Goal: Task Accomplishment & Management: Use online tool/utility

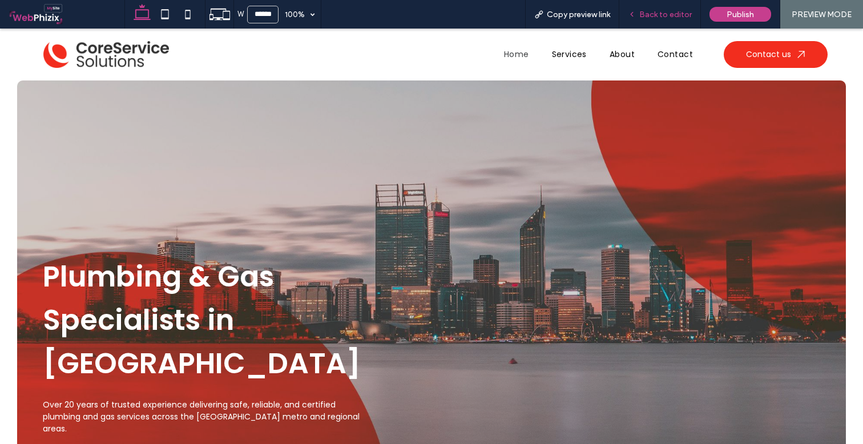
click at [647, 11] on span "Back to editor" at bounding box center [666, 15] width 53 height 10
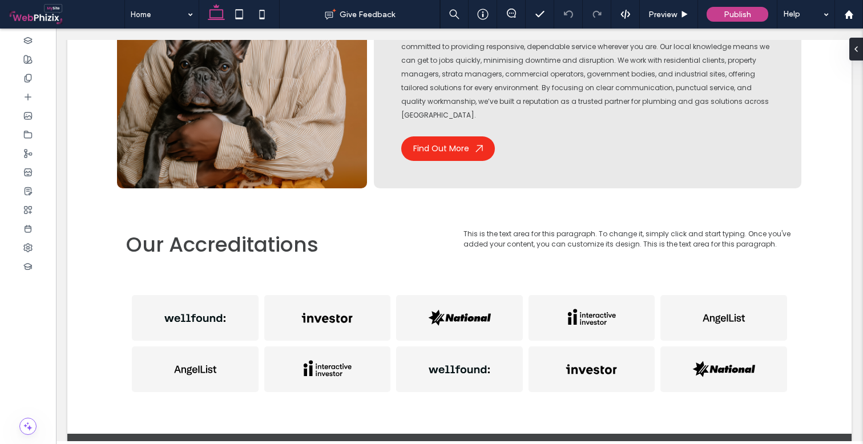
scroll to position [1755, 0]
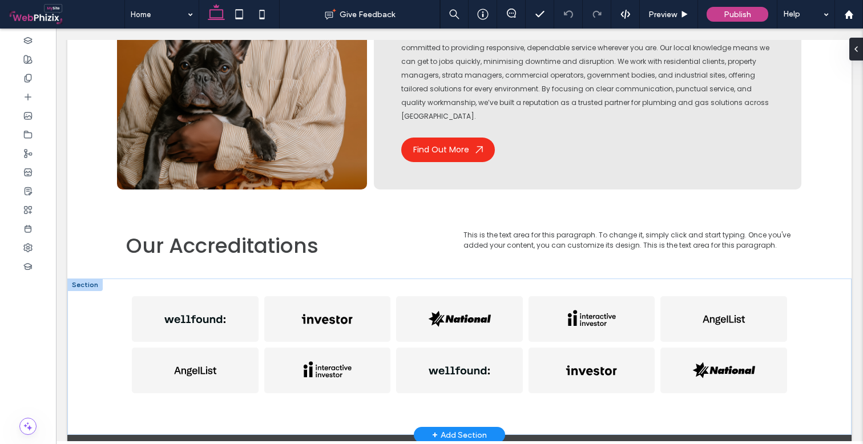
click at [441, 429] on div "+ Add Section" at bounding box center [459, 435] width 55 height 13
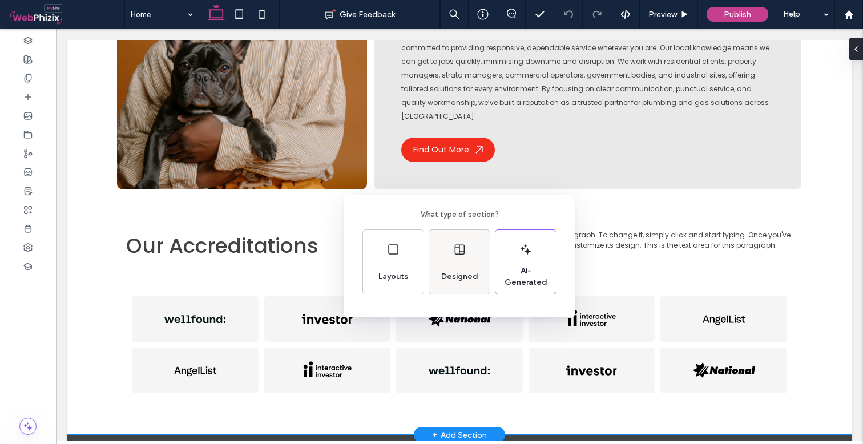
click at [457, 260] on div "Designed" at bounding box center [459, 262] width 61 height 64
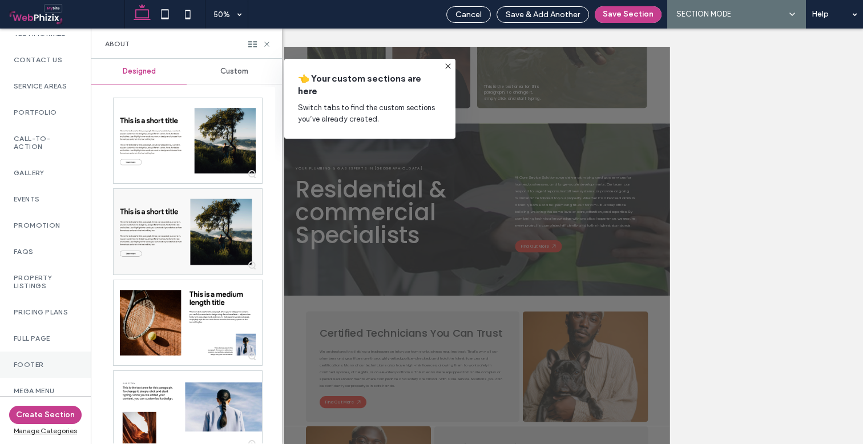
scroll to position [504, 0]
click at [43, 361] on label "Footer" at bounding box center [45, 365] width 63 height 8
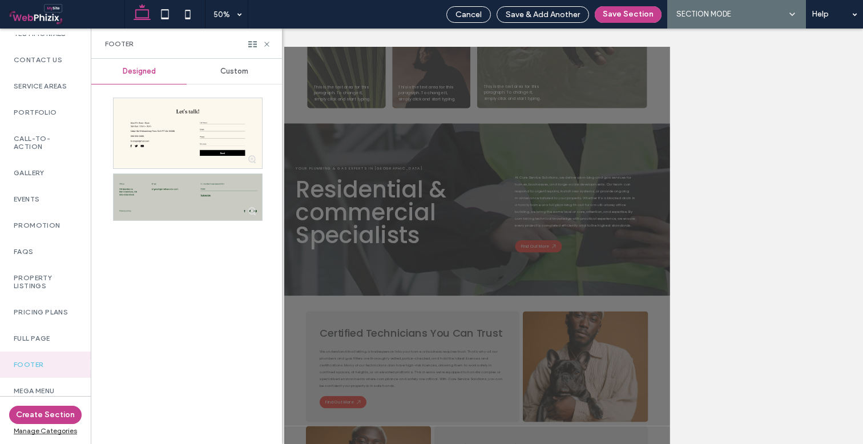
click at [192, 198] on div at bounding box center [188, 197] width 148 height 46
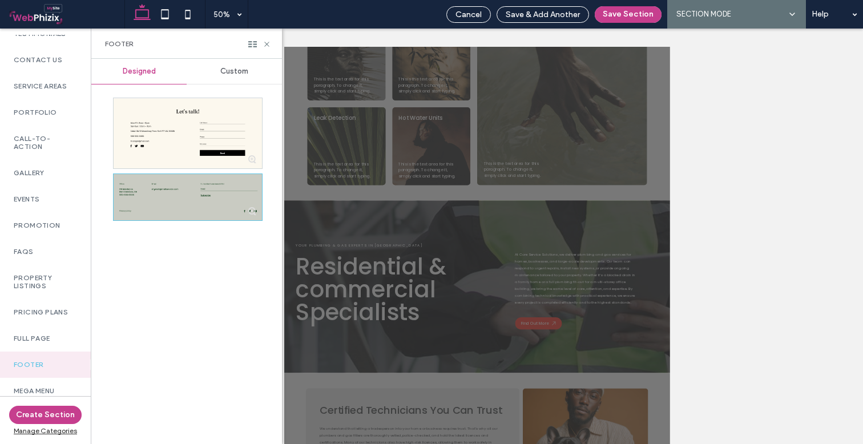
scroll to position [946, 0]
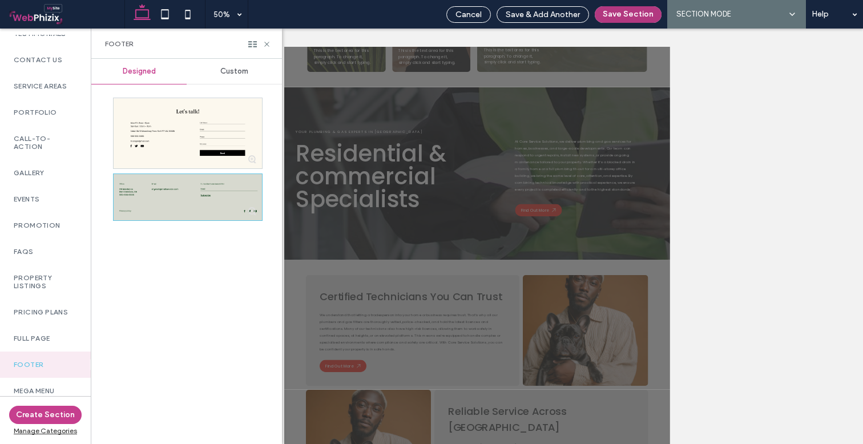
click at [618, 17] on button "Save Section" at bounding box center [628, 14] width 67 height 17
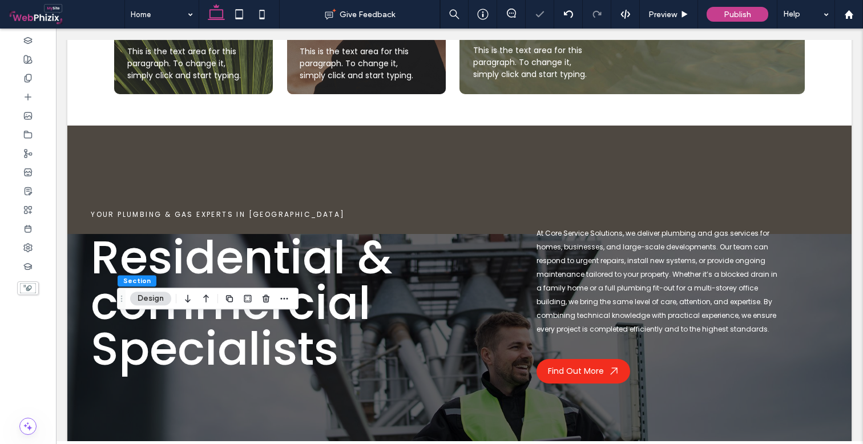
scroll to position [1946, 0]
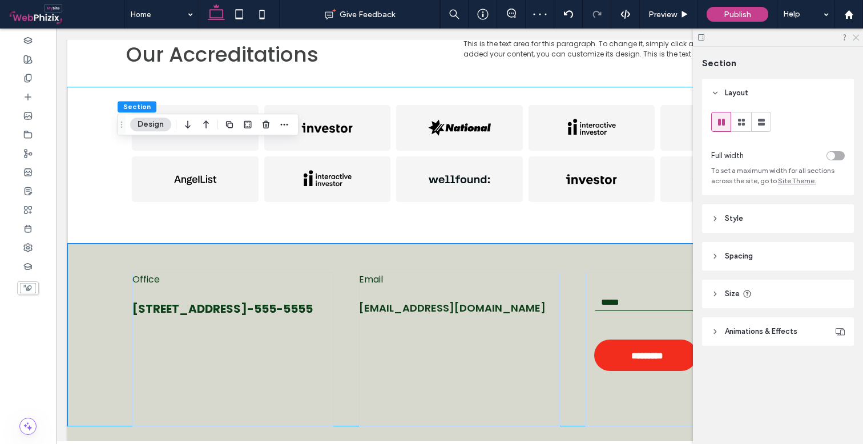
click at [857, 37] on use at bounding box center [856, 38] width 6 height 6
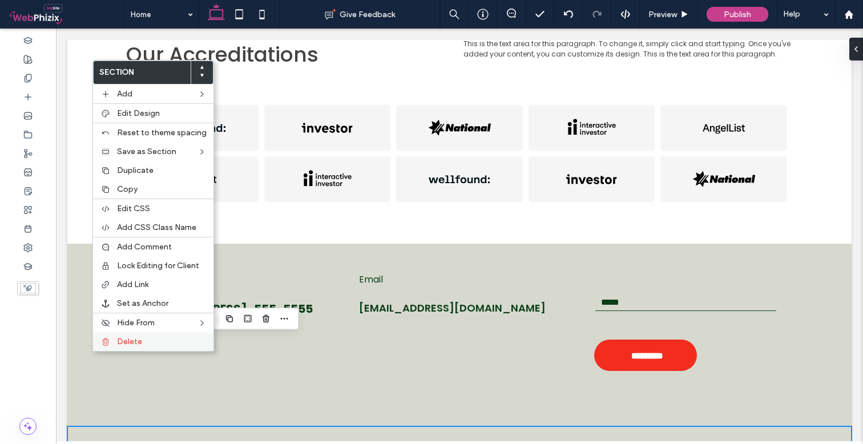
click at [126, 343] on span "Delete" at bounding box center [129, 342] width 25 height 10
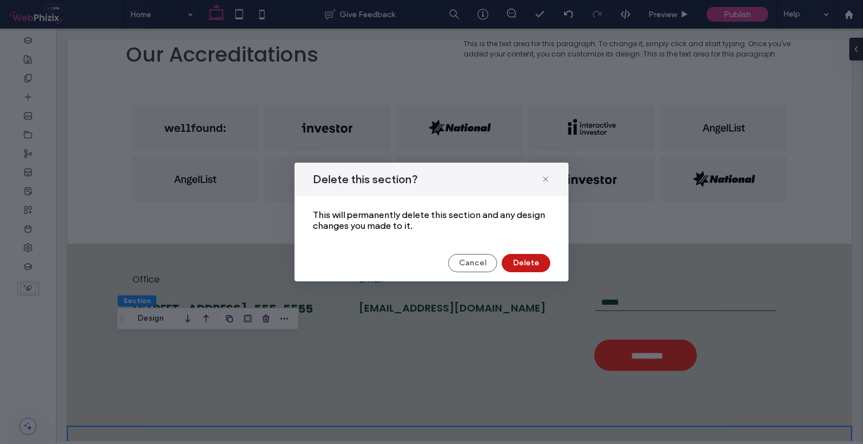
click at [517, 261] on button "Delete" at bounding box center [526, 263] width 49 height 18
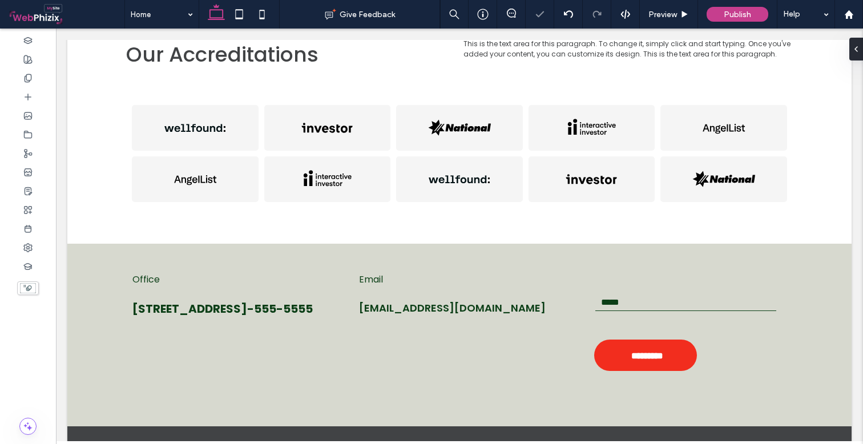
scroll to position [1937, 0]
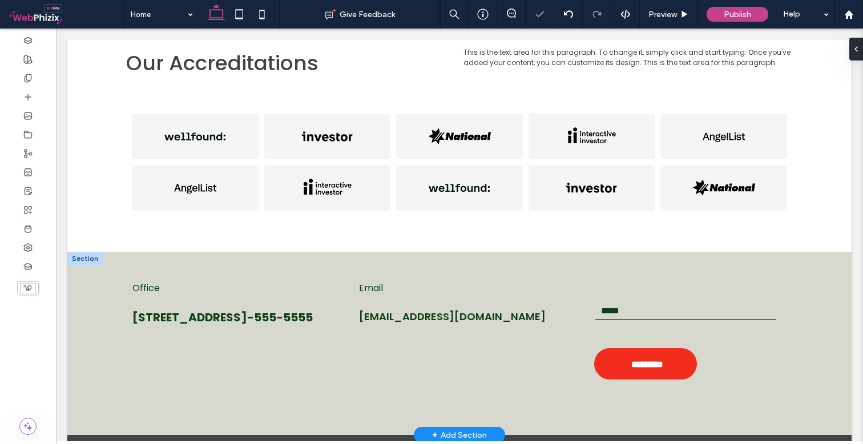
click at [94, 252] on div at bounding box center [84, 258] width 35 height 13
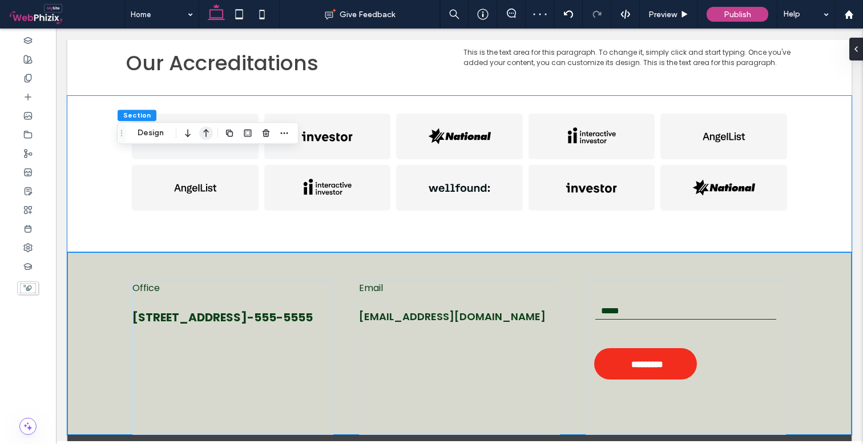
click at [204, 133] on icon "button" at bounding box center [206, 133] width 14 height 21
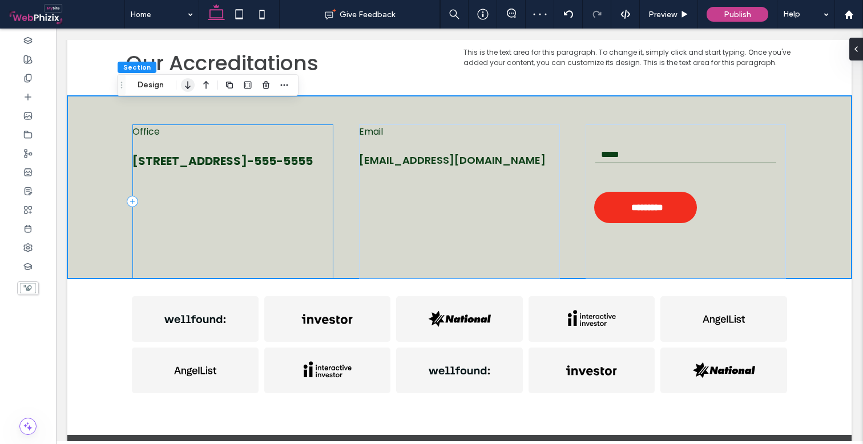
click at [190, 88] on icon "button" at bounding box center [188, 85] width 14 height 21
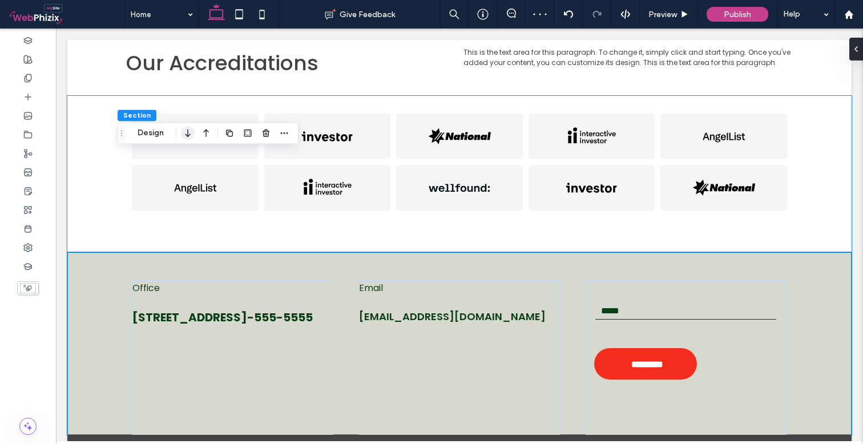
click at [187, 134] on icon "button" at bounding box center [188, 133] width 14 height 21
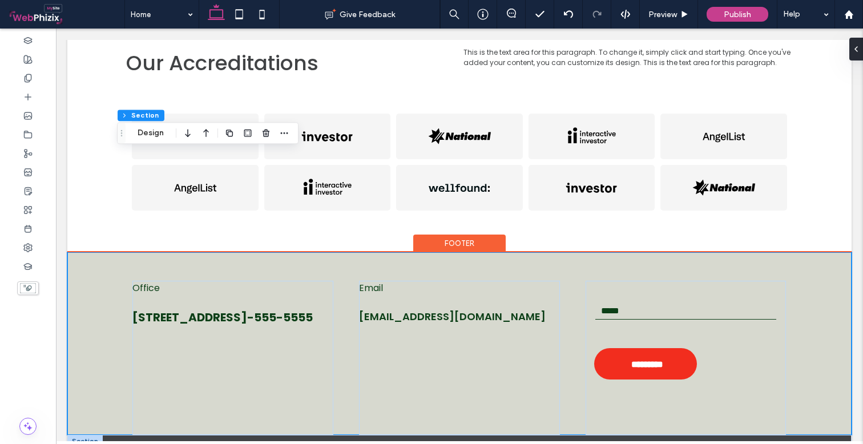
click at [86, 435] on div at bounding box center [84, 441] width 35 height 13
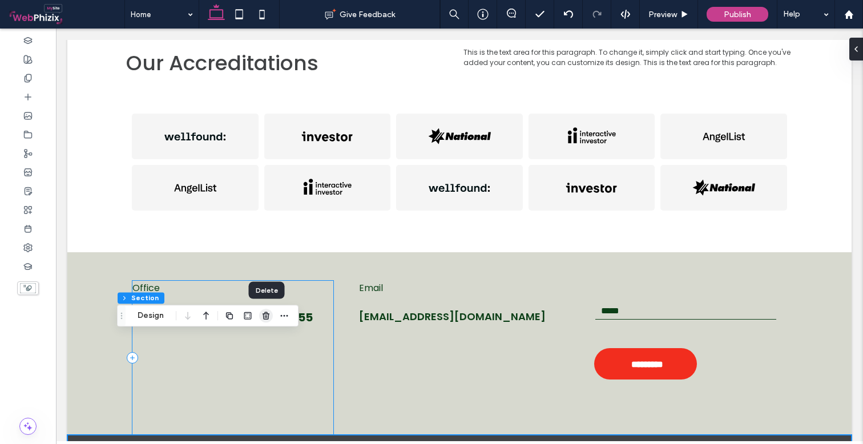
click at [264, 318] on icon "button" at bounding box center [266, 315] width 9 height 9
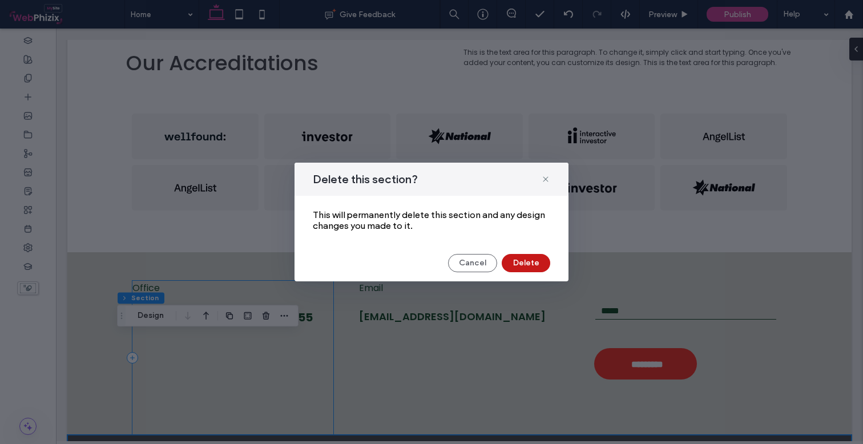
click at [541, 264] on button "Delete" at bounding box center [526, 263] width 49 height 18
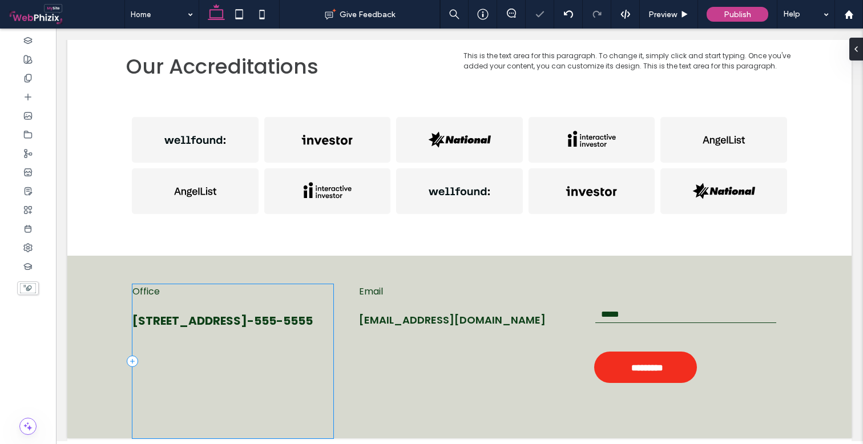
scroll to position [1834, 0]
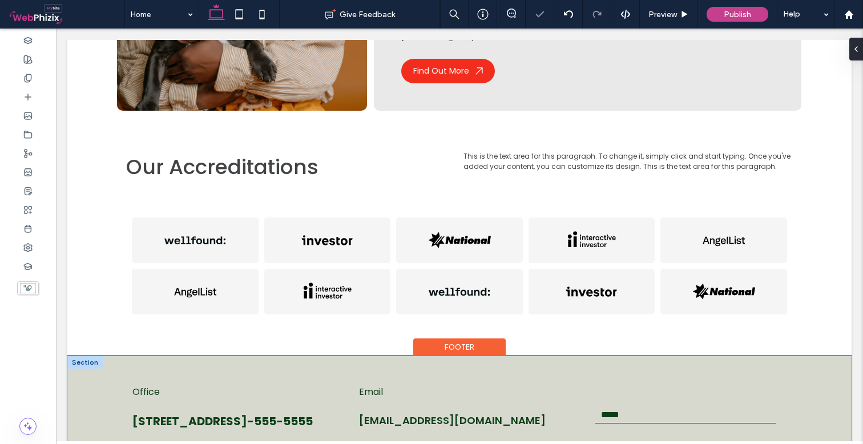
click at [86, 356] on div "Office [STREET_ADDRESS]-555-5555 Email [EMAIL_ADDRESS][DOMAIN_NAME] Subscribe t…" at bounding box center [459, 447] width 785 height 183
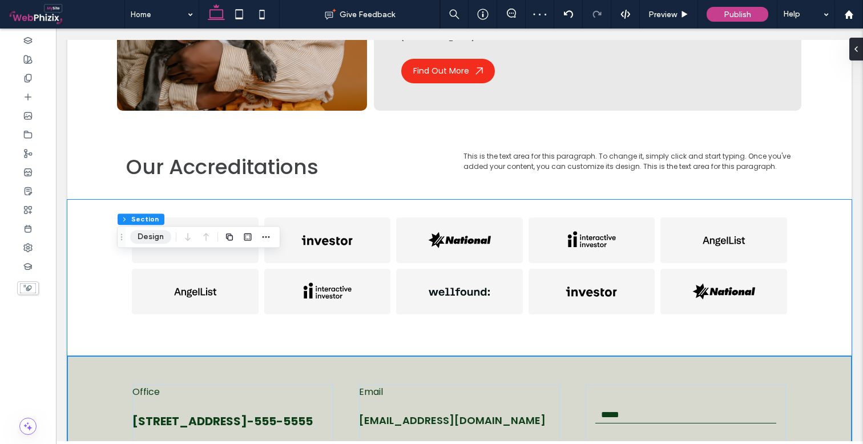
click at [147, 236] on button "Design" at bounding box center [150, 237] width 41 height 14
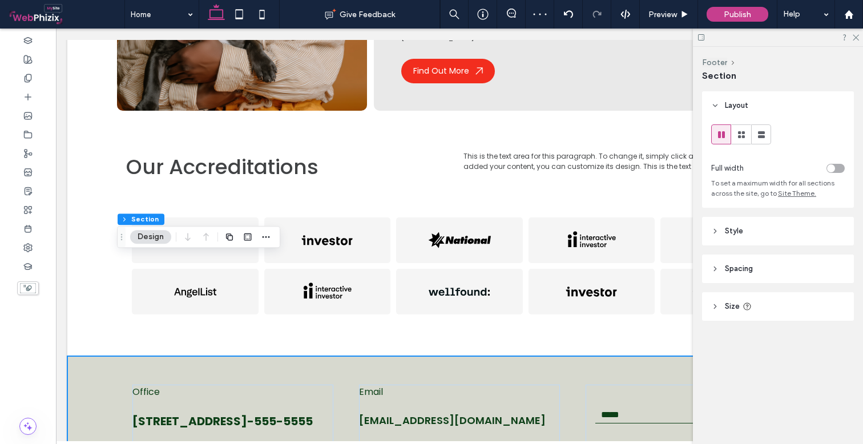
click at [779, 223] on header "Style" at bounding box center [778, 231] width 152 height 29
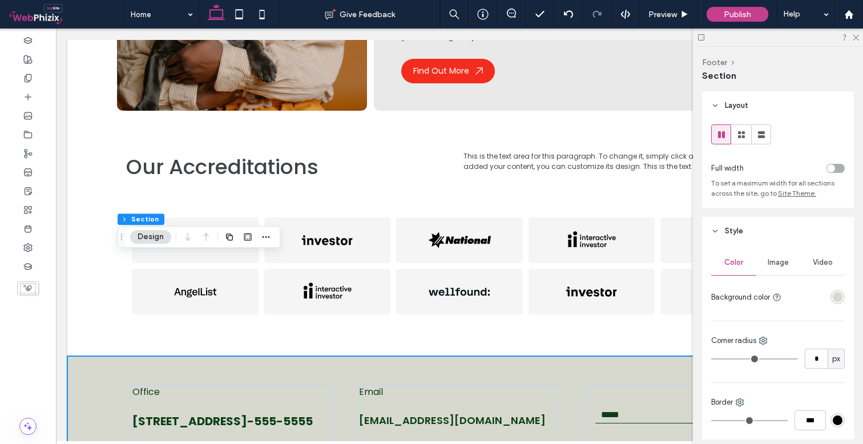
click at [833, 291] on div "rgba(215, 217, 207, 1)" at bounding box center [838, 297] width 14 height 14
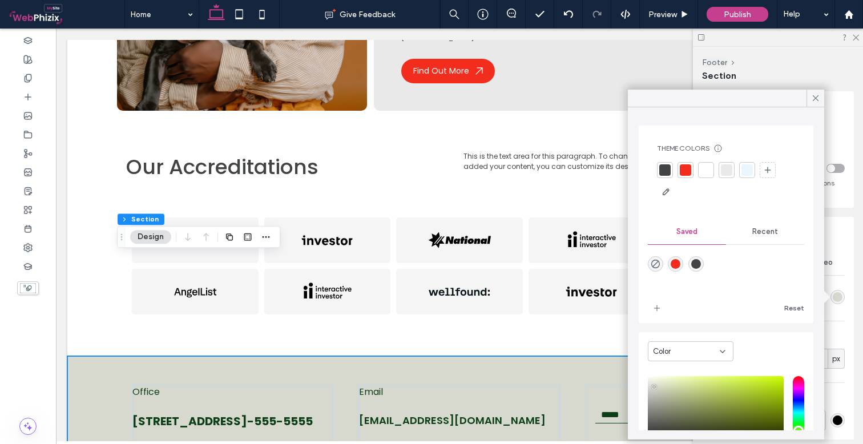
click at [669, 171] on div at bounding box center [665, 169] width 11 height 11
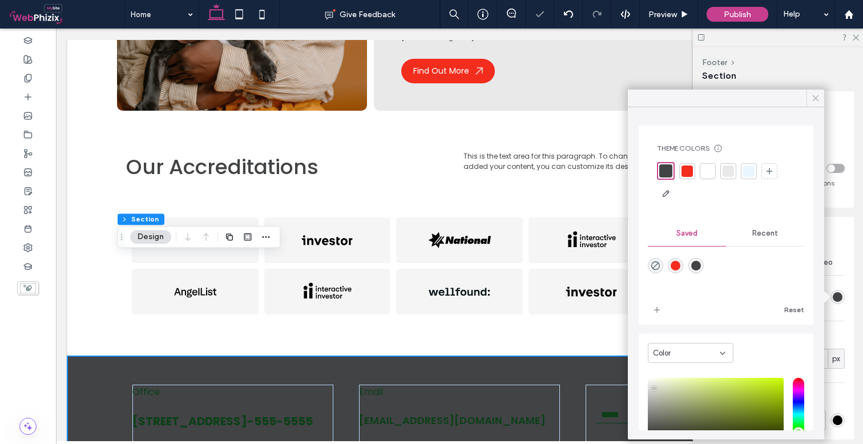
click at [821, 99] on div at bounding box center [816, 98] width 18 height 17
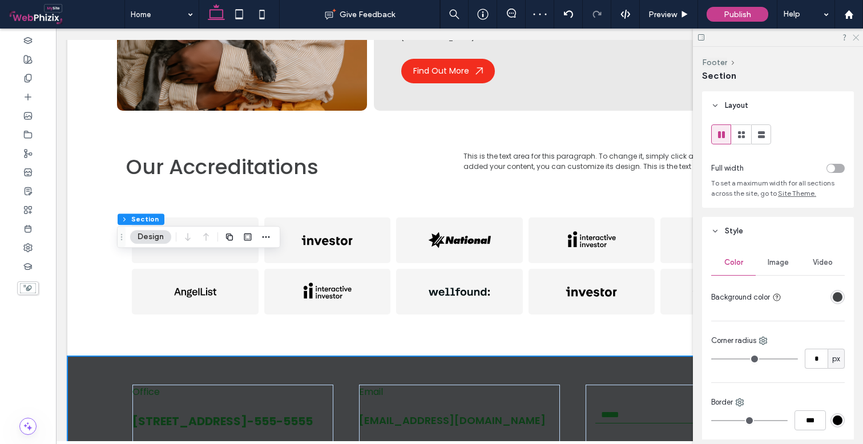
click at [858, 35] on use at bounding box center [856, 38] width 6 height 6
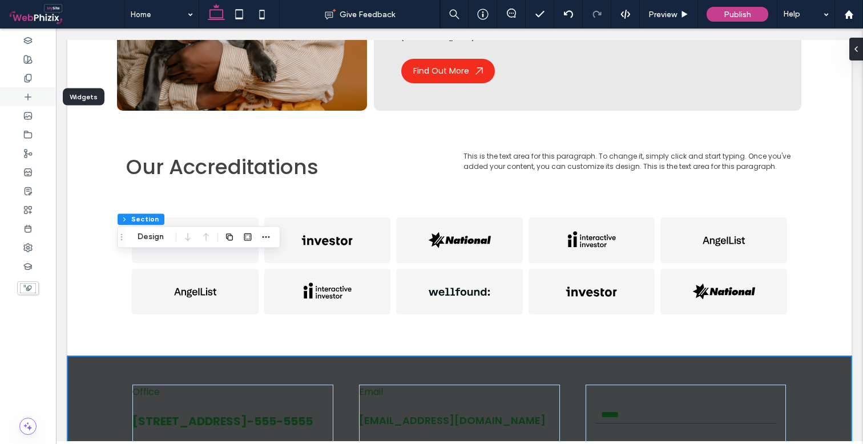
click at [29, 100] on icon at bounding box center [27, 97] width 9 height 9
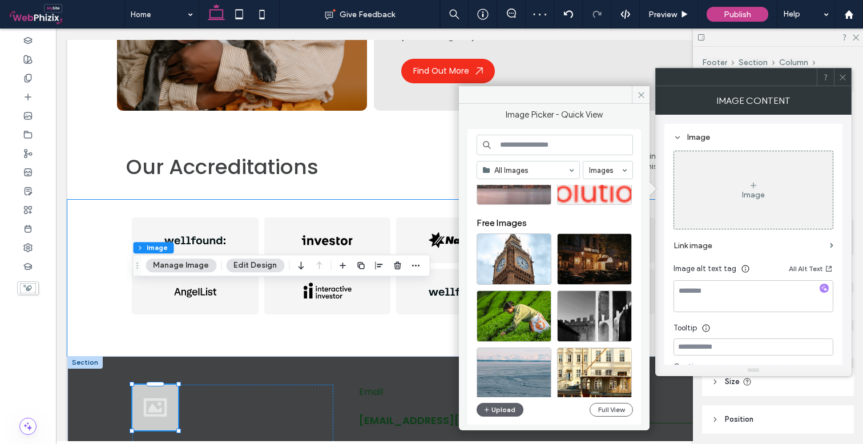
scroll to position [130, 0]
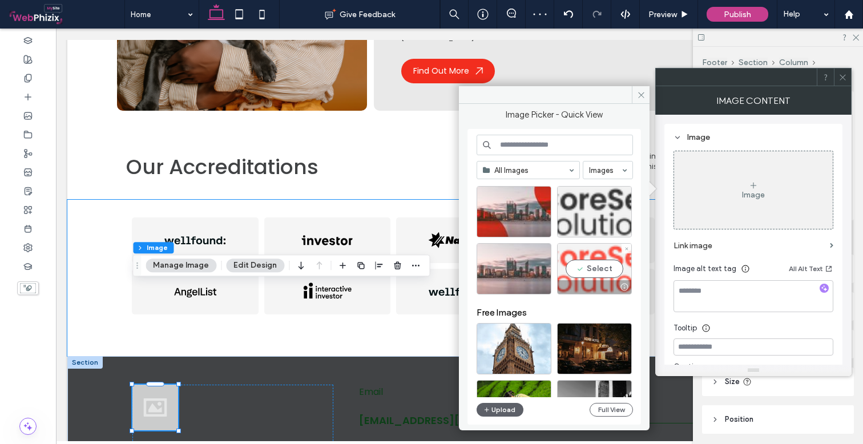
click at [592, 263] on div "Select" at bounding box center [594, 268] width 75 height 51
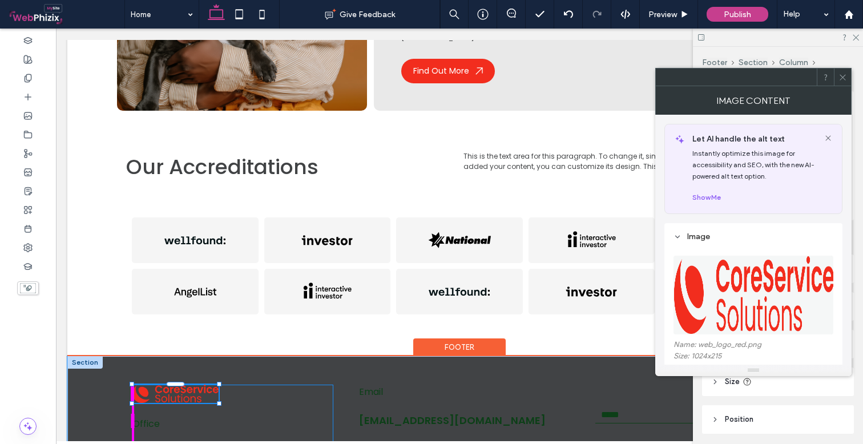
drag, startPoint x: 178, startPoint y: 300, endPoint x: 283, endPoint y: 352, distance: 116.7
click at [283, 356] on div "151px , 244px Office [STREET_ADDRESS]-555-5555 Email [EMAIL_ADDRESS][DOMAIN_NAM…" at bounding box center [459, 447] width 685 height 183
type input "***"
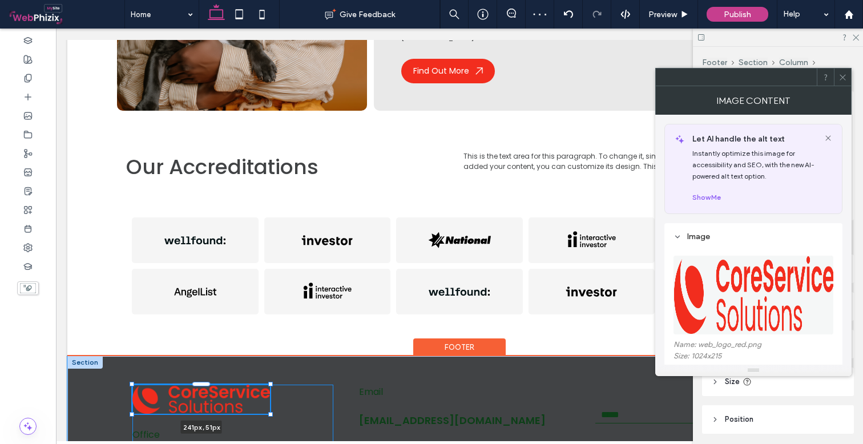
drag, startPoint x: 219, startPoint y: 303, endPoint x: 258, endPoint y: 338, distance: 52.5
click at [258, 356] on div "241px , 51px Office [STREET_ADDRESS]-555-5555 Email [EMAIL_ADDRESS][DOMAIN_NAME…" at bounding box center [459, 447] width 685 height 183
type input "***"
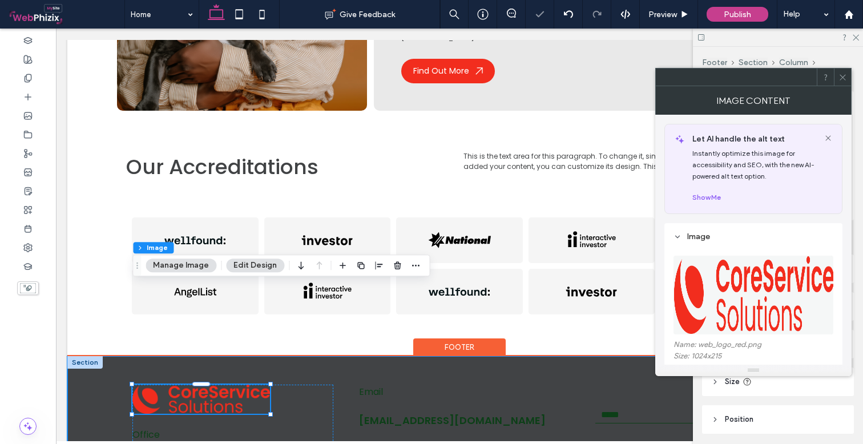
click at [79, 356] on div "241px , 51px Office [STREET_ADDRESS]-555-5555 Email [EMAIL_ADDRESS][DOMAIN_NAME…" at bounding box center [459, 447] width 785 height 183
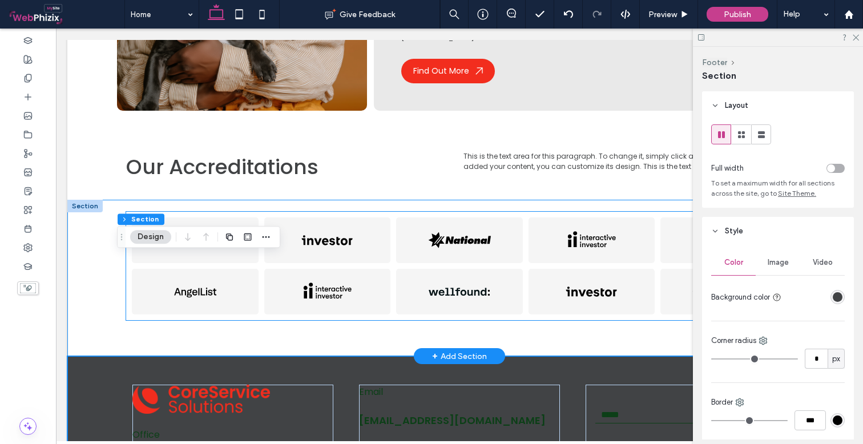
scroll to position [0, 3]
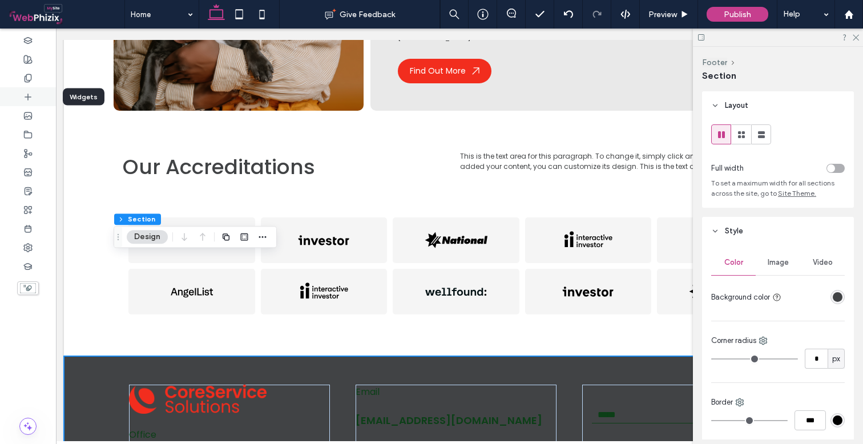
click at [26, 95] on icon at bounding box center [27, 97] width 9 height 9
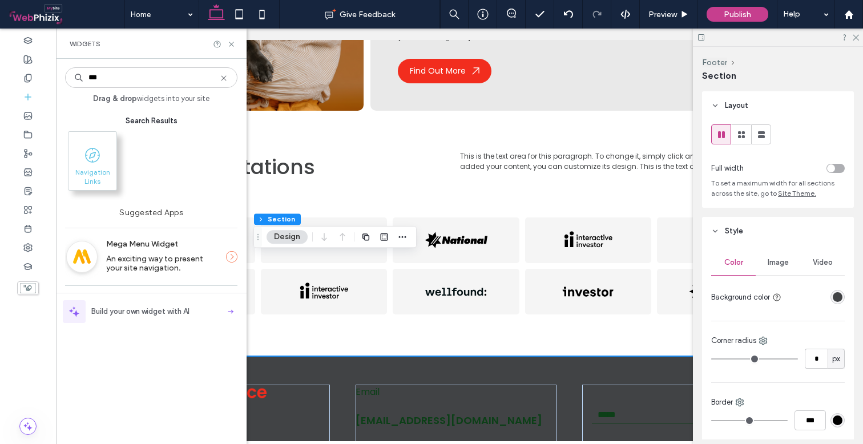
type input "***"
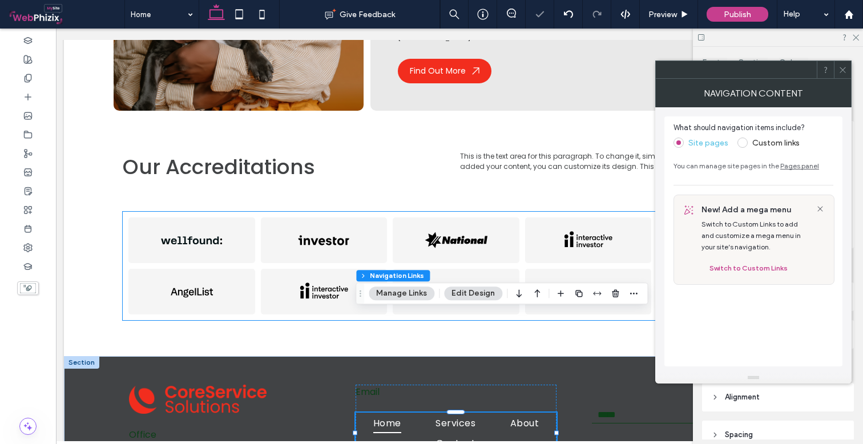
click at [839, 66] on icon at bounding box center [843, 70] width 9 height 9
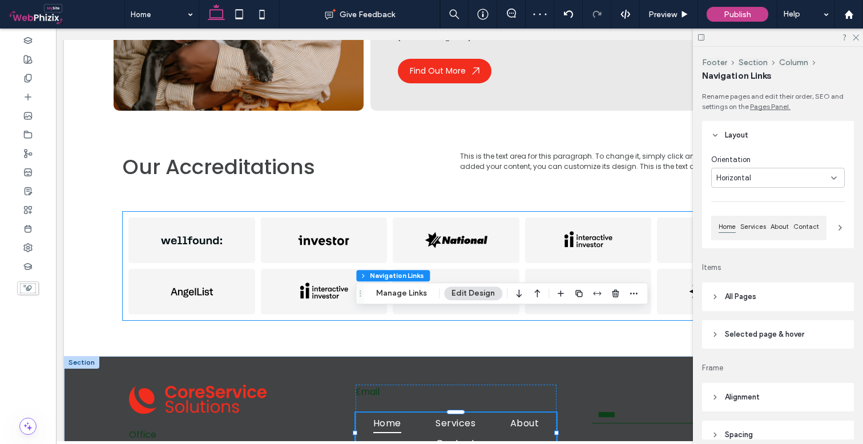
click at [785, 164] on div "Orientation" at bounding box center [778, 159] width 134 height 11
click at [786, 175] on div "Horizontal" at bounding box center [774, 177] width 115 height 11
click at [751, 219] on div "Vertical" at bounding box center [775, 218] width 126 height 20
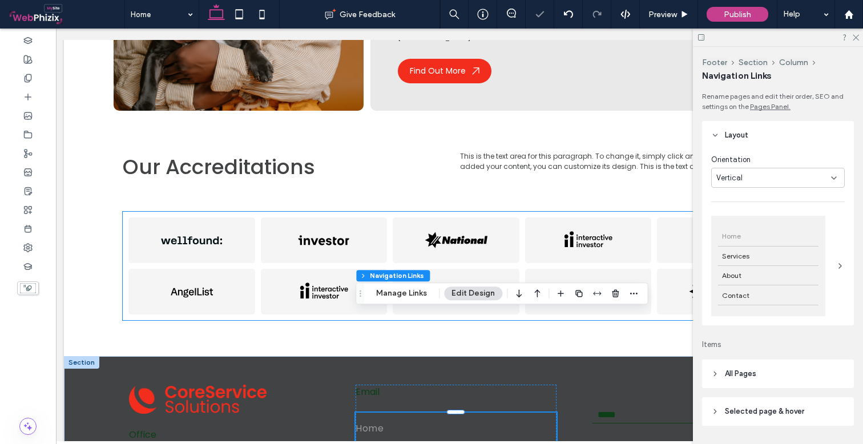
type input "*"
type input "***"
type input "****"
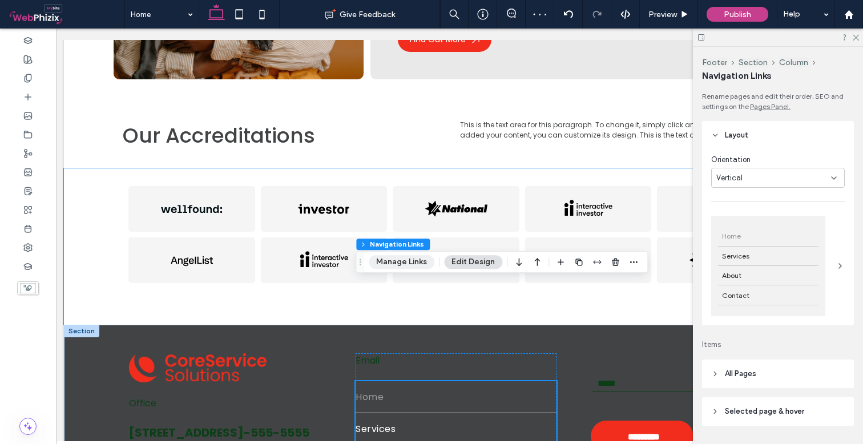
scroll to position [1864, 0]
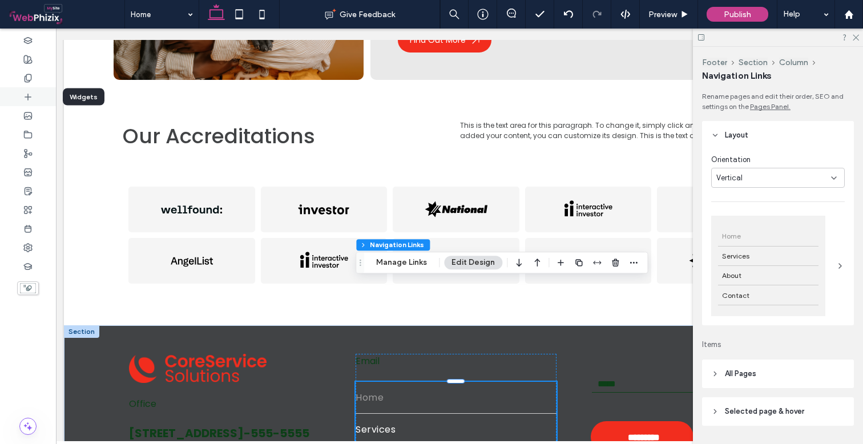
click at [26, 97] on use at bounding box center [28, 97] width 6 height 6
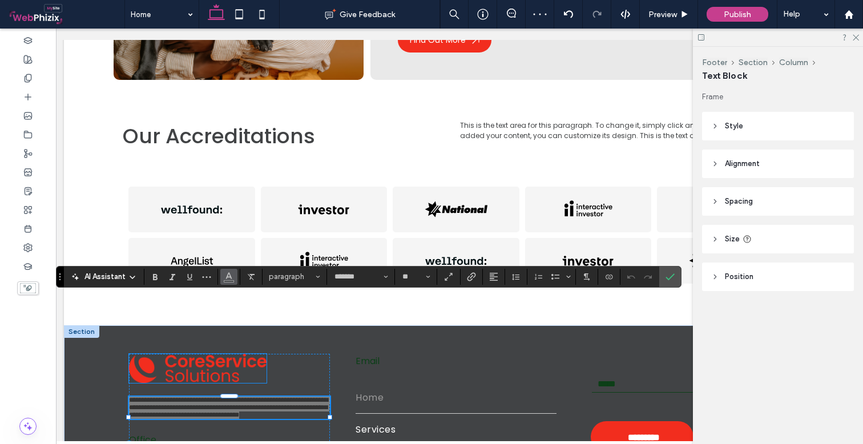
click at [229, 278] on use "Color" at bounding box center [229, 275] width 6 height 6
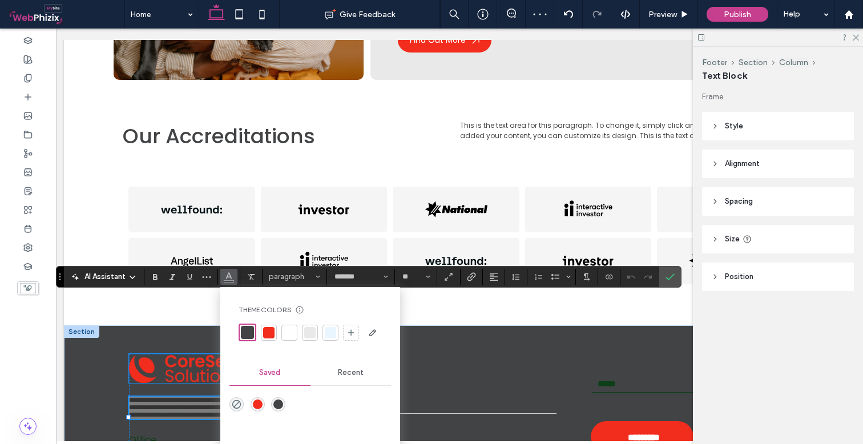
click at [292, 333] on div at bounding box center [289, 332] width 11 height 11
click at [517, 278] on use "Line Height" at bounding box center [515, 277] width 7 height 6
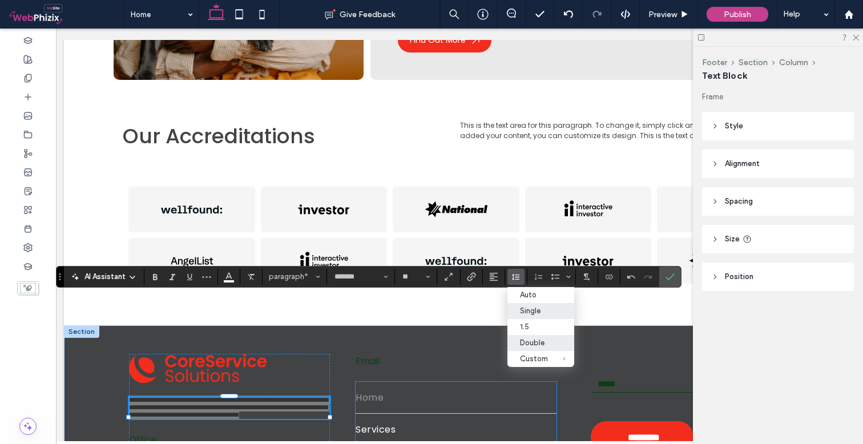
click at [524, 341] on div "Double" at bounding box center [534, 343] width 28 height 9
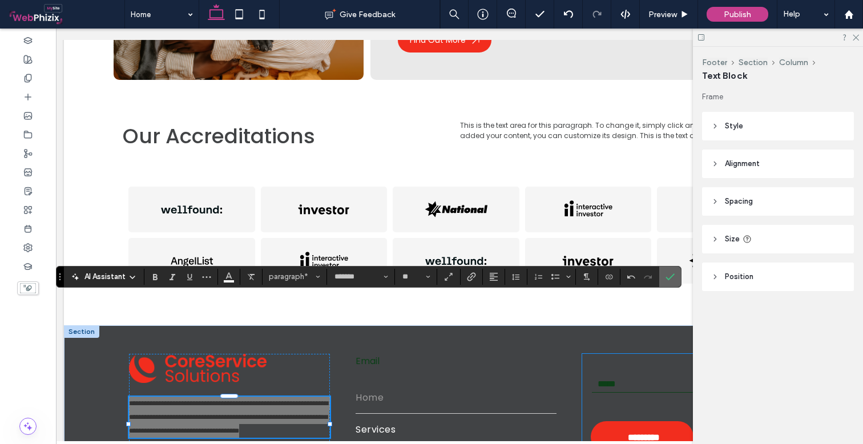
click at [665, 283] on label "Confirm" at bounding box center [670, 277] width 17 height 21
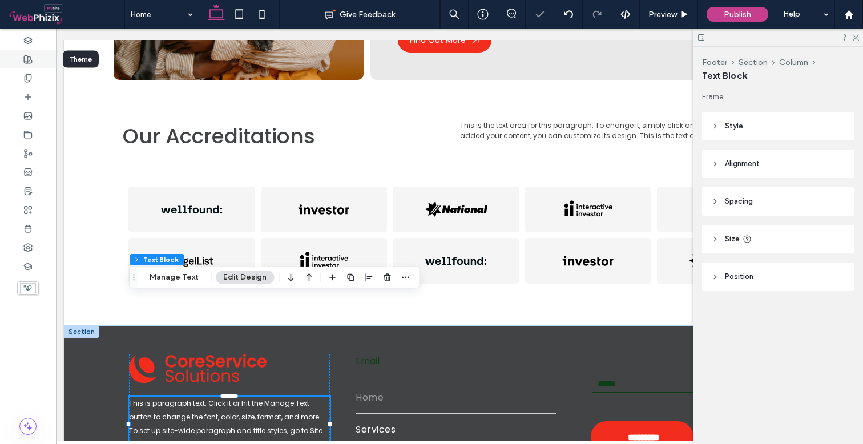
click at [42, 64] on div at bounding box center [28, 59] width 56 height 19
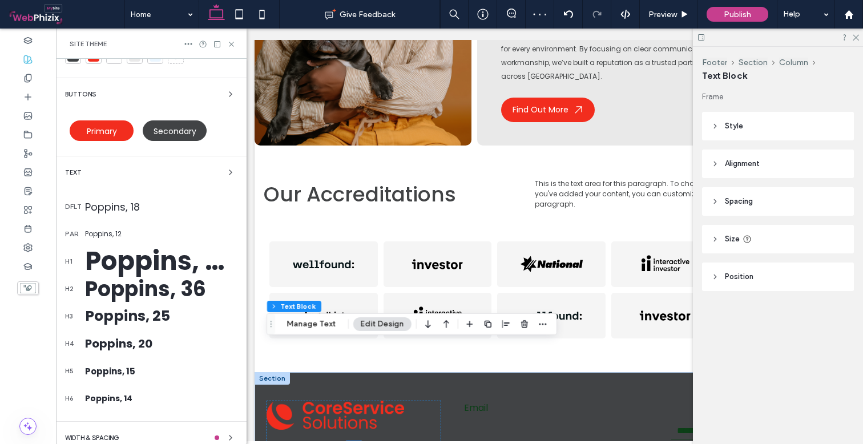
scroll to position [156, 0]
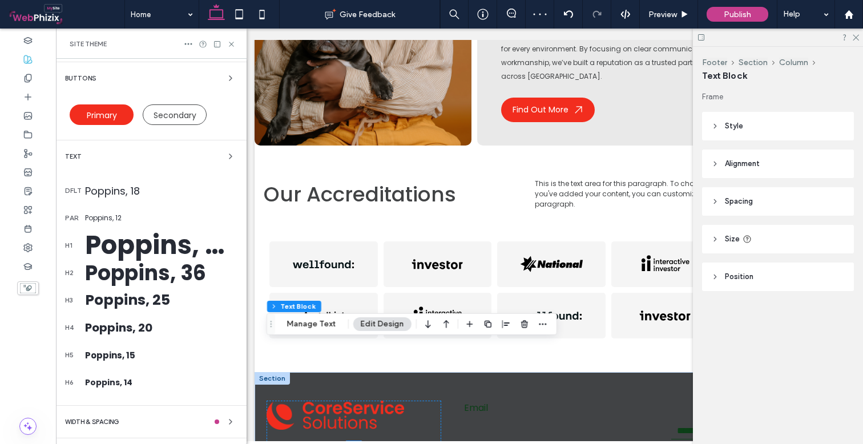
click at [107, 216] on div "Poppins, 12" at bounding box center [161, 218] width 152 height 10
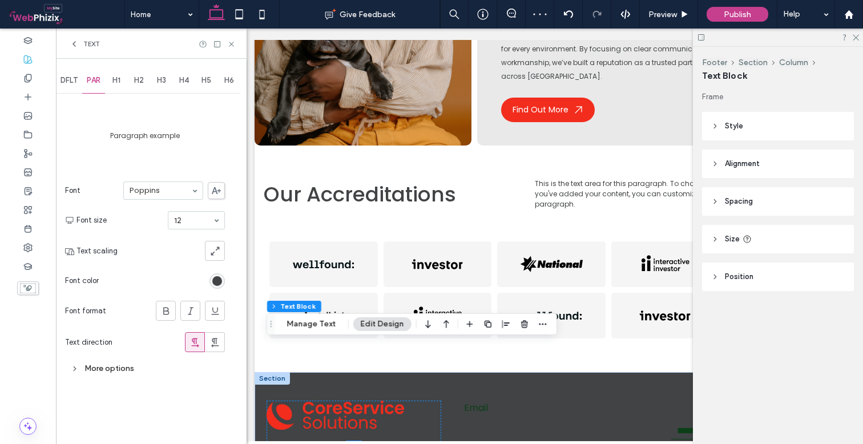
scroll to position [0, 0]
click at [113, 352] on section "Text direction" at bounding box center [145, 342] width 160 height 31
click at [93, 367] on div "More options" at bounding box center [145, 368] width 160 height 15
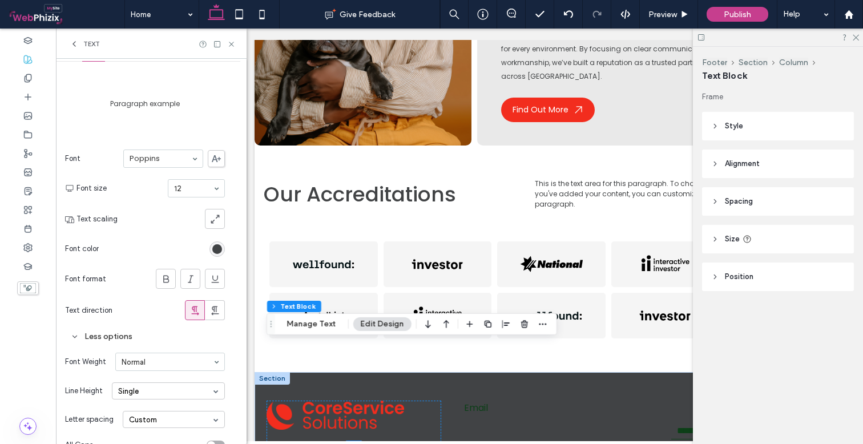
scroll to position [53, 0]
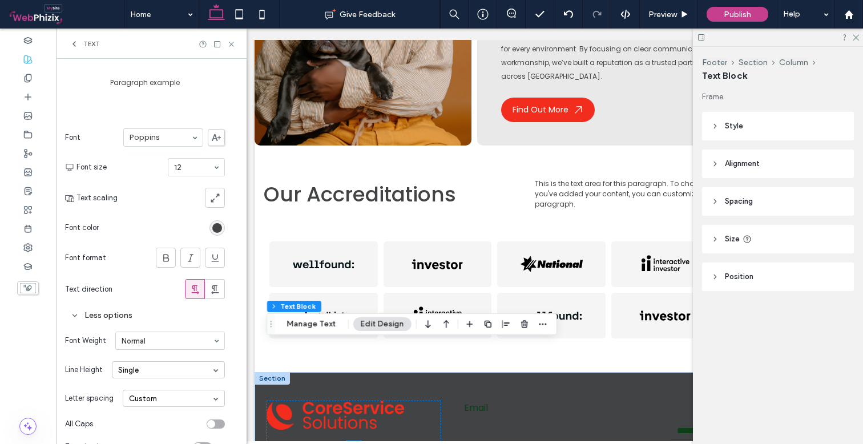
click at [134, 375] on div "Single" at bounding box center [168, 369] width 113 height 17
click at [151, 420] on div "Double" at bounding box center [168, 424] width 112 height 18
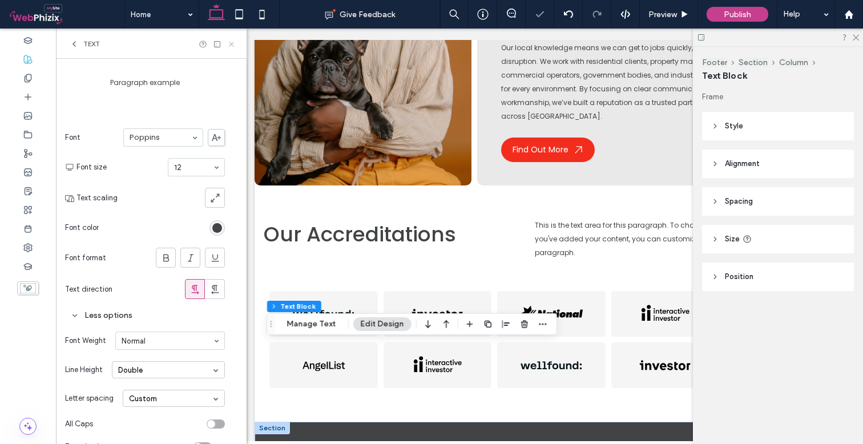
click at [232, 45] on use at bounding box center [231, 44] width 5 height 5
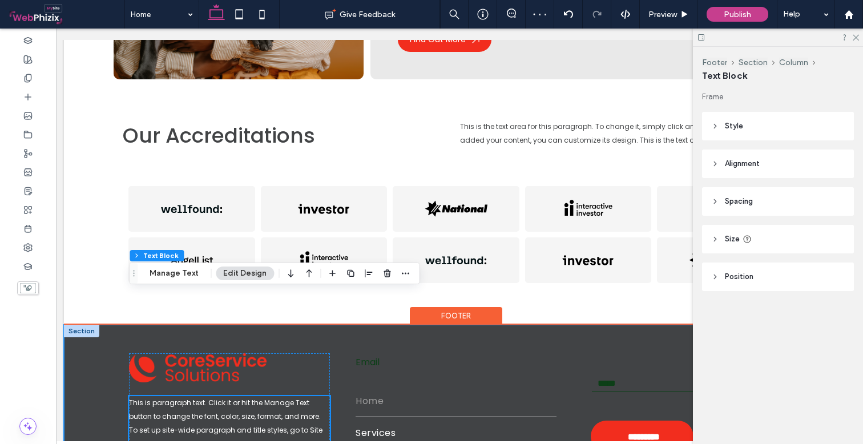
scroll to position [1897, 0]
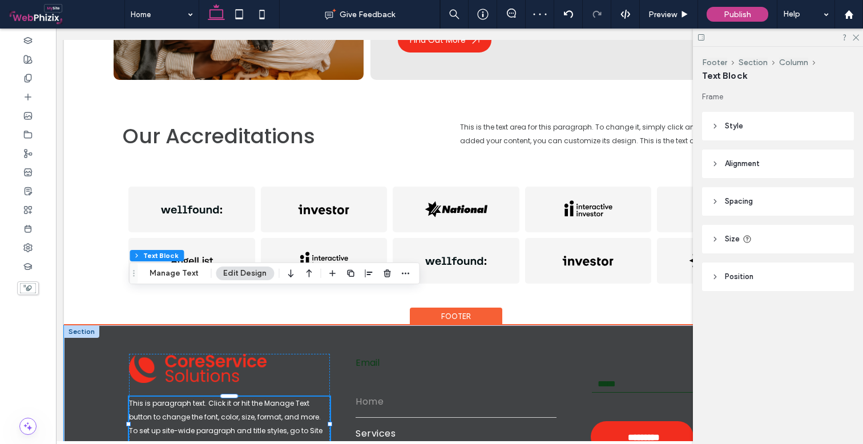
click at [313, 397] on p "This is paragraph text. Click it or hit the Manage Text button to change the fo…" at bounding box center [229, 424] width 200 height 55
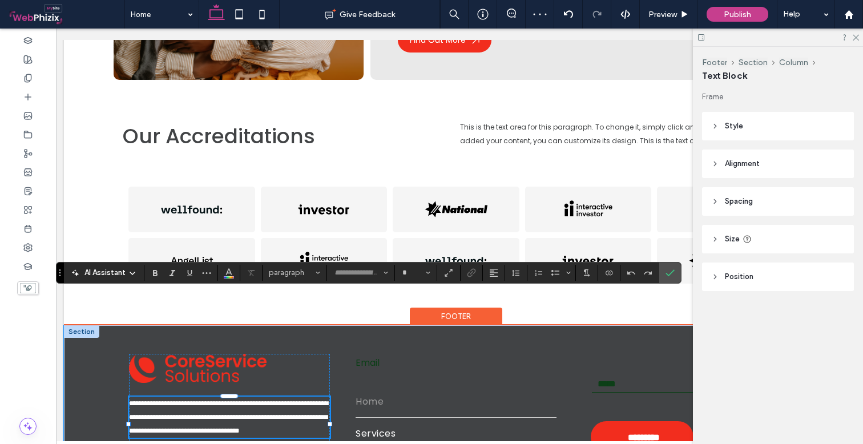
type input "*******"
type input "**"
drag, startPoint x: 331, startPoint y: 321, endPoint x: 304, endPoint y: 314, distance: 27.8
click at [304, 325] on div "**********" at bounding box center [456, 434] width 685 height 218
type input "**"
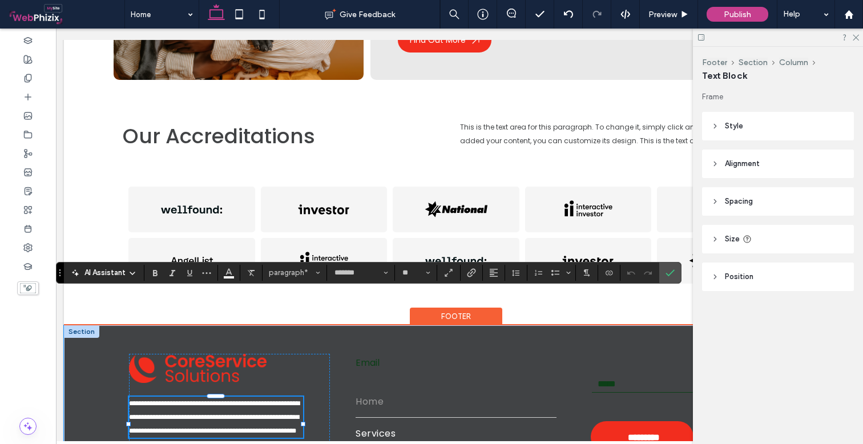
type input "****"
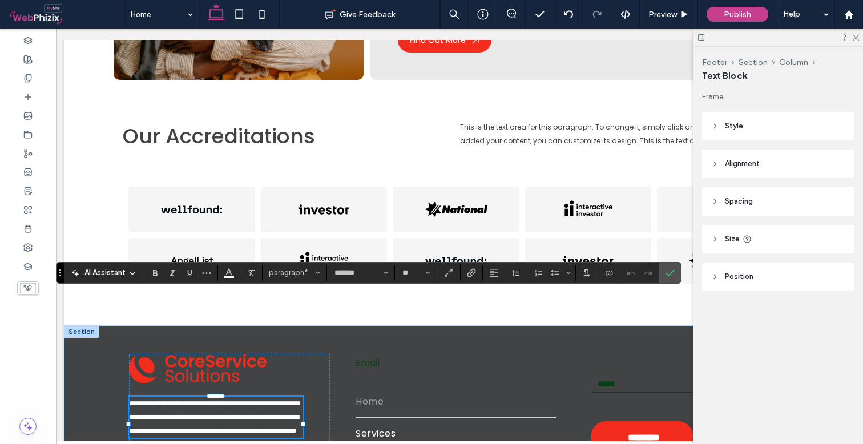
click at [187, 400] on span "**********" at bounding box center [214, 417] width 171 height 34
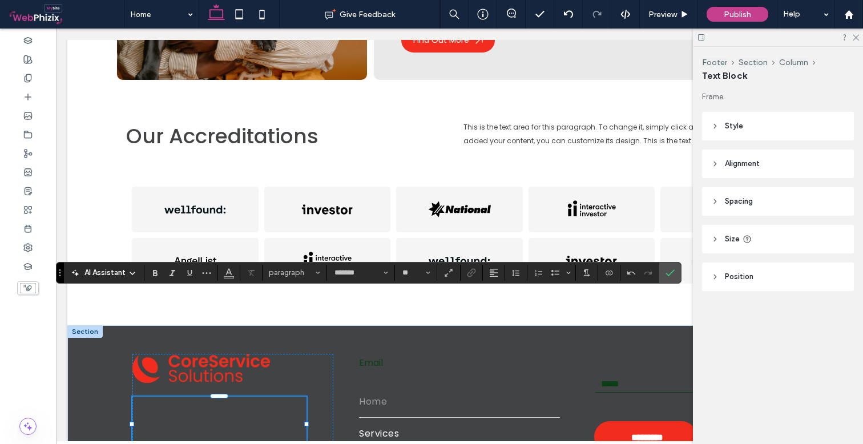
scroll to position [8, 1]
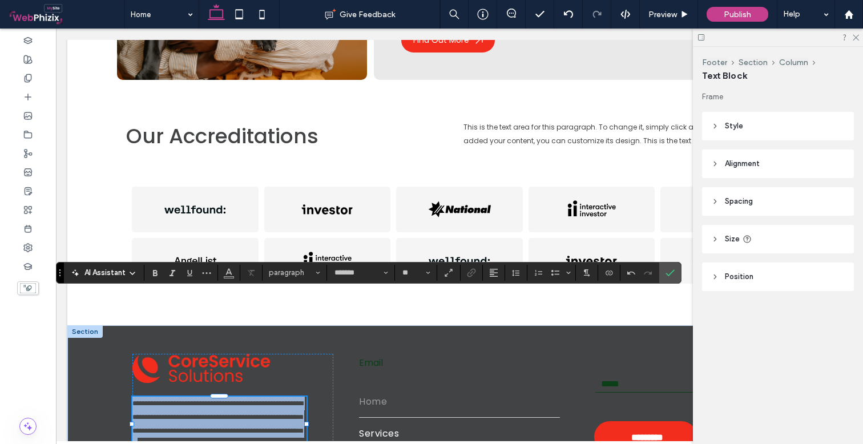
type input "**"
click at [211, 400] on span "**********" at bounding box center [217, 424] width 171 height 48
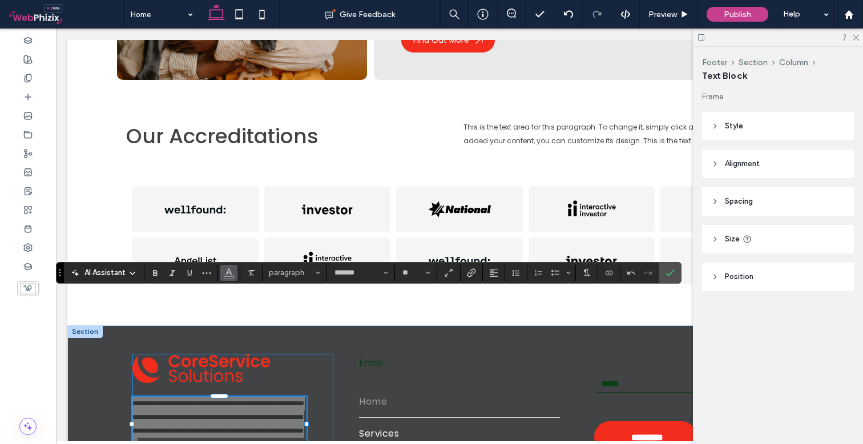
click at [234, 278] on button "Color" at bounding box center [228, 273] width 17 height 16
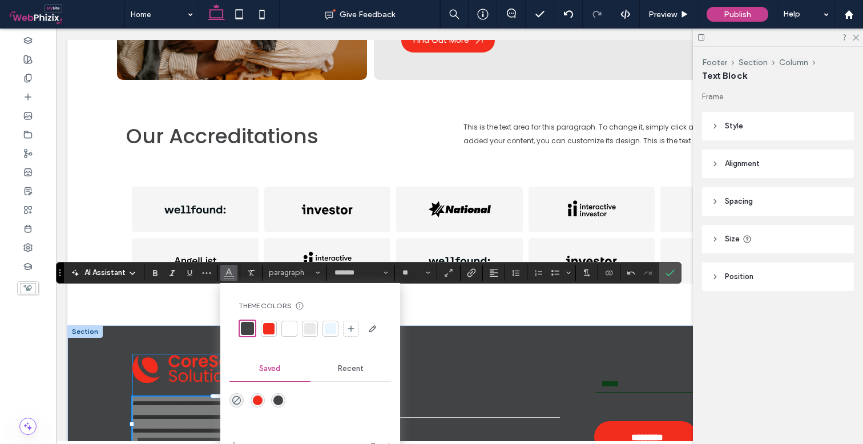
click at [288, 329] on div at bounding box center [289, 328] width 11 height 11
click at [662, 274] on label "Confirm" at bounding box center [670, 273] width 17 height 21
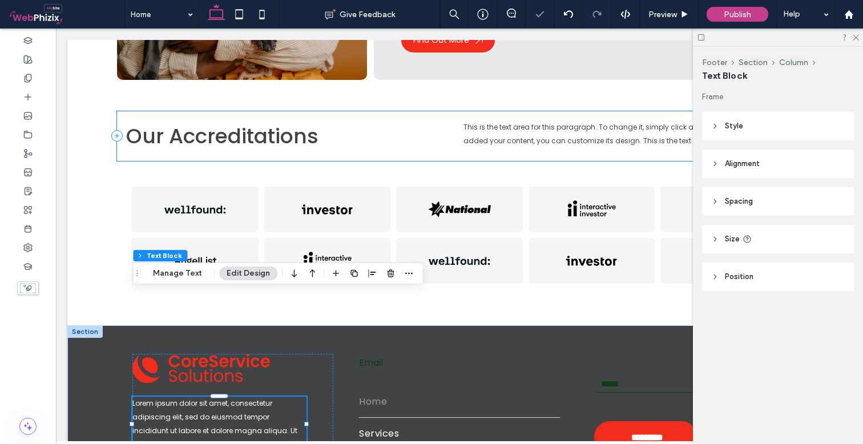
click at [858, 33] on div at bounding box center [778, 38] width 170 height 18
click at [857, 38] on use at bounding box center [856, 38] width 6 height 6
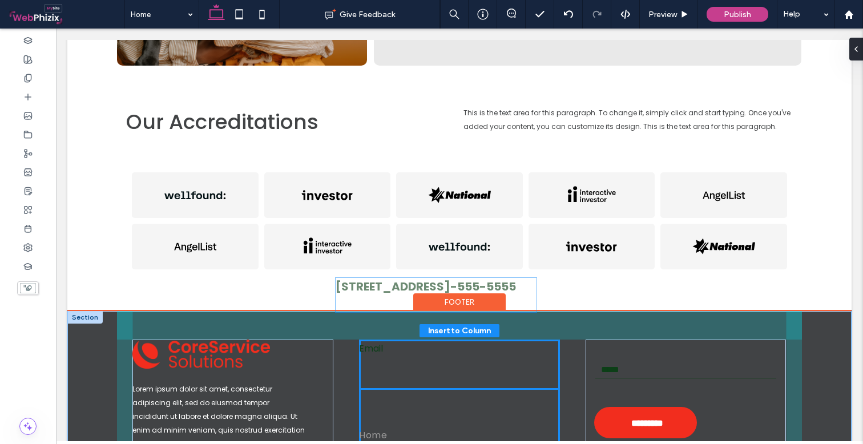
drag, startPoint x: 236, startPoint y: 407, endPoint x: 439, endPoint y: 293, distance: 233.2
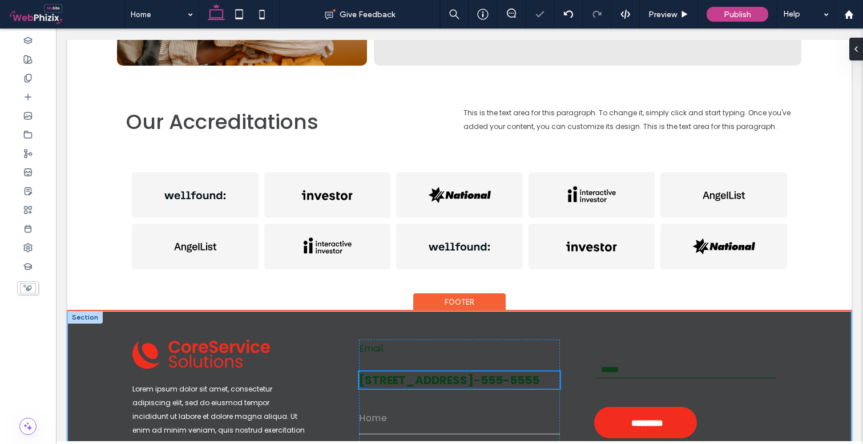
scroll to position [1897, 0]
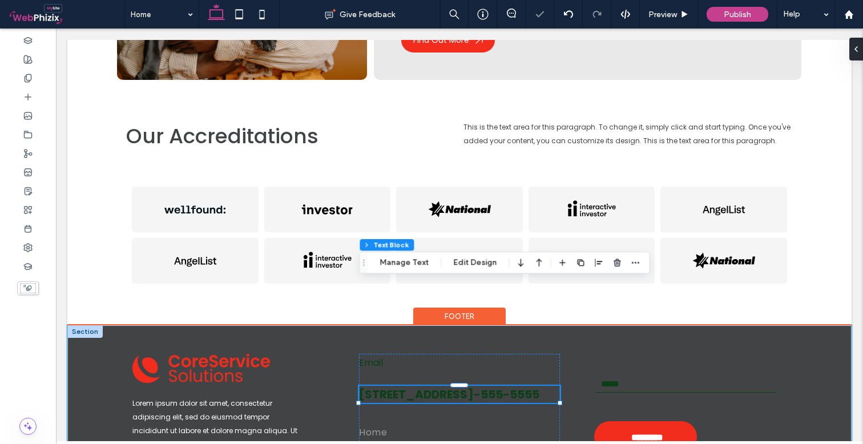
click at [450, 387] on span "[STREET_ADDRESS]-555-5555" at bounding box center [449, 395] width 180 height 16
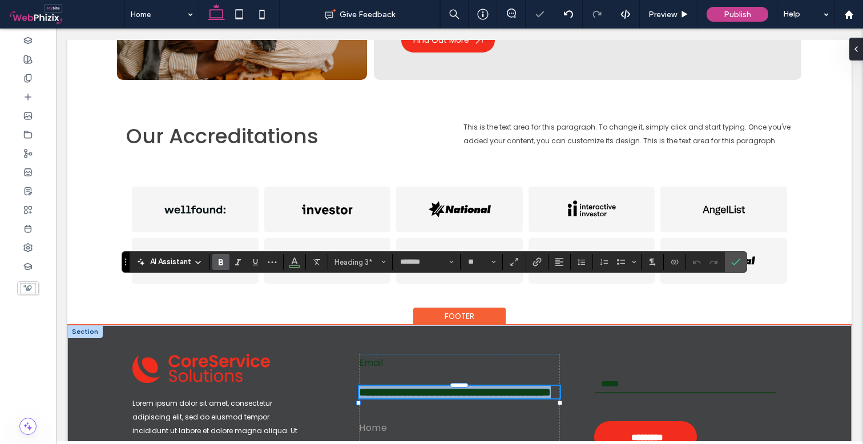
click at [450, 387] on span "**********" at bounding box center [455, 392] width 192 height 11
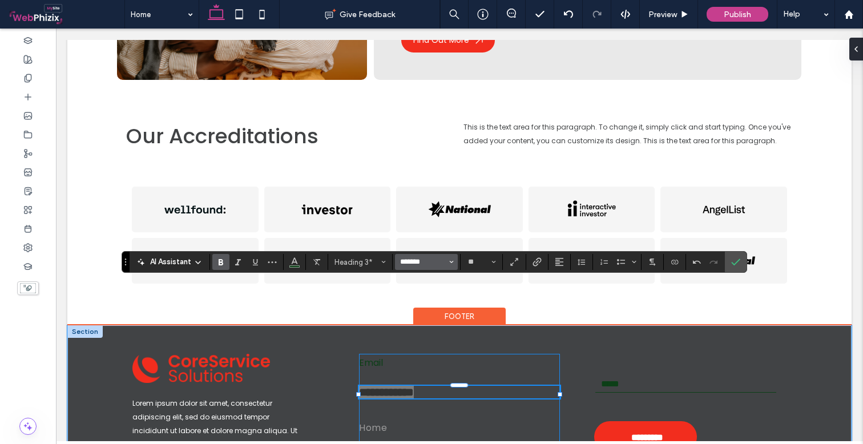
click at [429, 267] on input "*******" at bounding box center [423, 262] width 49 height 9
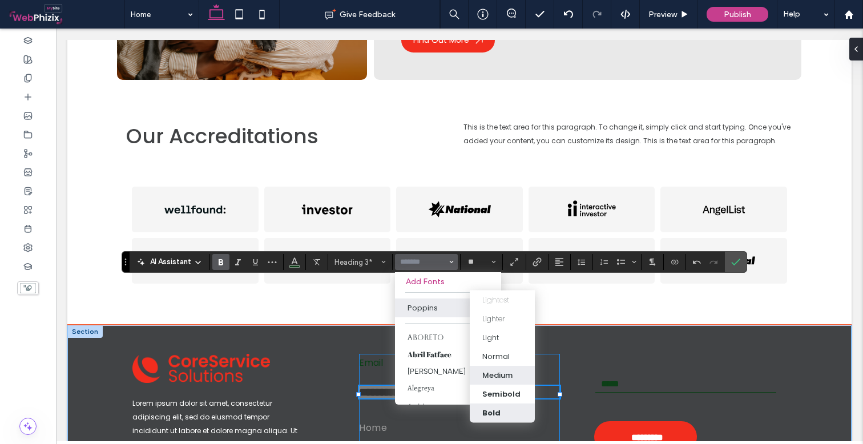
click at [489, 375] on div "Medium" at bounding box center [498, 374] width 30 height 11
type input "*******"
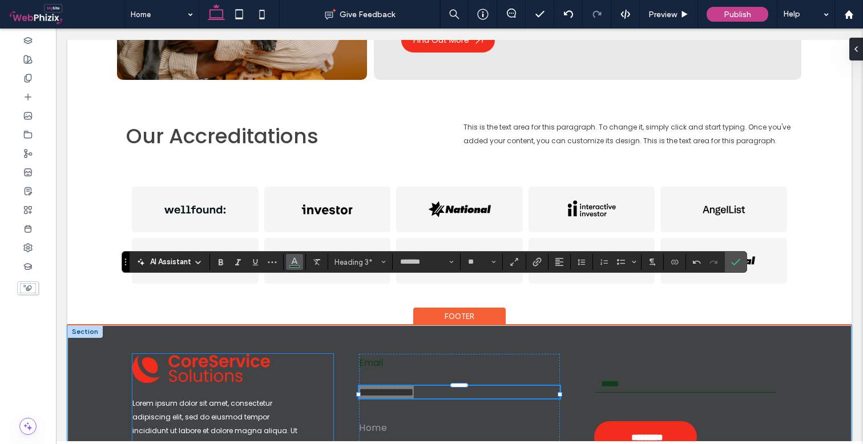
click at [299, 263] on icon "Color" at bounding box center [294, 260] width 9 height 9
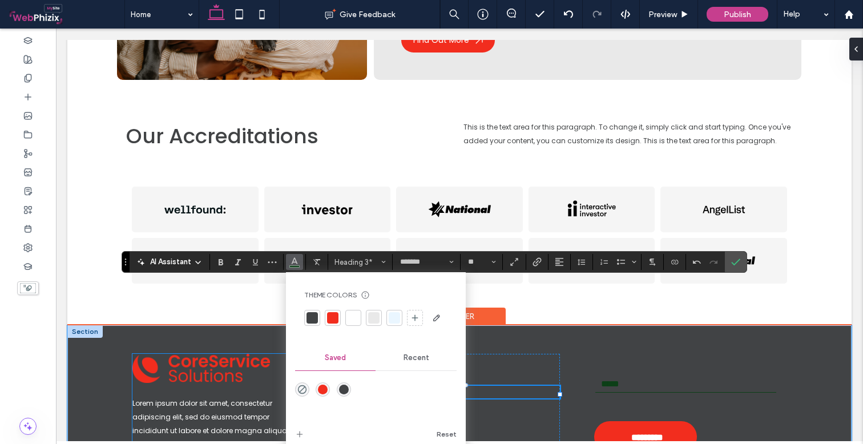
click at [329, 315] on div at bounding box center [332, 317] width 11 height 11
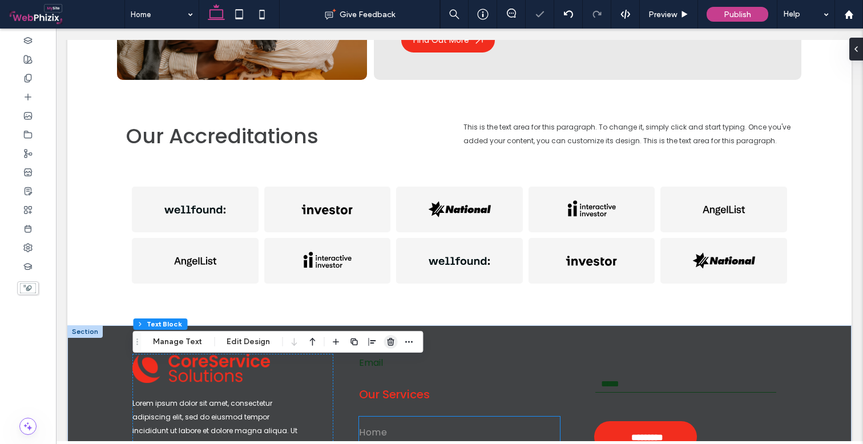
click at [388, 344] on icon "button" at bounding box center [390, 341] width 9 height 9
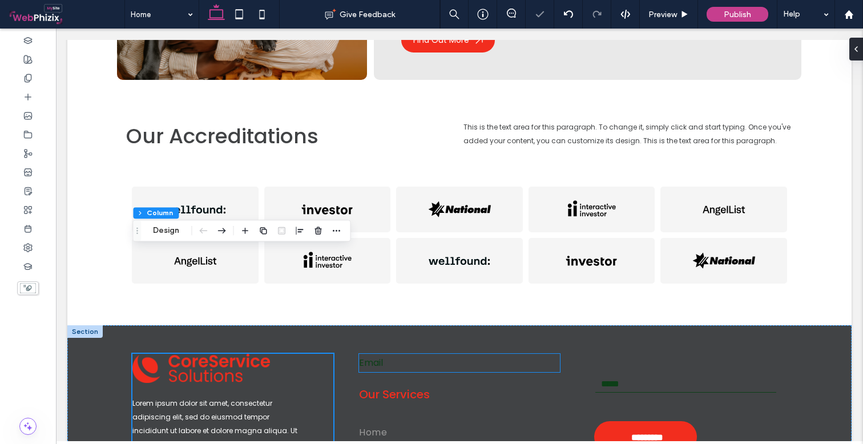
click at [385, 354] on p "Email" at bounding box center [459, 363] width 200 height 18
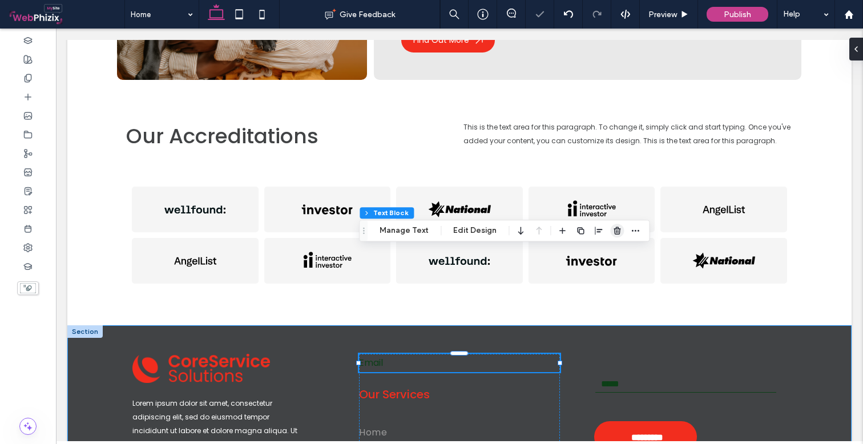
click at [613, 228] on icon "button" at bounding box center [617, 230] width 9 height 9
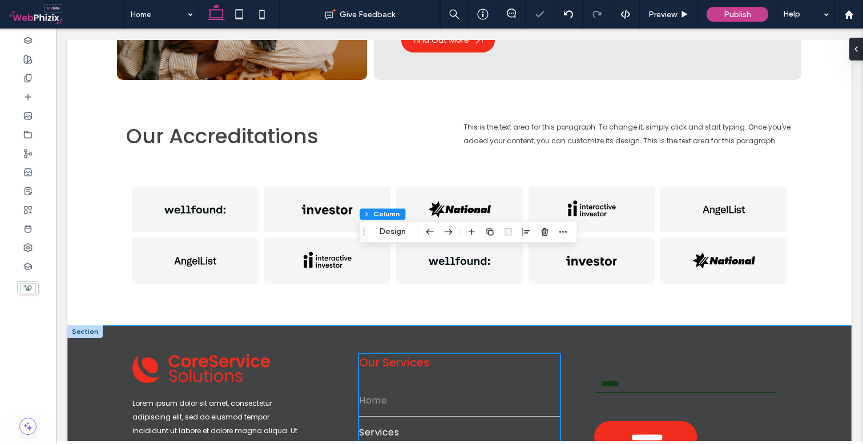
scroll to position [1896, 0]
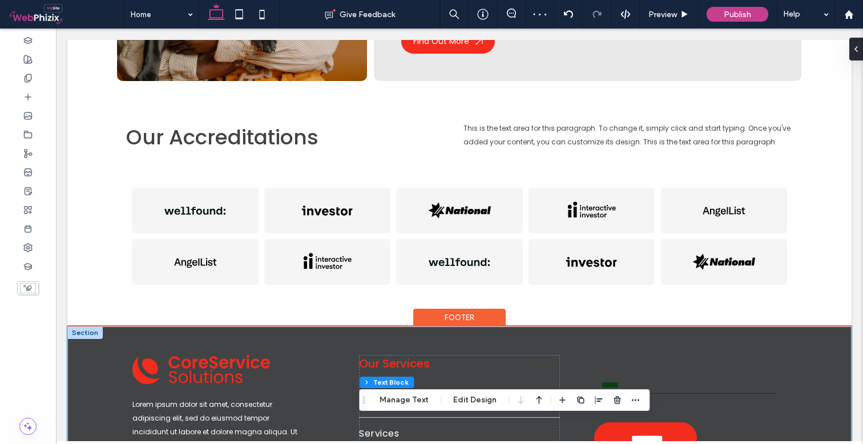
scroll to position [1886, 0]
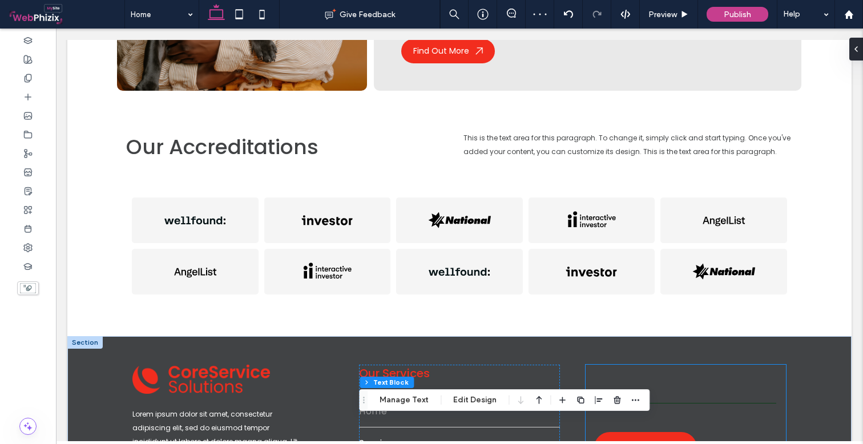
click at [607, 399] on div at bounding box center [599, 400] width 87 height 21
click at [623, 400] on div at bounding box center [599, 400] width 87 height 21
click at [614, 398] on use "button" at bounding box center [617, 399] width 7 height 7
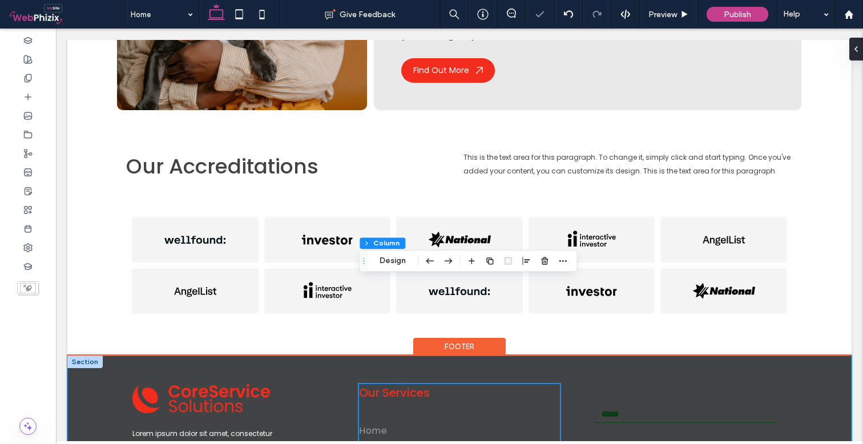
click at [103, 356] on div "Lorem ipsum dolor sit amet, consectetur adipiscing elit, sed do eiusmod tempor …" at bounding box center [459, 449] width 785 height 187
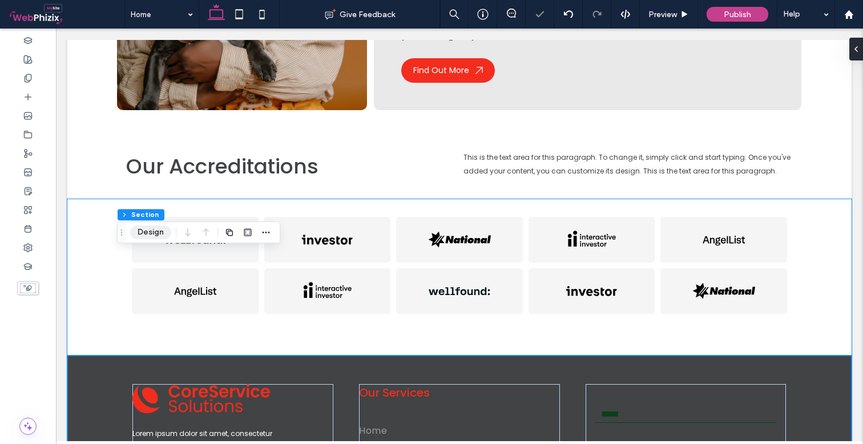
click at [141, 230] on button "Design" at bounding box center [150, 233] width 41 height 14
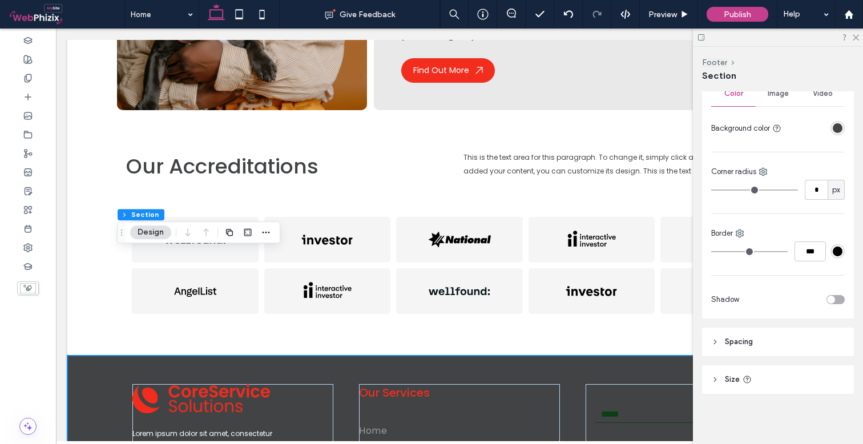
scroll to position [169, 0]
click at [790, 341] on header "Spacing" at bounding box center [778, 342] width 152 height 29
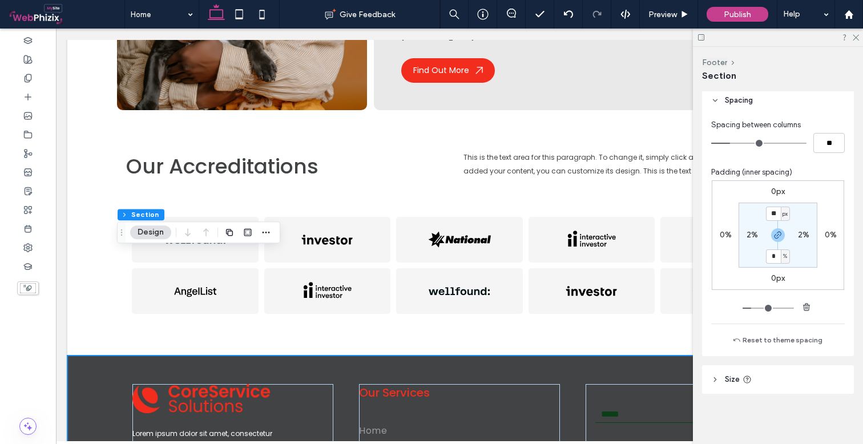
scroll to position [411, 0]
click at [783, 259] on span "%" at bounding box center [785, 256] width 4 height 11
click at [768, 261] on input "*" at bounding box center [773, 257] width 15 height 14
type input "*"
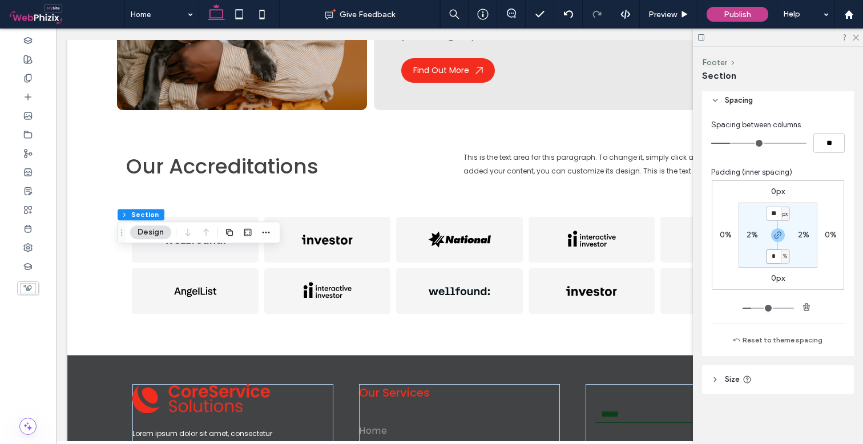
type input "*"
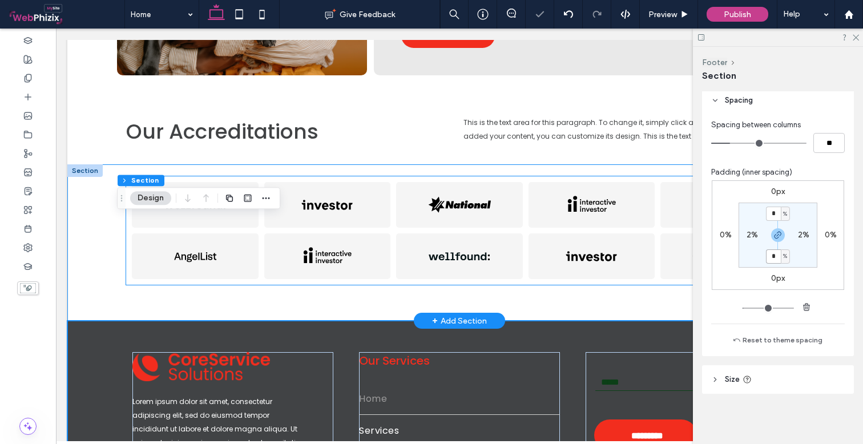
scroll to position [1901, 0]
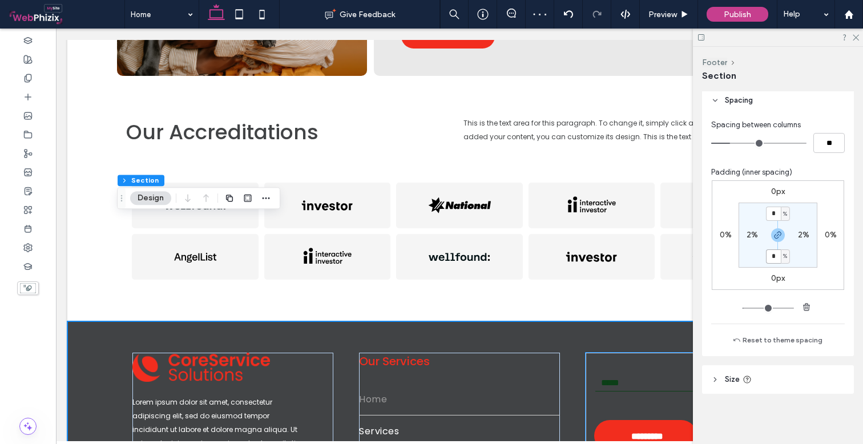
type input "*"
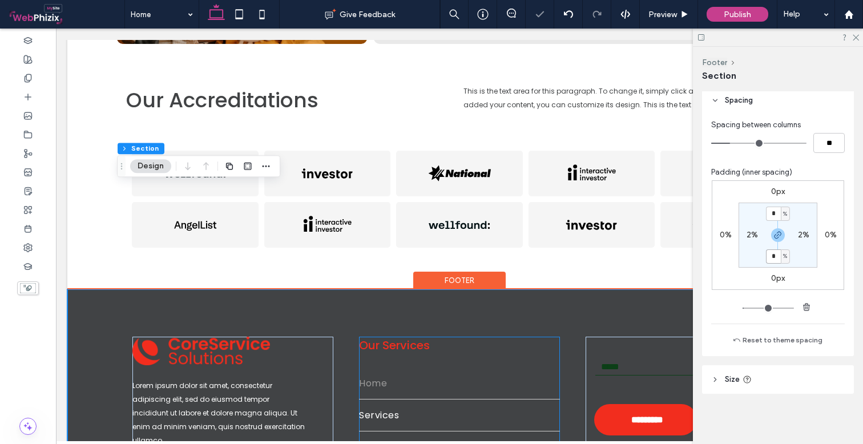
scroll to position [1932, 0]
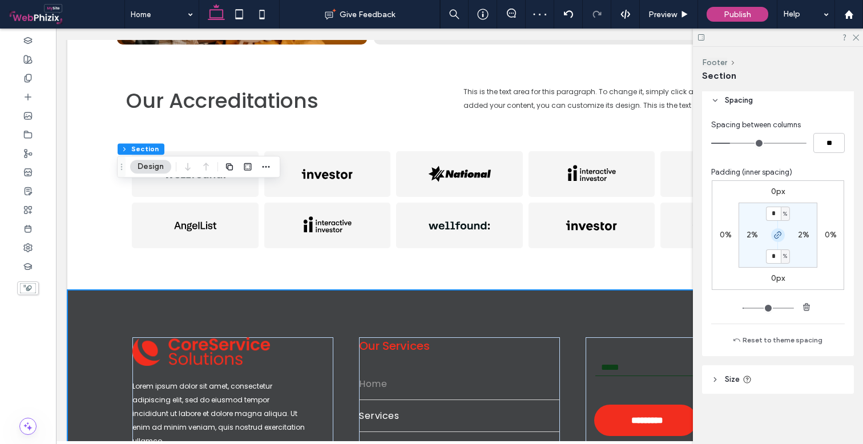
click at [778, 237] on icon "button" at bounding box center [778, 235] width 9 height 9
click at [771, 213] on input "*" at bounding box center [773, 214] width 15 height 14
type input "*"
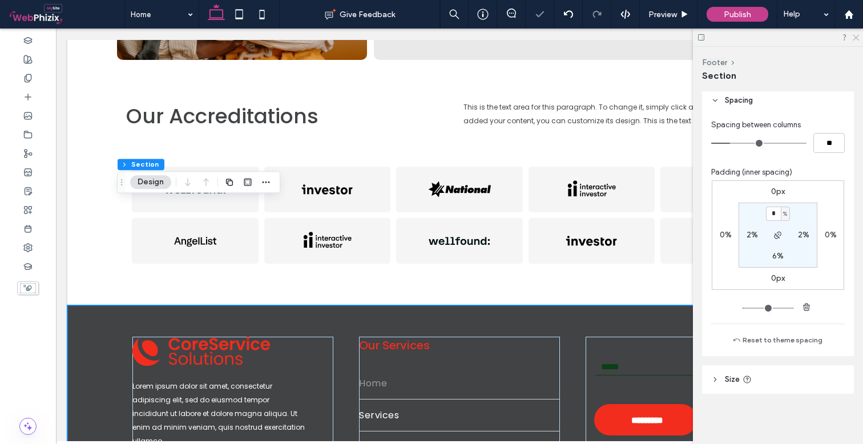
click at [857, 37] on use at bounding box center [856, 38] width 6 height 6
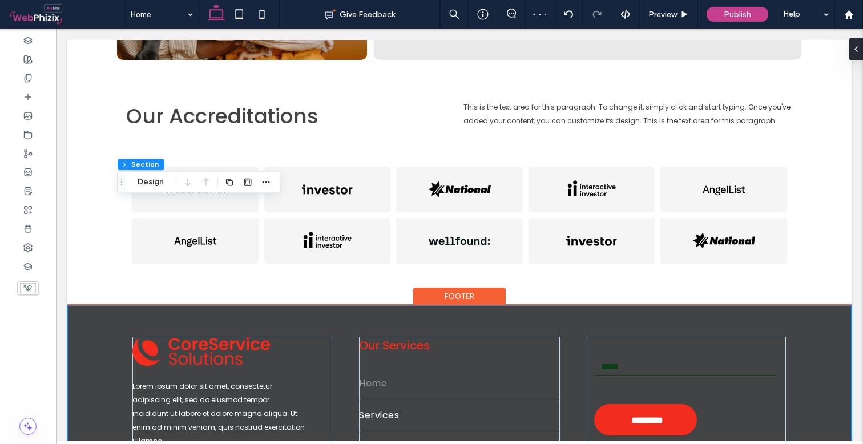
click at [501, 305] on div "Lorem ipsum dolor sit amet, consectetur adipiscing elit, sed do eiusmod tempor …" at bounding box center [459, 423] width 685 height 237
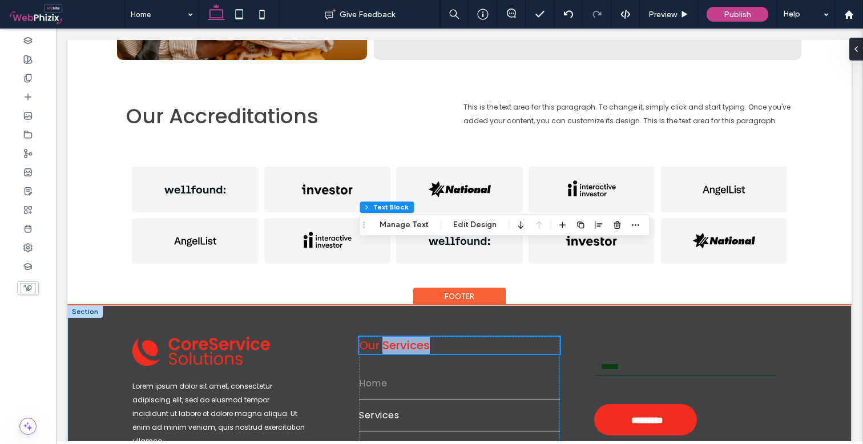
scroll to position [1906, 0]
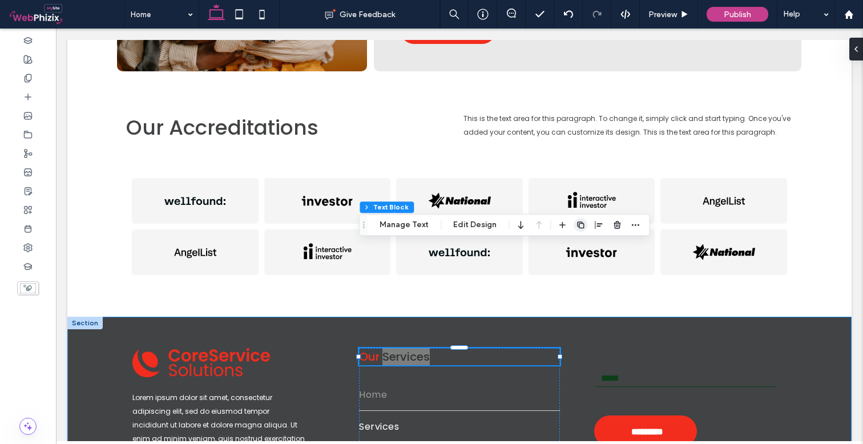
click at [580, 226] on icon "button" at bounding box center [580, 224] width 9 height 9
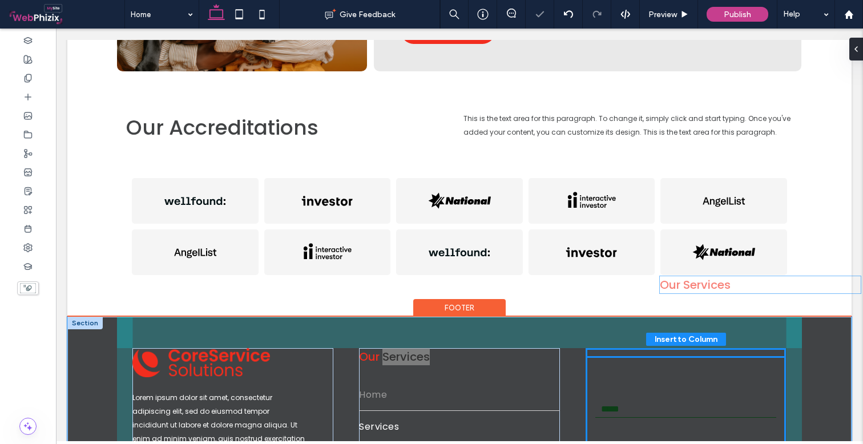
drag, startPoint x: 413, startPoint y: 286, endPoint x: 714, endPoint y: 287, distance: 300.9
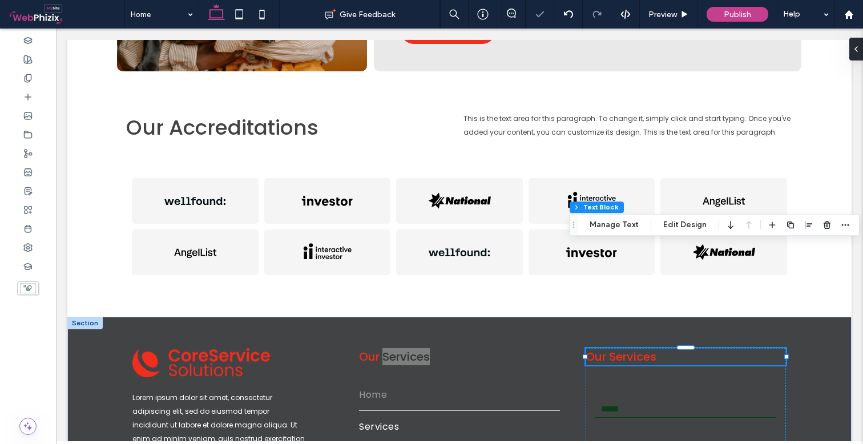
click at [660, 348] on h3 "Our Services" at bounding box center [686, 356] width 200 height 17
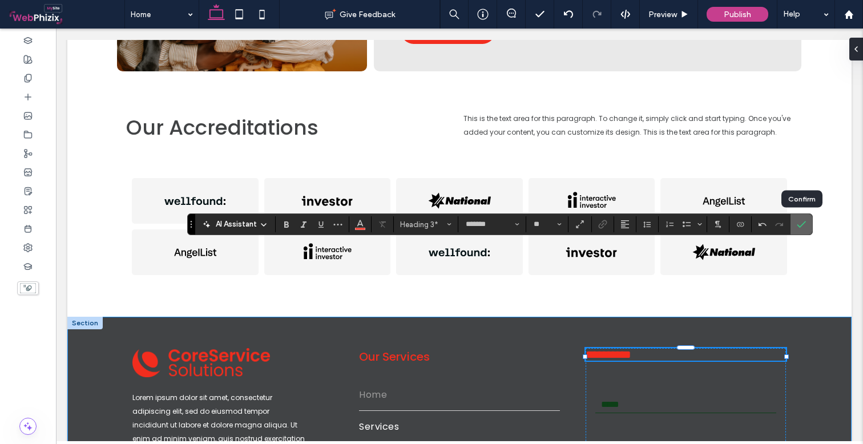
click at [809, 226] on label "Confirm" at bounding box center [801, 224] width 17 height 21
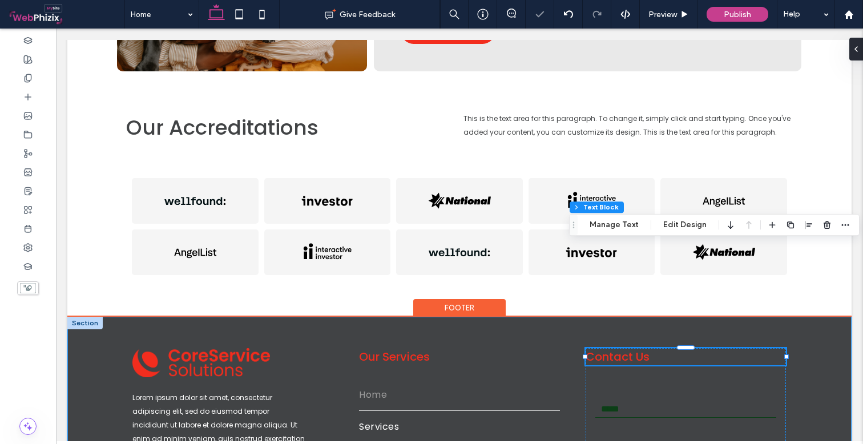
click at [819, 317] on div "Lorem ipsum dolor sit amet, consectetur adipiscing elit, sed do eiusmod tempor …" at bounding box center [459, 435] width 785 height 237
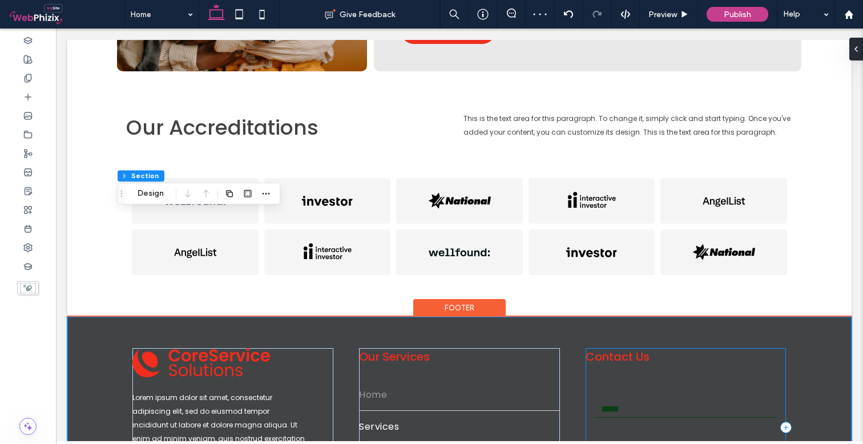
click at [593, 348] on div "Contact Us Subscribe to our newsletter Email ********* Thank you for contacting…" at bounding box center [686, 427] width 200 height 159
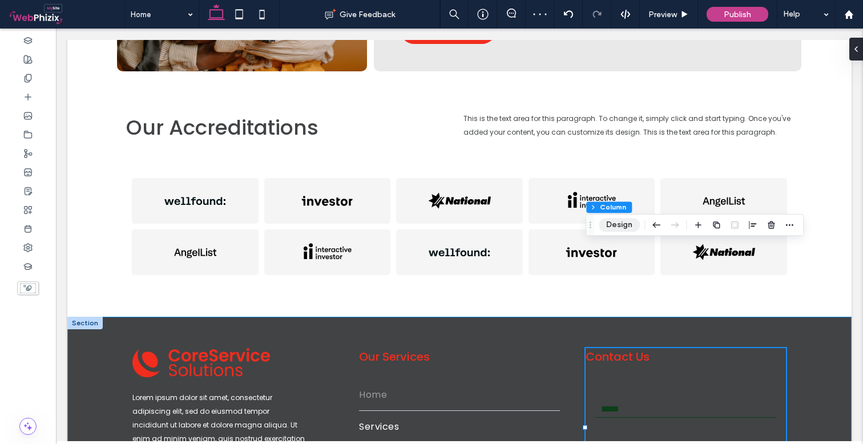
click at [621, 227] on button "Design" at bounding box center [619, 225] width 41 height 14
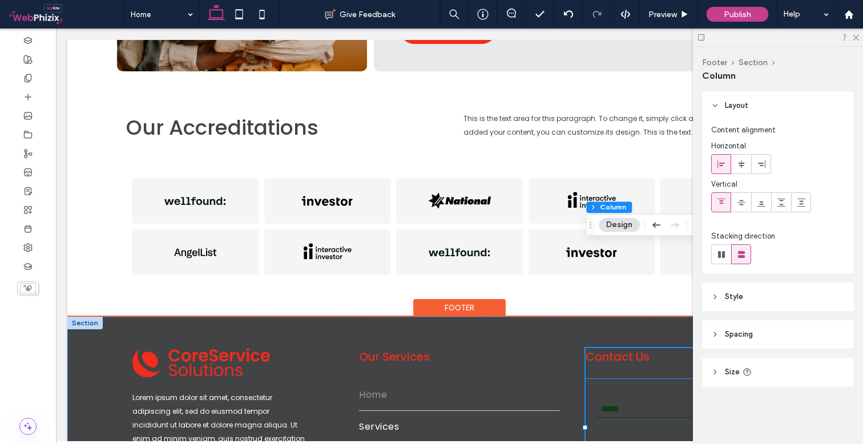
click at [650, 379] on form "Email *********" at bounding box center [686, 438] width 200 height 119
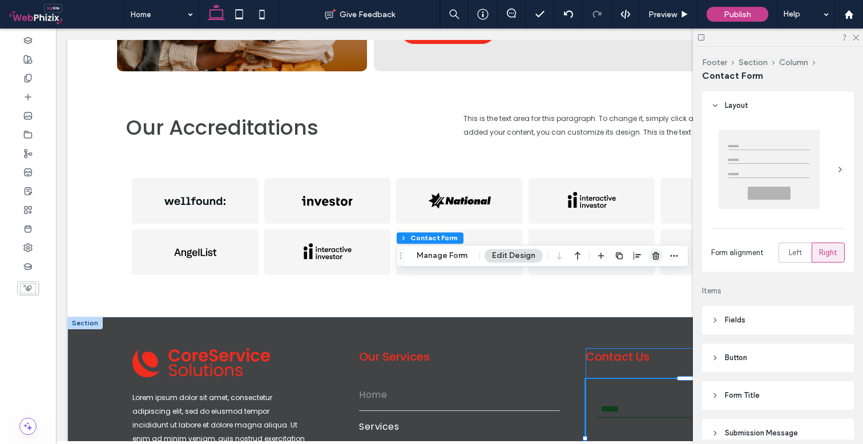
click at [658, 257] on icon "button" at bounding box center [656, 255] width 9 height 9
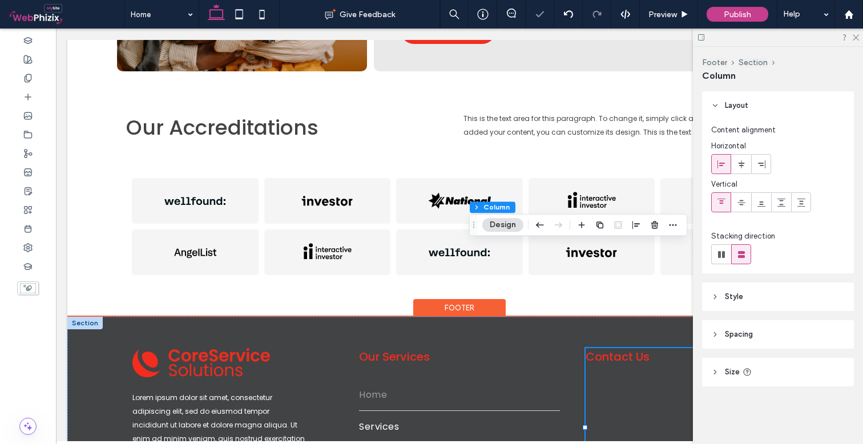
click at [596, 348] on div "Contact Us" at bounding box center [686, 427] width 200 height 159
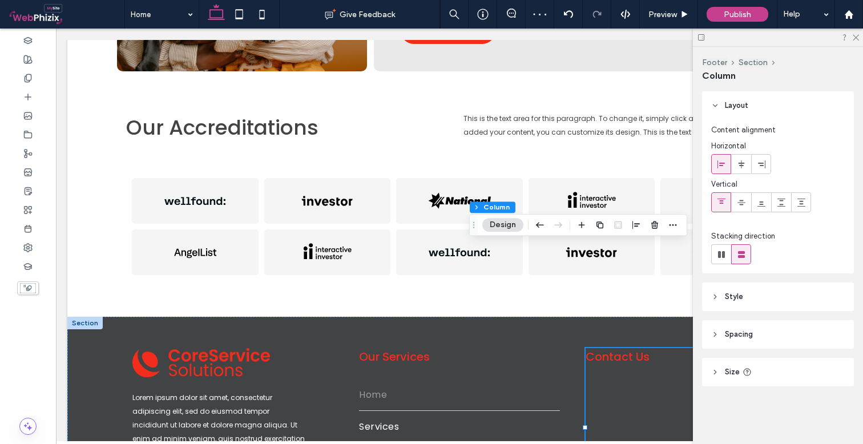
click at [734, 296] on span "Style" at bounding box center [734, 296] width 18 height 11
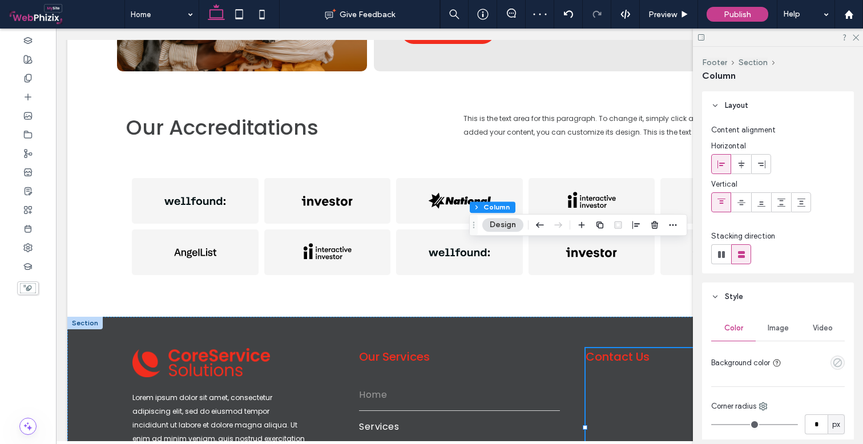
click at [834, 363] on icon "empty color" at bounding box center [838, 363] width 10 height 10
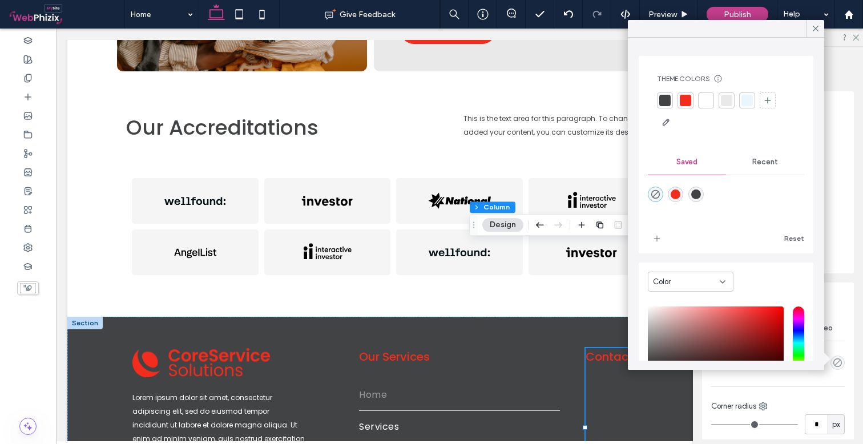
click at [671, 192] on div "rgba(242,45,30,1)" at bounding box center [676, 195] width 10 height 10
type input "*******"
type input "***"
type input "****"
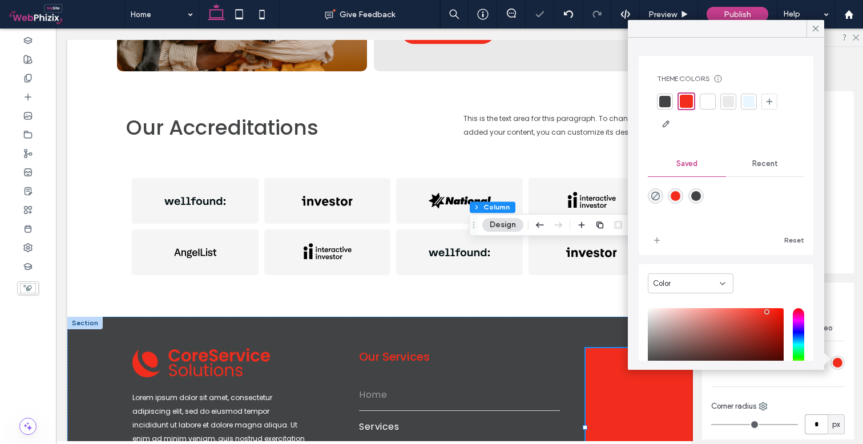
click at [814, 416] on input "*" at bounding box center [816, 425] width 23 height 20
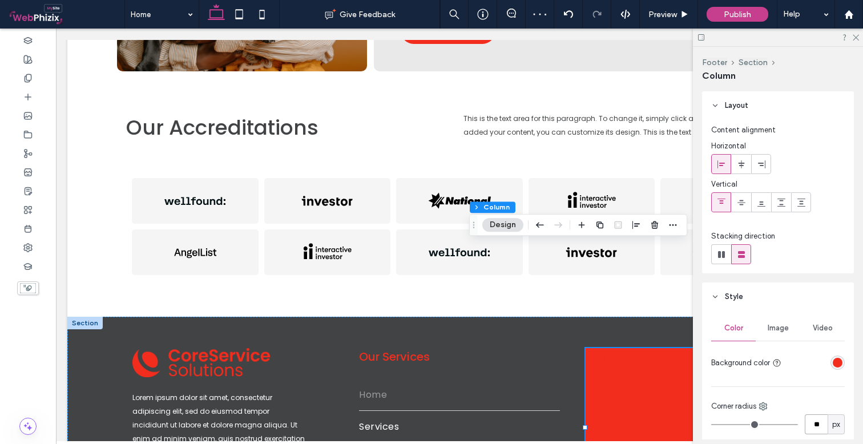
type input "**"
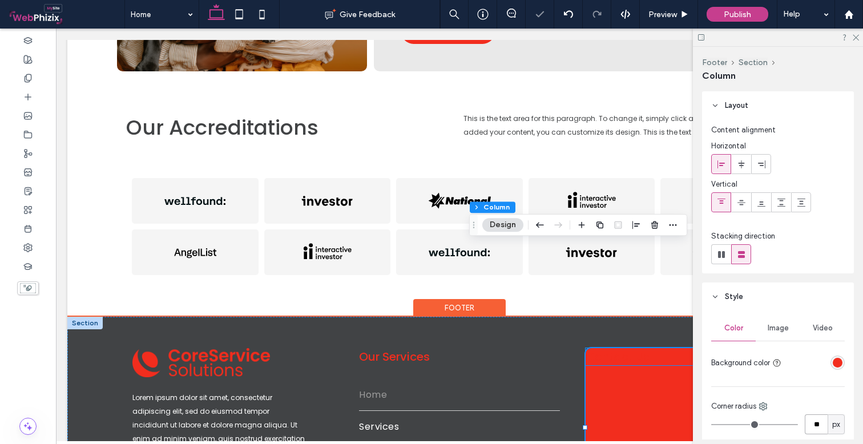
click at [624, 349] on span "Contact Us" at bounding box center [618, 357] width 64 height 16
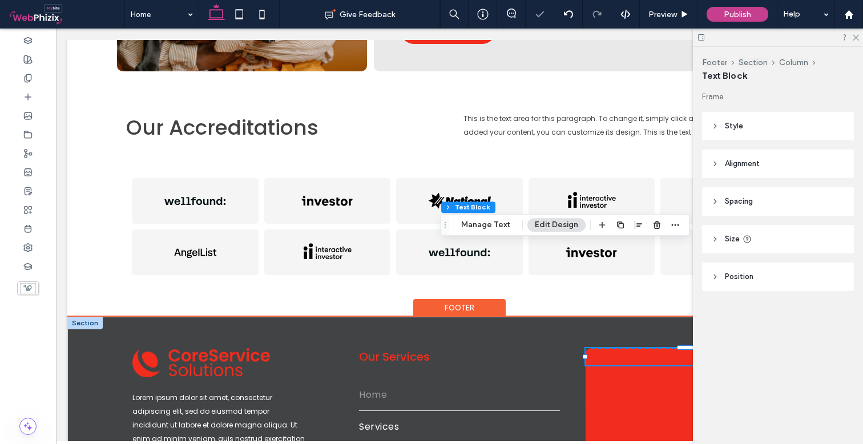
click at [624, 349] on span "Contact Us" at bounding box center [618, 357] width 64 height 16
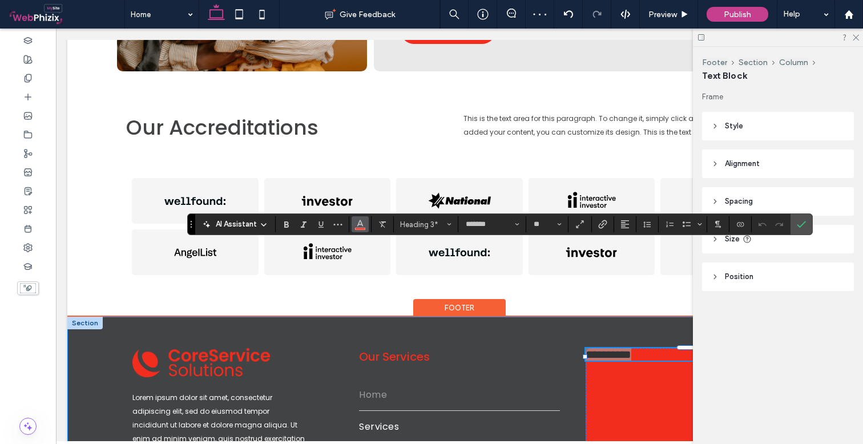
click at [362, 228] on span "Color" at bounding box center [360, 223] width 9 height 15
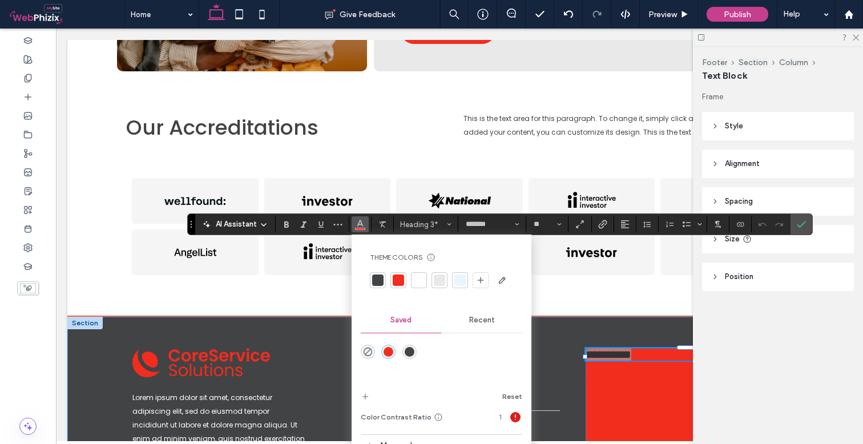
click at [417, 280] on div at bounding box center [418, 280] width 11 height 11
click at [646, 348] on div "**********" at bounding box center [686, 427] width 200 height 159
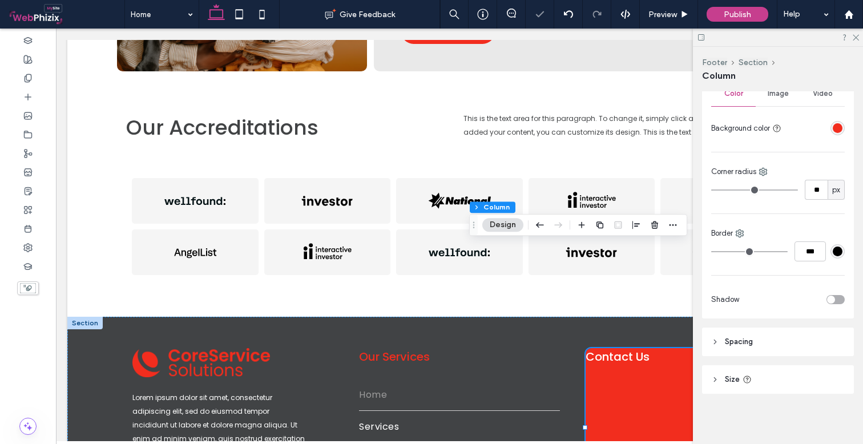
scroll to position [235, 0]
click at [777, 343] on header "Spacing" at bounding box center [778, 342] width 152 height 29
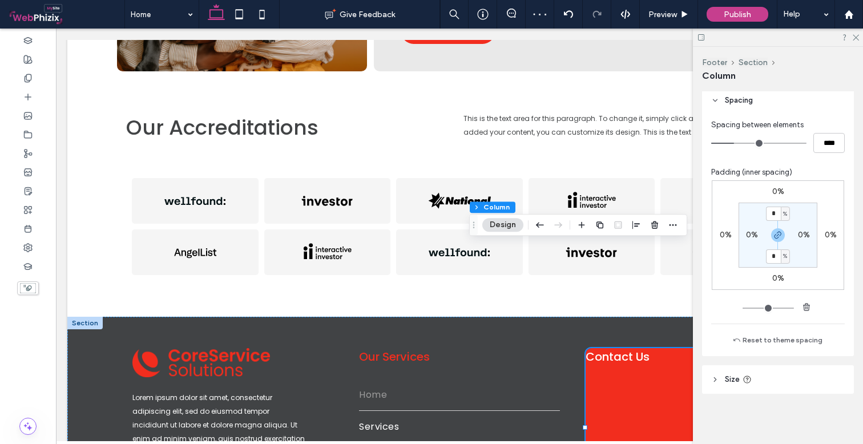
scroll to position [476, 0]
click at [773, 219] on input "*" at bounding box center [773, 214] width 15 height 14
type input "*"
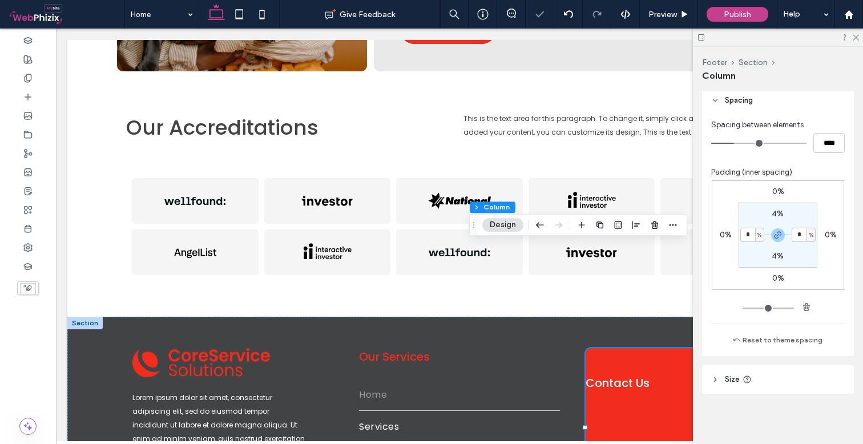
type input "*"
click at [857, 35] on icon at bounding box center [855, 36] width 7 height 7
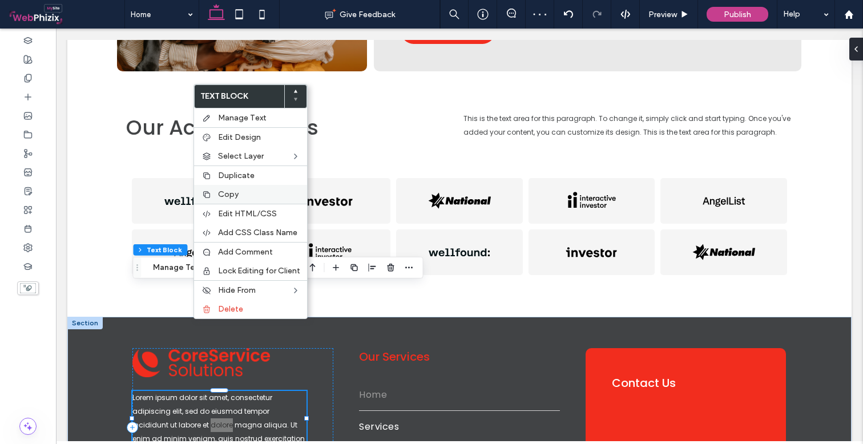
click at [242, 194] on label "Copy" at bounding box center [259, 195] width 82 height 10
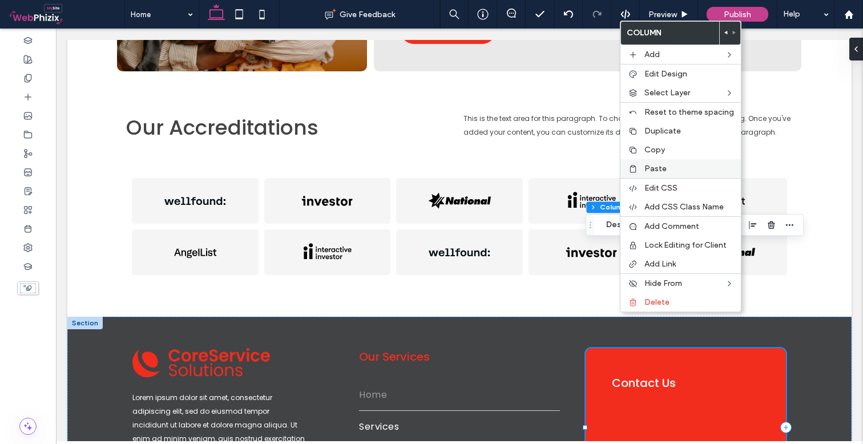
click at [670, 169] on label "Paste" at bounding box center [690, 169] width 90 height 10
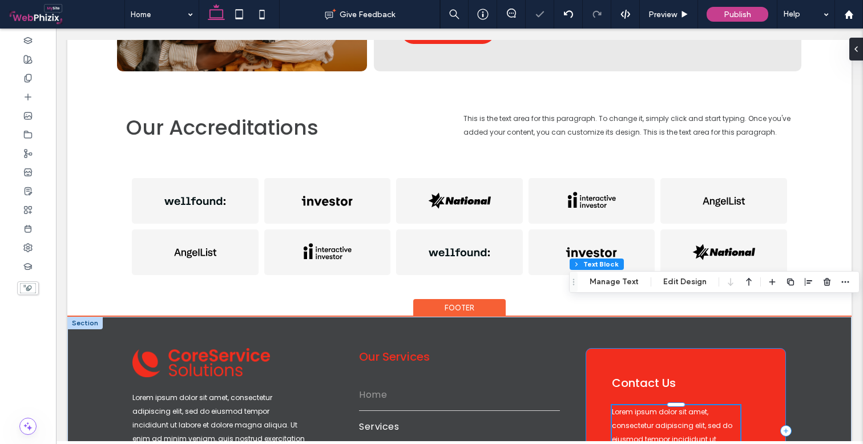
click at [757, 364] on div "Contact Us Lorem ipsum dolor sit amet, consectetur adipiscing elit, sed do eius…" at bounding box center [686, 431] width 200 height 166
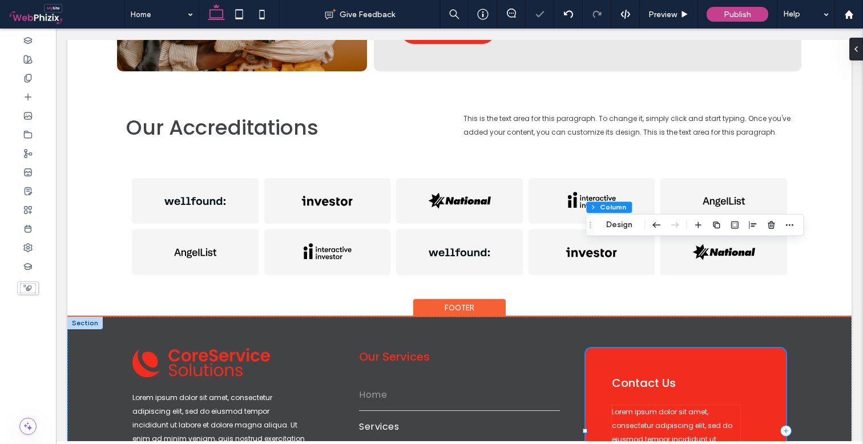
click at [716, 407] on span "Lorem ipsum dolor sit amet, consectetur adipiscing elit, sed do eiusmod tempor …" at bounding box center [672, 446] width 120 height 78
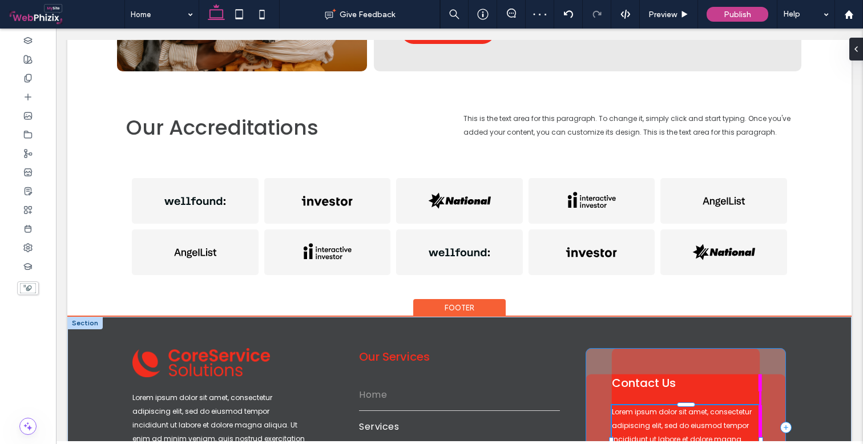
drag, startPoint x: 742, startPoint y: 343, endPoint x: 771, endPoint y: 343, distance: 29.7
click at [771, 343] on div "Lorem ipsum dolor sit amet, consectetur adipiscing elit, sed do eiusmod tempor …" at bounding box center [459, 435] width 685 height 237
type input "**"
type input "****"
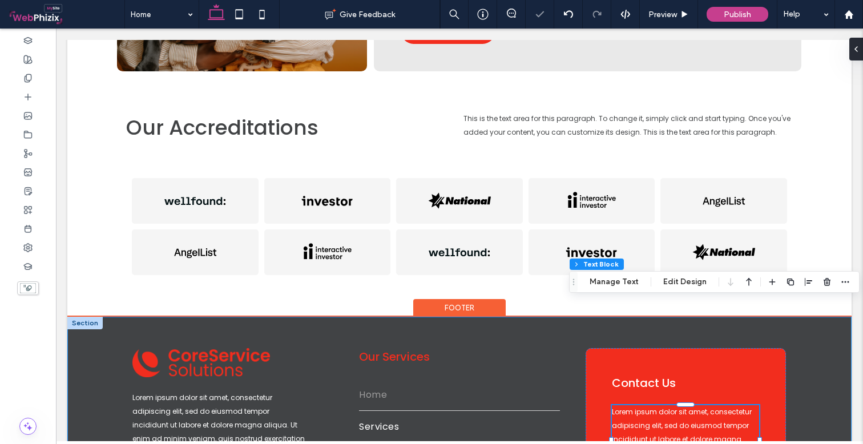
click at [822, 345] on div "Lorem ipsum dolor sit amet, consectetur adipiscing elit, sed do eiusmod tempor …" at bounding box center [459, 435] width 785 height 237
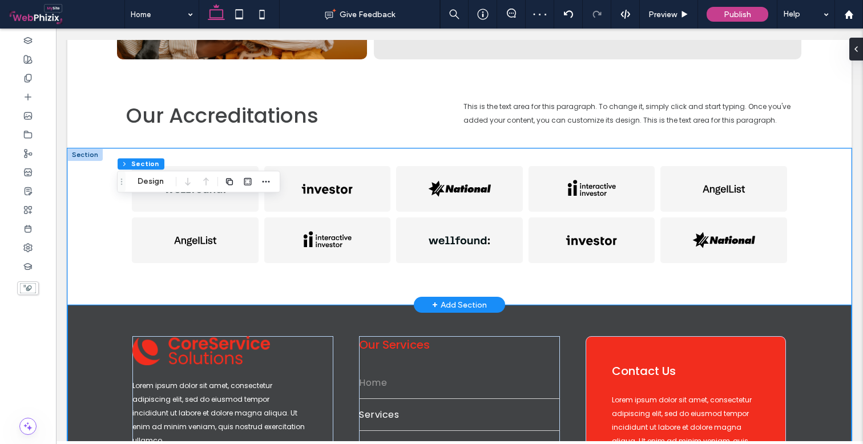
scroll to position [1917, 0]
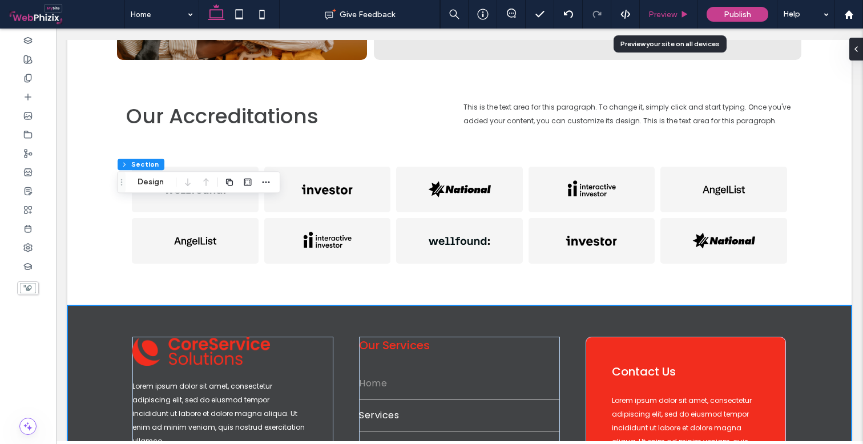
click at [670, 15] on span "Preview" at bounding box center [663, 15] width 29 height 10
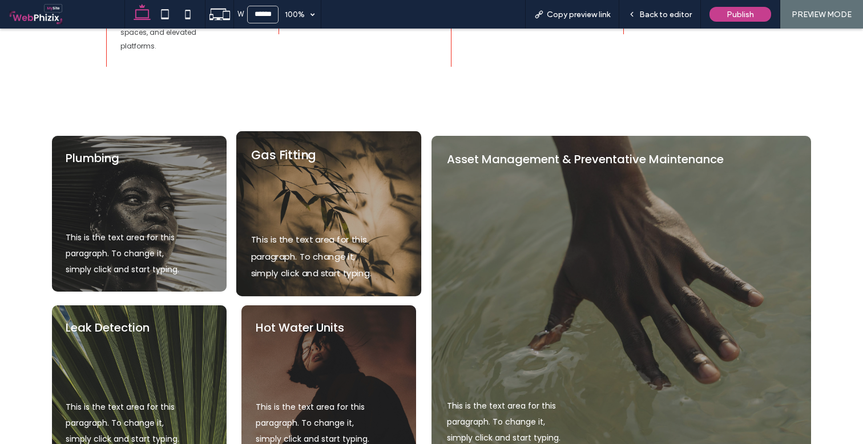
scroll to position [623, 0]
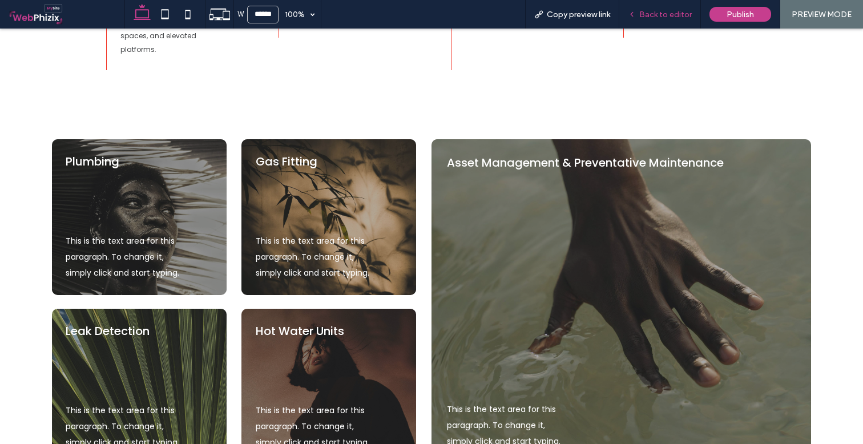
click at [668, 13] on span "Back to editor" at bounding box center [666, 15] width 53 height 10
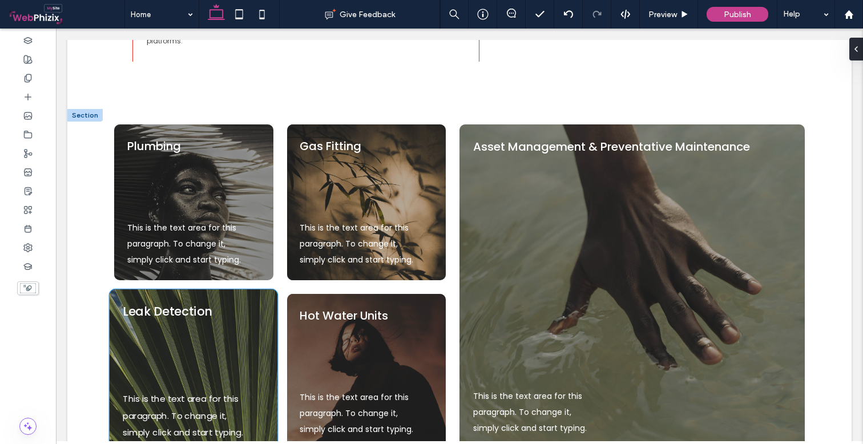
click at [179, 304] on span "Leak Detection" at bounding box center [167, 312] width 89 height 17
type input "**"
click at [179, 304] on span "Leak Detection" at bounding box center [167, 312] width 89 height 17
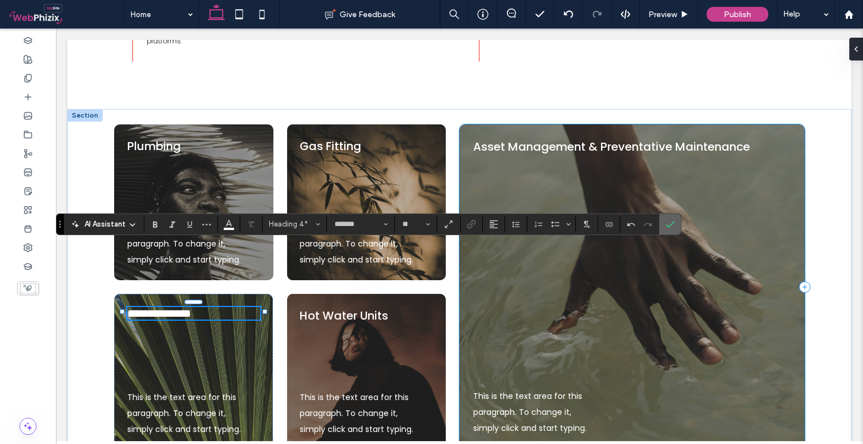
click at [671, 221] on icon "Confirm" at bounding box center [670, 224] width 9 height 9
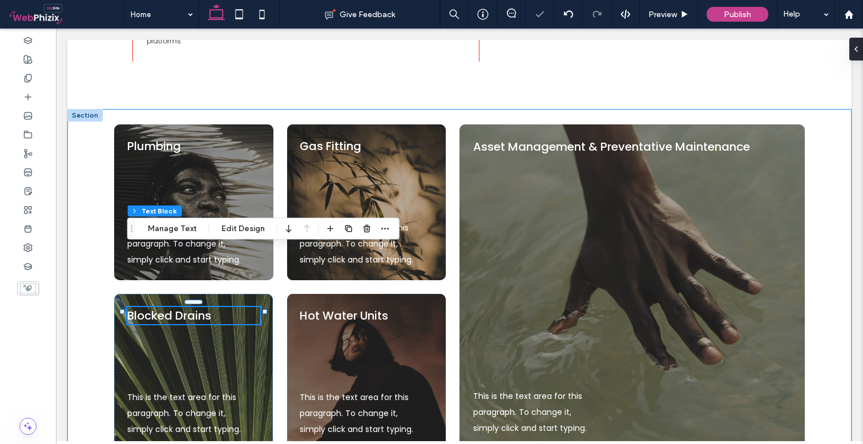
click at [87, 260] on div "This is the text area for this paragraph. To change it, simply click and start …" at bounding box center [459, 295] width 785 height 372
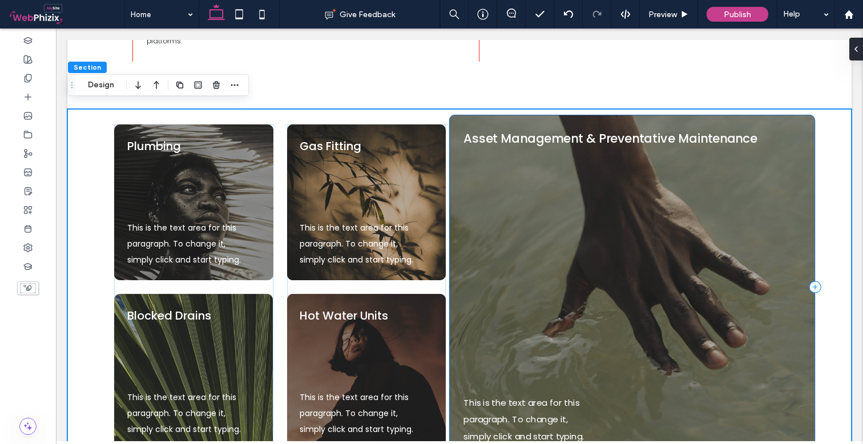
click at [554, 174] on div "This is the text area for this paragraph. To change it, simply click and start …" at bounding box center [632, 287] width 366 height 345
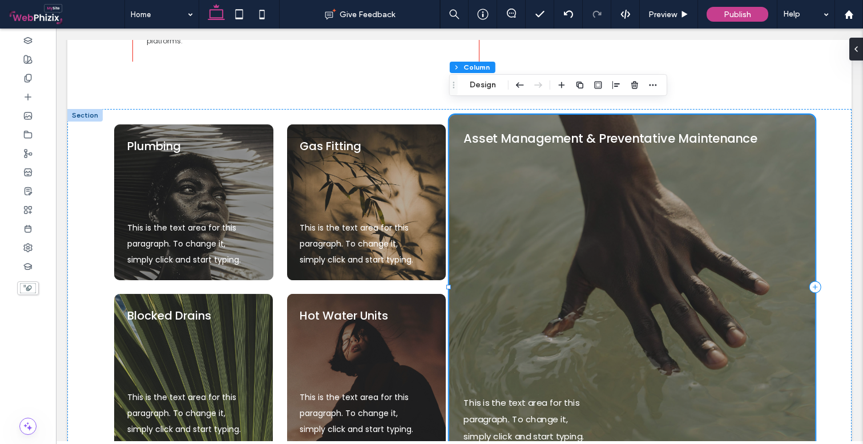
click at [554, 174] on div "This is the text area for this paragraph. To change it, simply click and start …" at bounding box center [632, 287] width 366 height 345
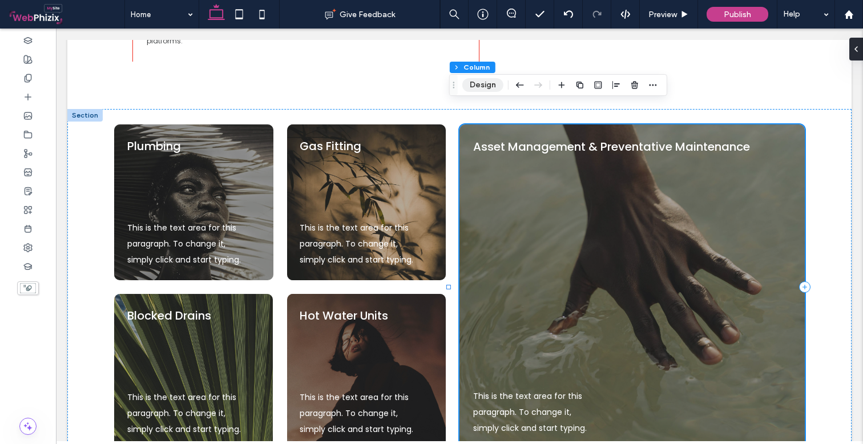
click at [483, 84] on button "Design" at bounding box center [483, 85] width 41 height 14
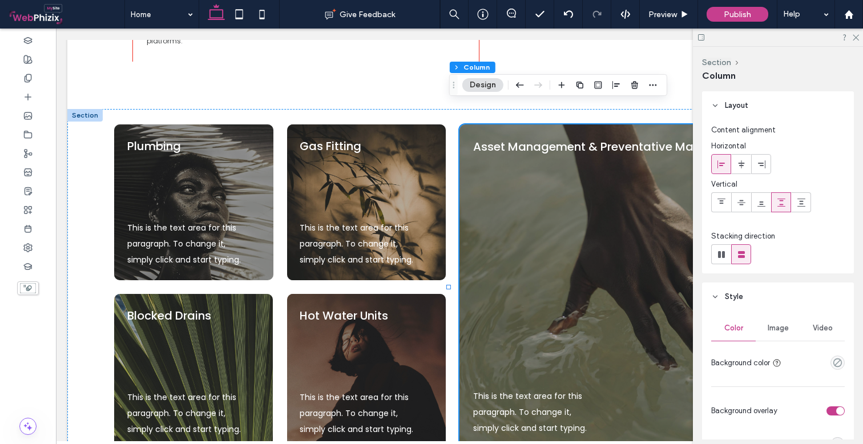
click at [778, 329] on span "Image" at bounding box center [778, 328] width 21 height 9
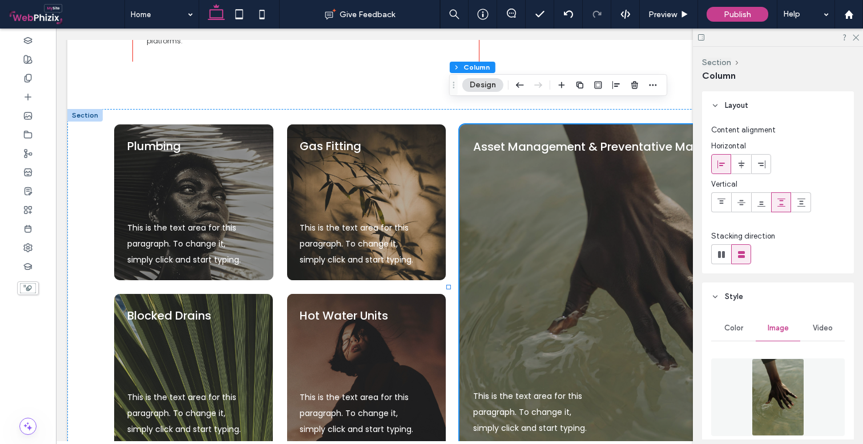
click at [777, 373] on img at bounding box center [778, 398] width 52 height 78
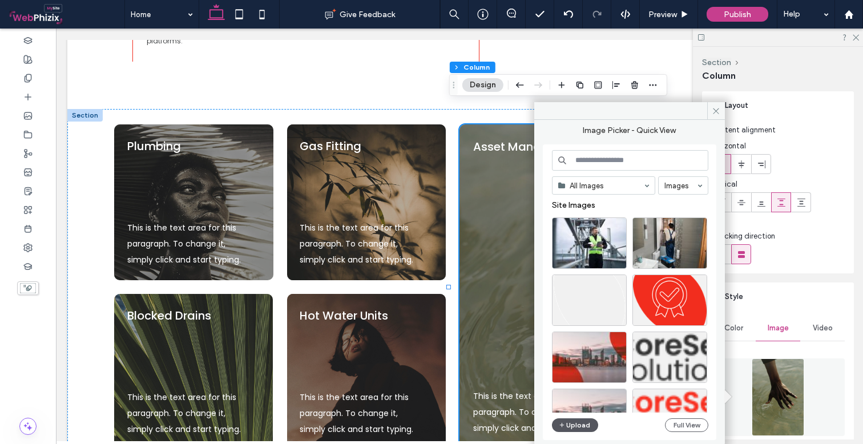
click at [566, 424] on span "button" at bounding box center [563, 425] width 8 height 13
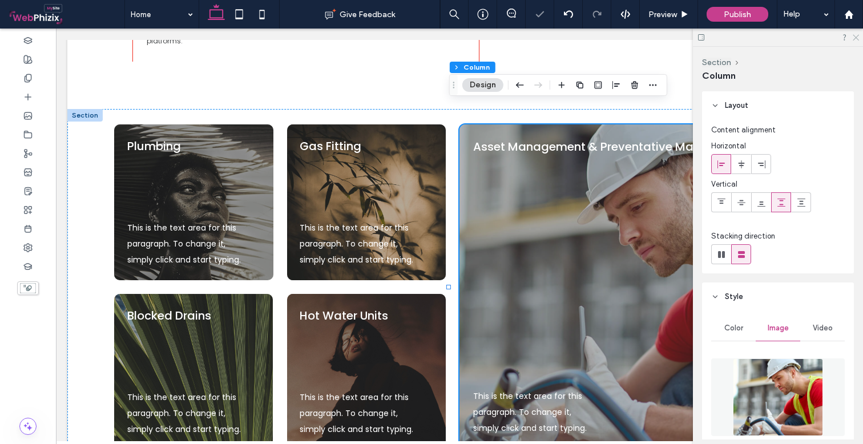
click at [856, 37] on use at bounding box center [856, 38] width 6 height 6
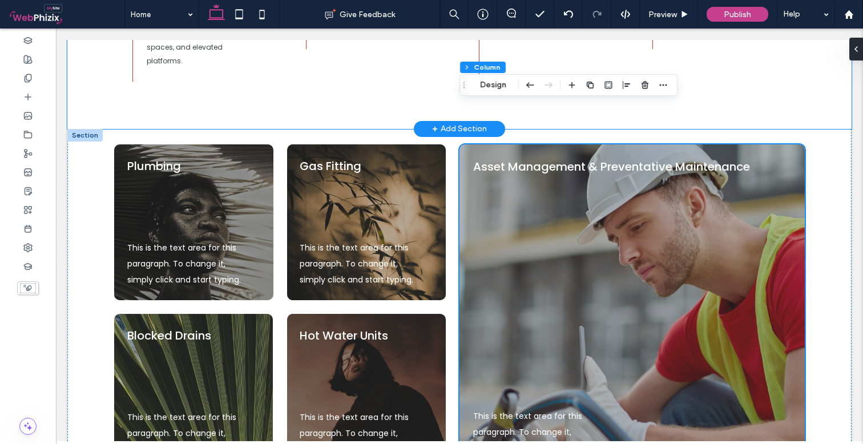
scroll to position [602, 0]
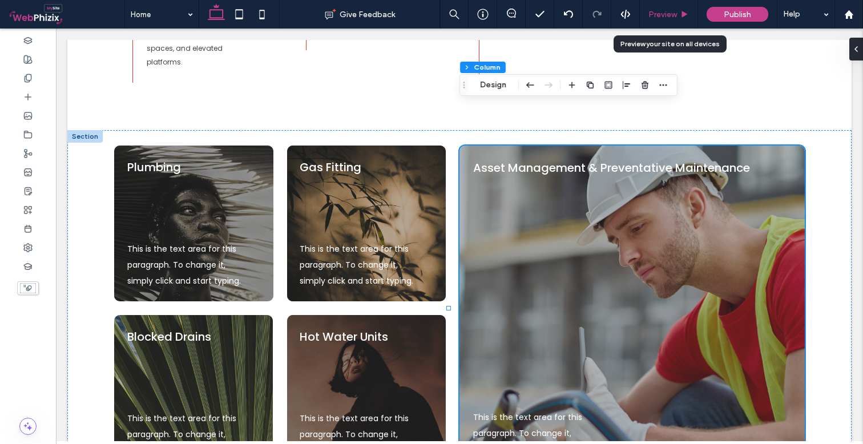
click at [666, 10] on span "Preview" at bounding box center [663, 15] width 29 height 10
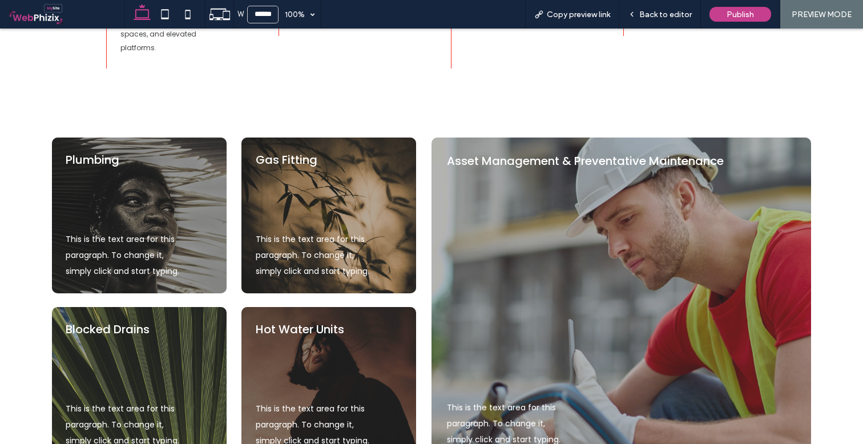
scroll to position [624, 0]
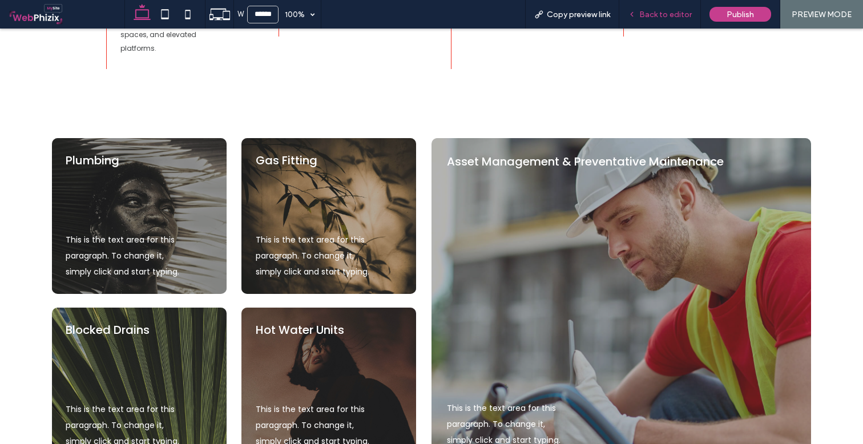
click at [655, 12] on span "Back to editor" at bounding box center [666, 15] width 53 height 10
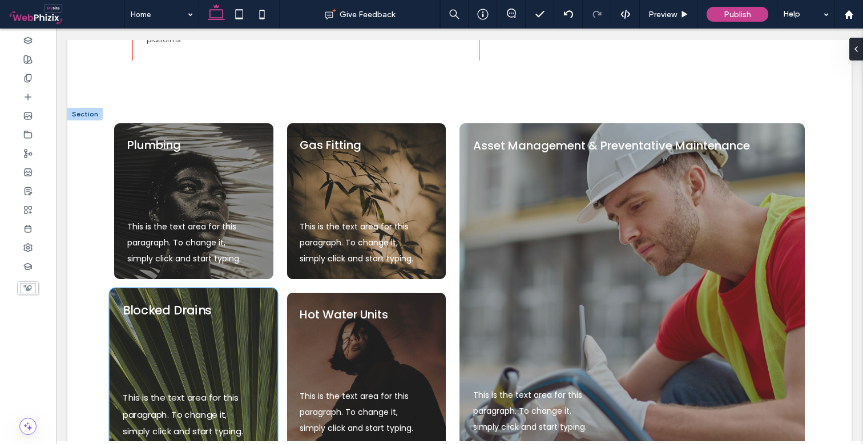
click at [256, 302] on h4 "Blocked Drains" at bounding box center [194, 311] width 142 height 18
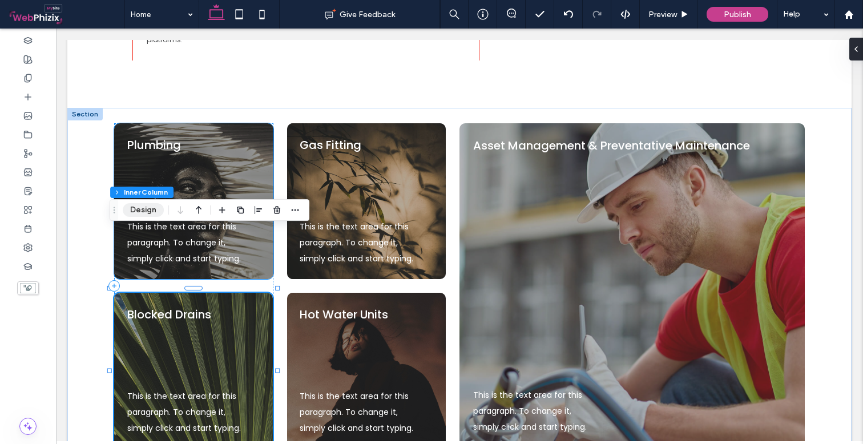
click at [146, 210] on button "Design" at bounding box center [143, 210] width 41 height 14
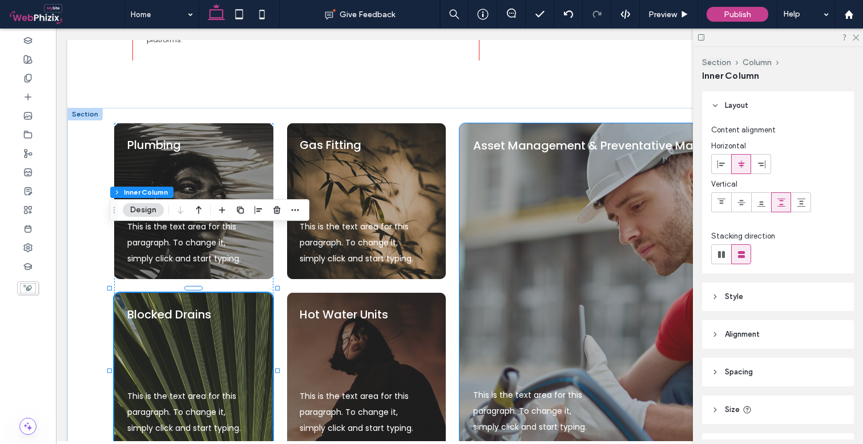
click at [750, 298] on header "Style" at bounding box center [778, 297] width 152 height 29
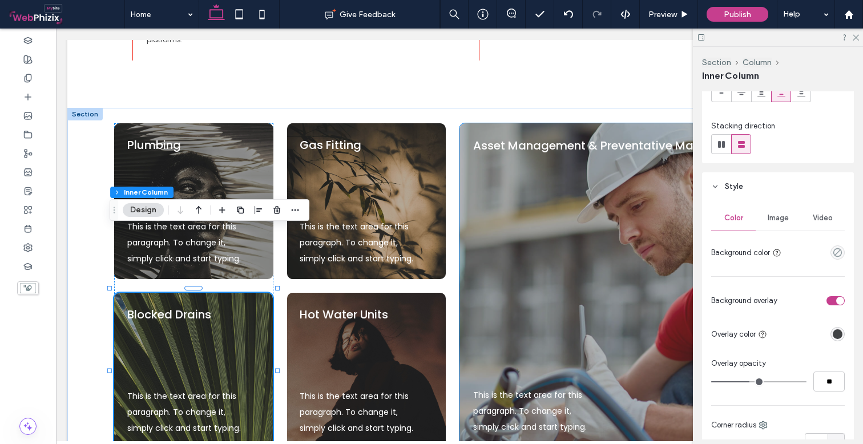
scroll to position [111, 0]
click at [778, 219] on span "Image" at bounding box center [778, 217] width 21 height 9
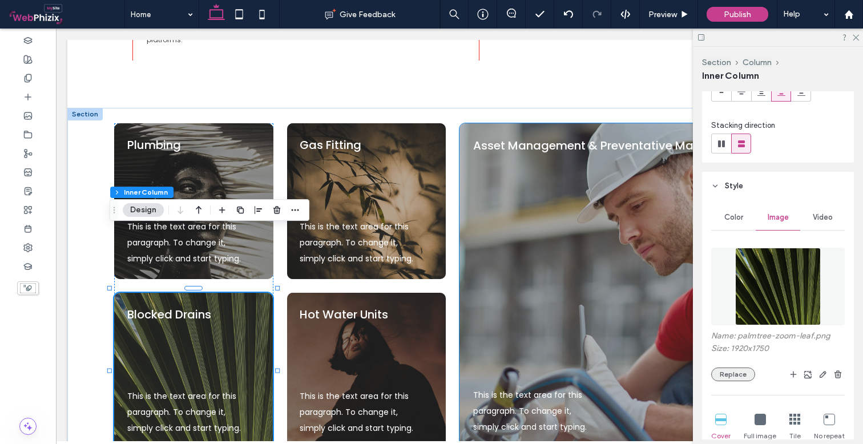
click at [737, 373] on button "Replace" at bounding box center [733, 375] width 44 height 14
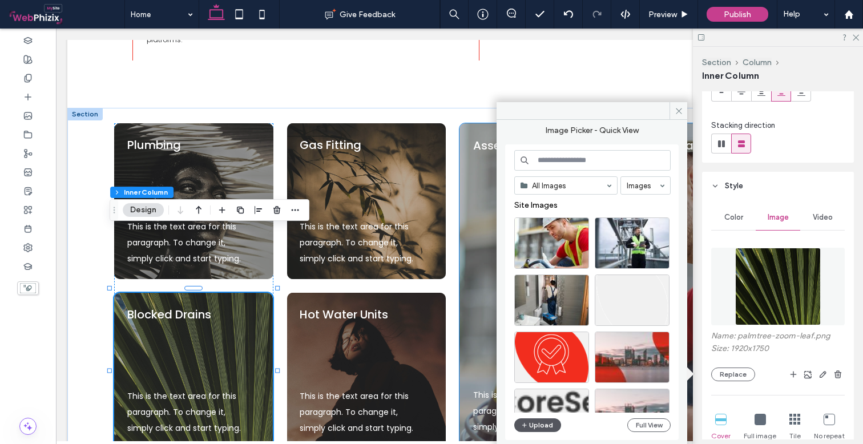
click at [522, 423] on icon "button" at bounding box center [524, 425] width 7 height 9
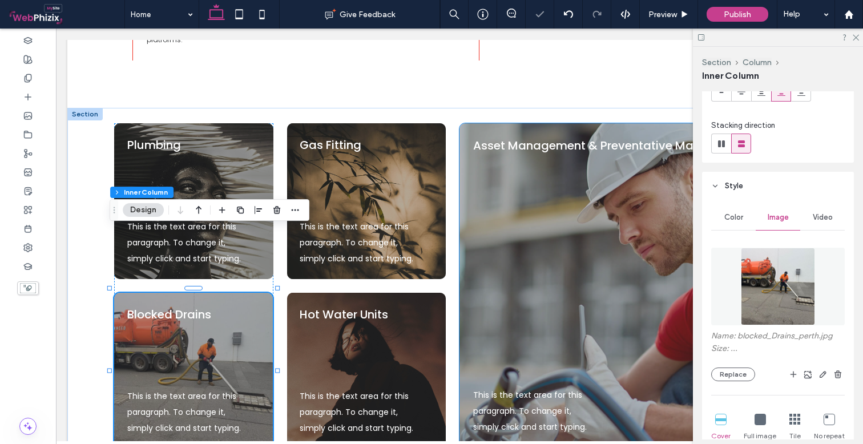
type input "**"
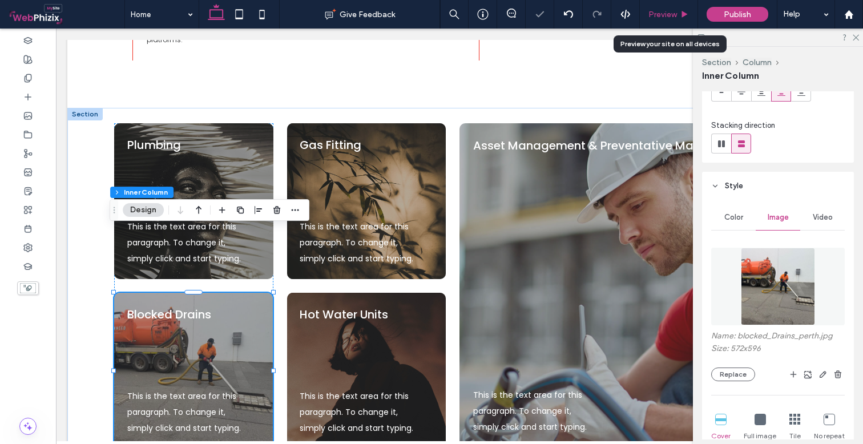
click at [671, 4] on div "Preview" at bounding box center [669, 14] width 58 height 29
click at [671, 6] on div "Preview" at bounding box center [669, 14] width 58 height 29
click at [677, 13] on span "Preview" at bounding box center [663, 15] width 29 height 10
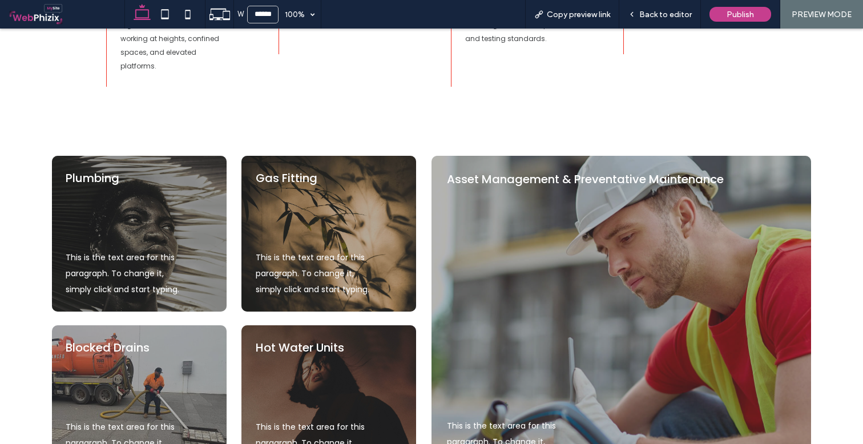
scroll to position [606, 0]
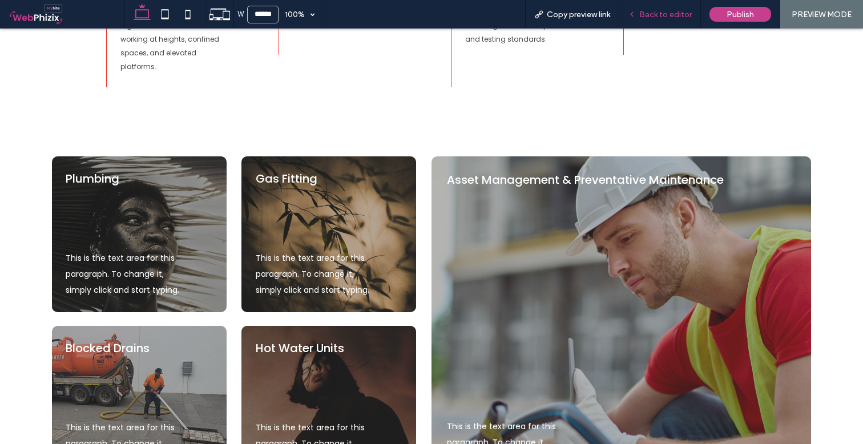
click at [668, 19] on span "Back to editor" at bounding box center [666, 15] width 53 height 10
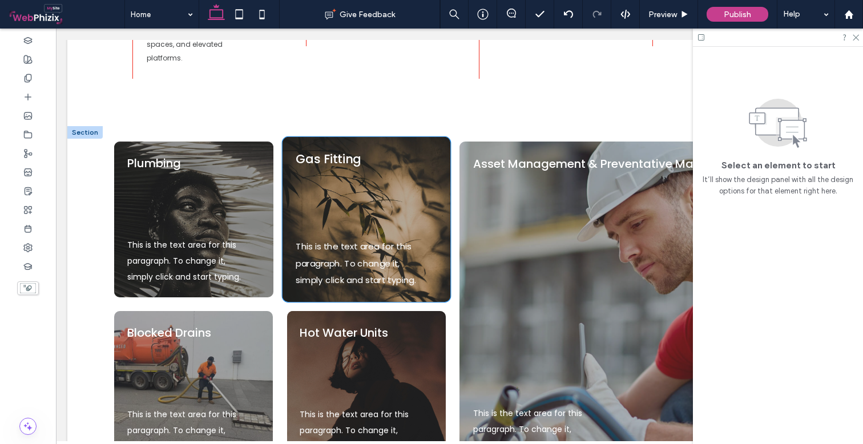
click at [360, 137] on div "This is the text area for this paragraph. To change it, simply click and start …" at bounding box center [366, 219] width 168 height 165
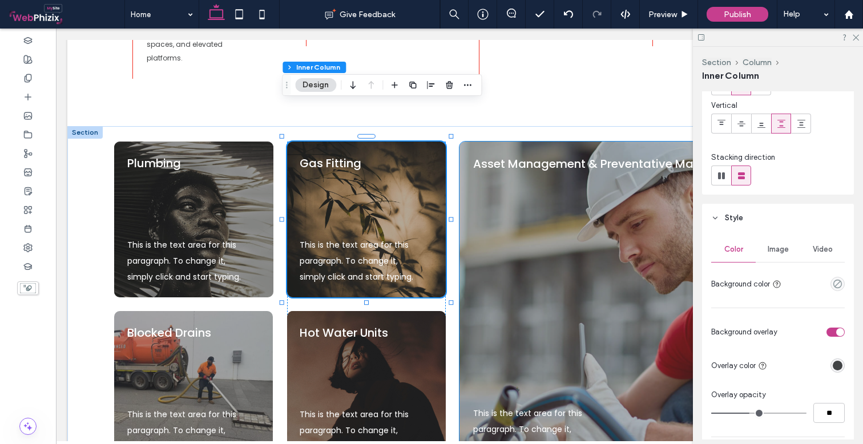
scroll to position [80, 0]
click at [783, 251] on span "Image" at bounding box center [778, 248] width 21 height 9
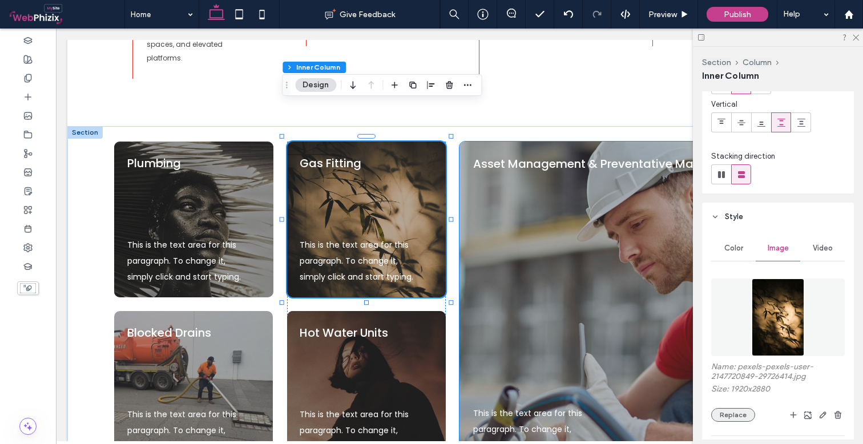
click at [723, 416] on button "Replace" at bounding box center [733, 415] width 44 height 14
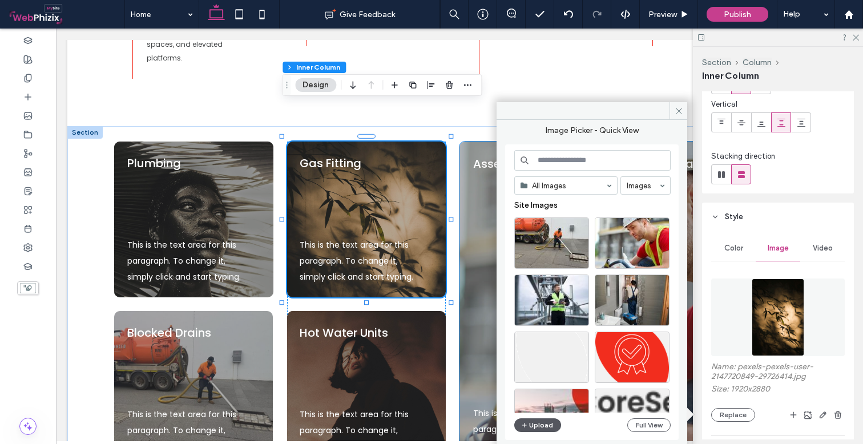
click at [524, 424] on icon "button" at bounding box center [524, 425] width 7 height 9
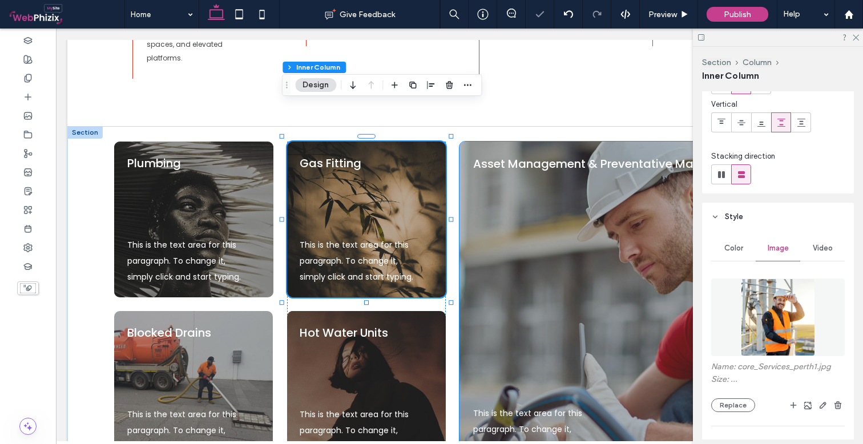
type input "**"
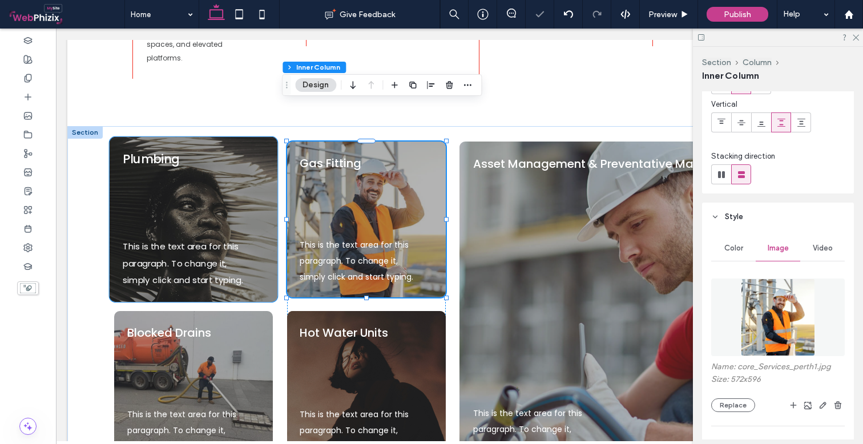
click at [255, 137] on div "This is the text area for this paragraph. To change it, simply click and start …" at bounding box center [194, 219] width 168 height 165
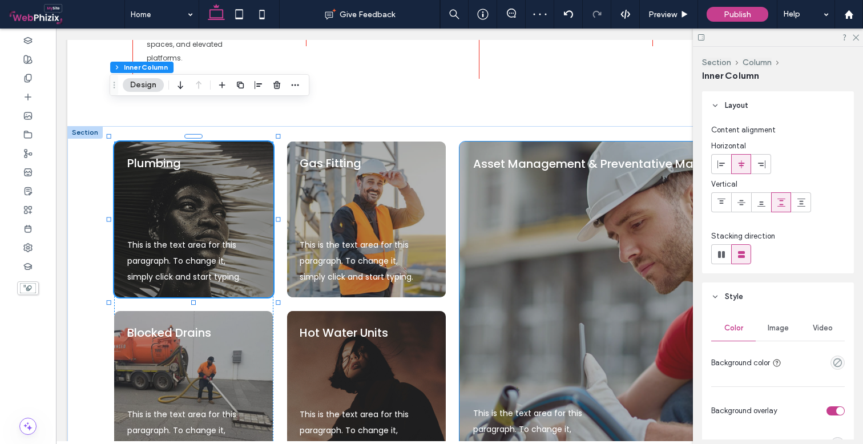
click at [771, 328] on span "Image" at bounding box center [778, 328] width 21 height 9
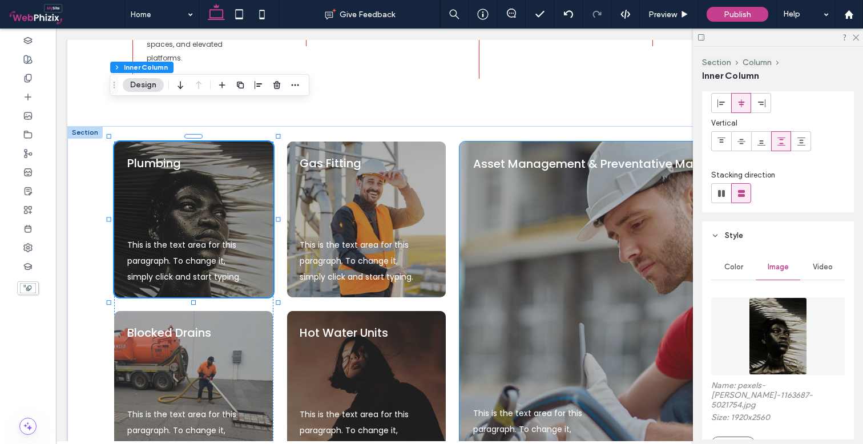
scroll to position [61, 0]
click at [727, 437] on button "Replace" at bounding box center [733, 444] width 44 height 14
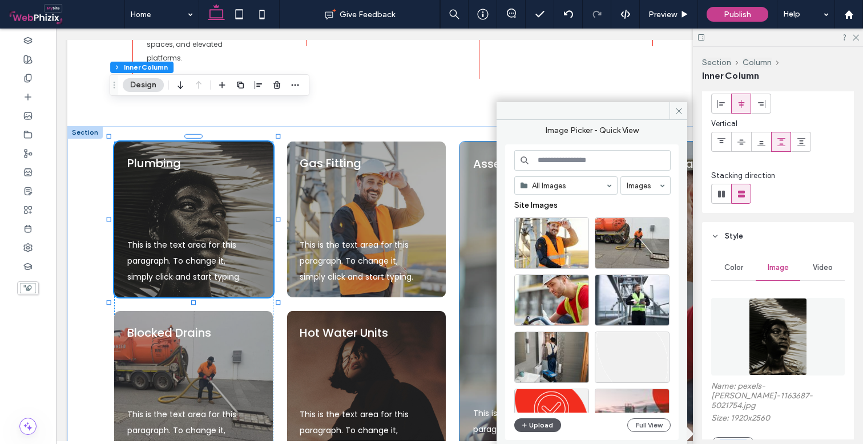
click at [537, 424] on button "Upload" at bounding box center [537, 426] width 47 height 14
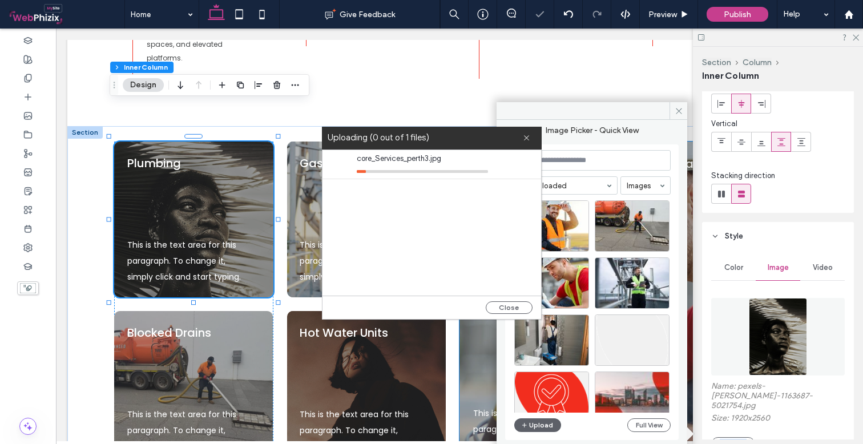
type input "**"
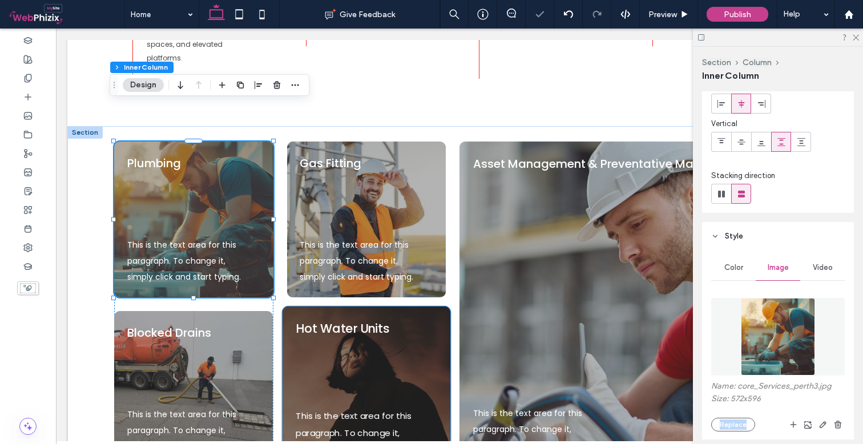
click at [416, 320] on h4 "Hot Water Units" at bounding box center [367, 329] width 142 height 18
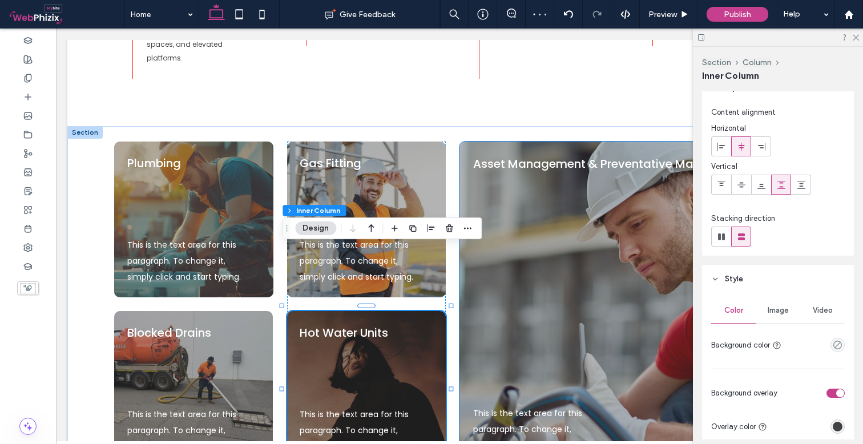
scroll to position [17, 0]
click at [771, 307] on span "Image" at bounding box center [778, 311] width 21 height 9
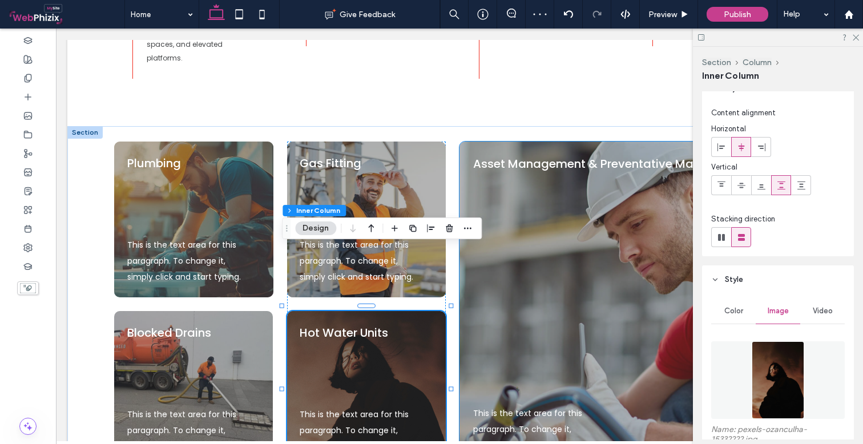
click at [793, 375] on img at bounding box center [778, 380] width 52 height 78
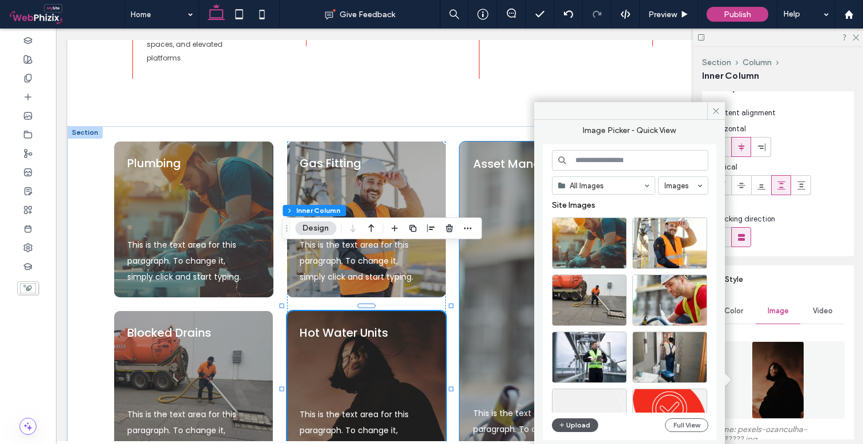
click at [581, 425] on button "Upload" at bounding box center [575, 426] width 47 height 14
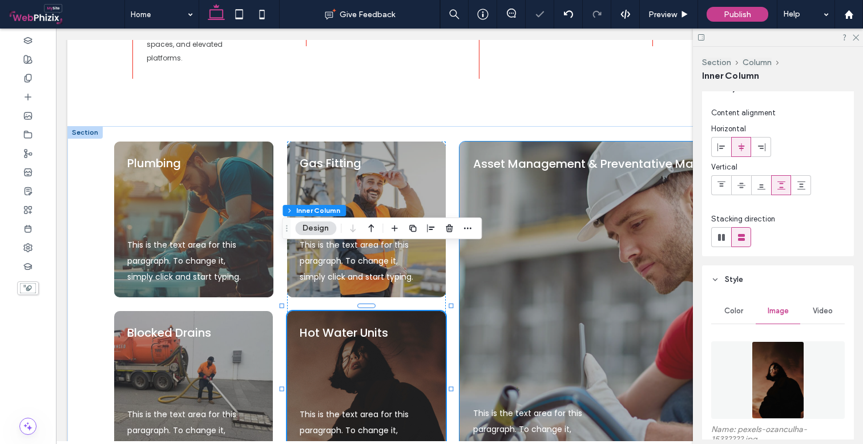
type input "**"
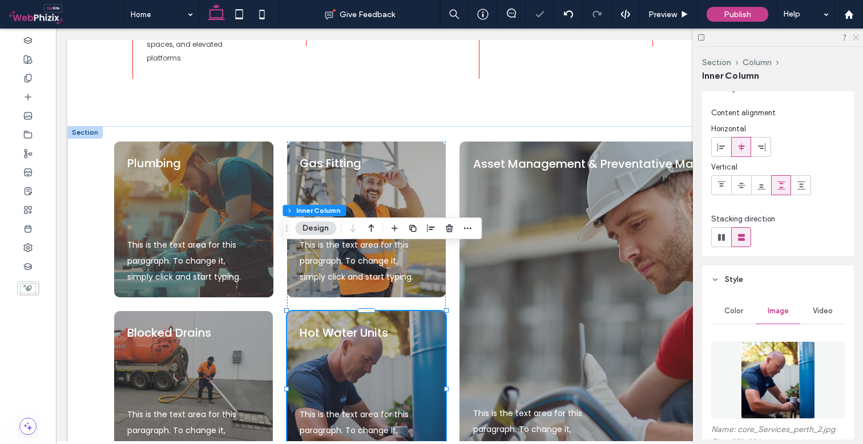
click at [858, 34] on icon at bounding box center [855, 36] width 7 height 7
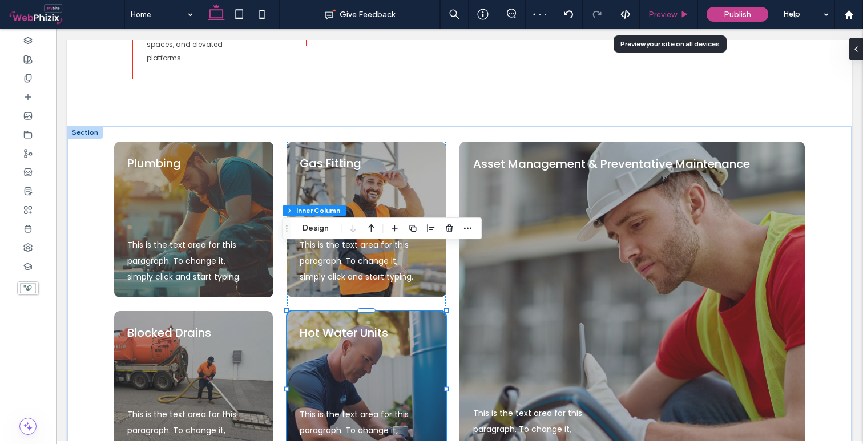
click at [670, 11] on span "Preview" at bounding box center [663, 15] width 29 height 10
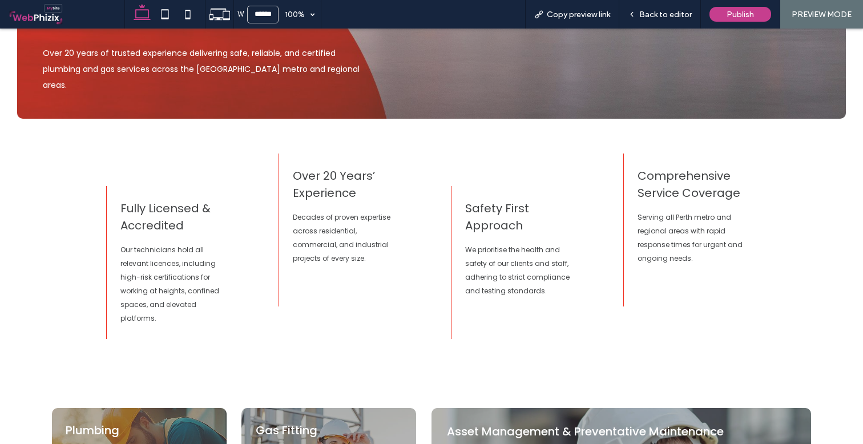
scroll to position [392, 0]
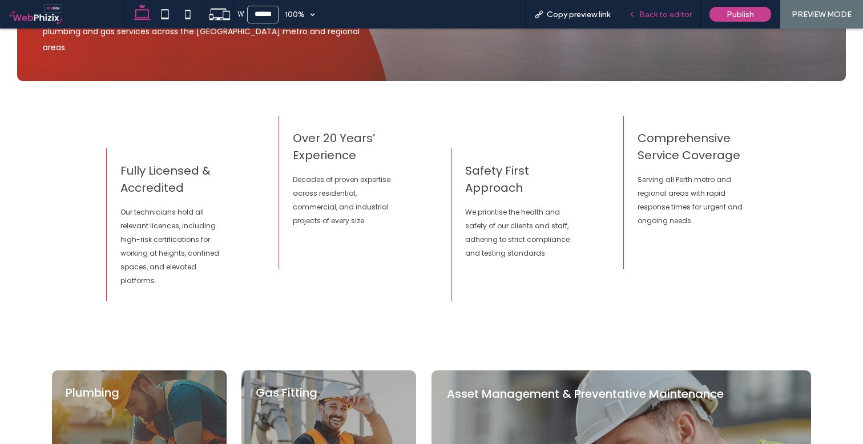
click at [652, 11] on span "Back to editor" at bounding box center [666, 15] width 53 height 10
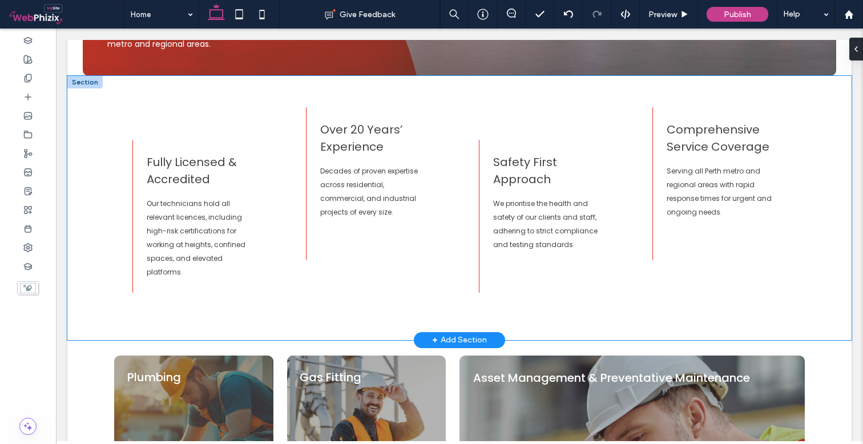
click at [89, 214] on div "Fully Licensed & Accredited Our technicians hold all relevant licences, includi…" at bounding box center [459, 208] width 785 height 264
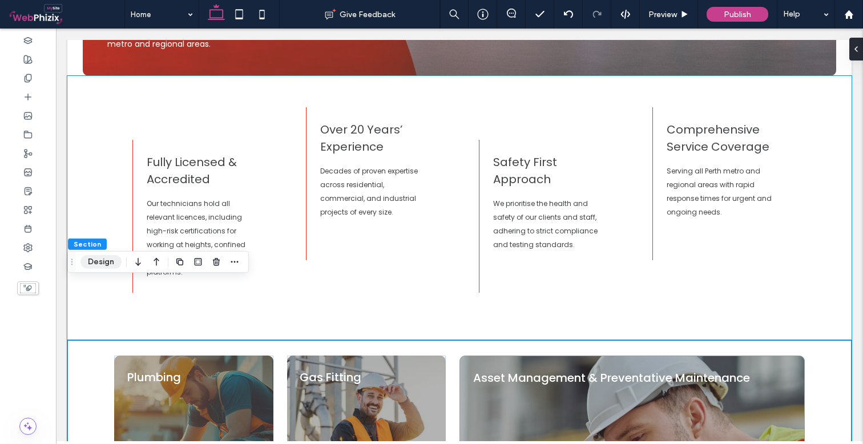
click at [108, 263] on button "Design" at bounding box center [101, 262] width 41 height 14
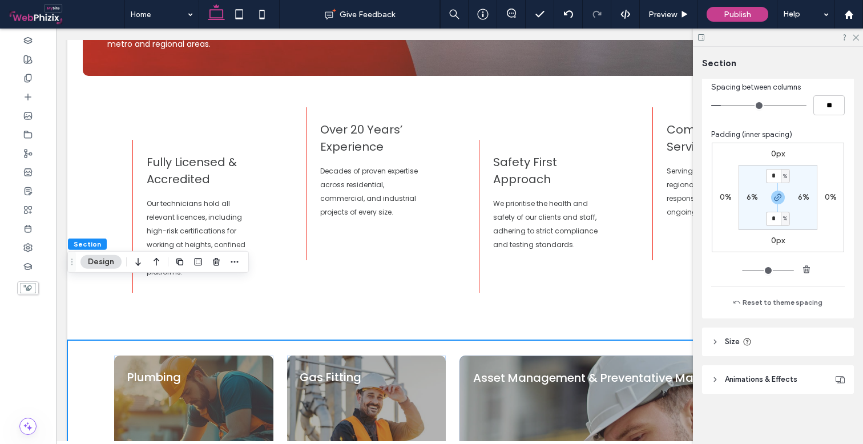
scroll to position [436, 0]
click at [778, 200] on icon "button" at bounding box center [778, 197] width 9 height 9
click at [773, 174] on input "*" at bounding box center [773, 176] width 15 height 14
type input "*"
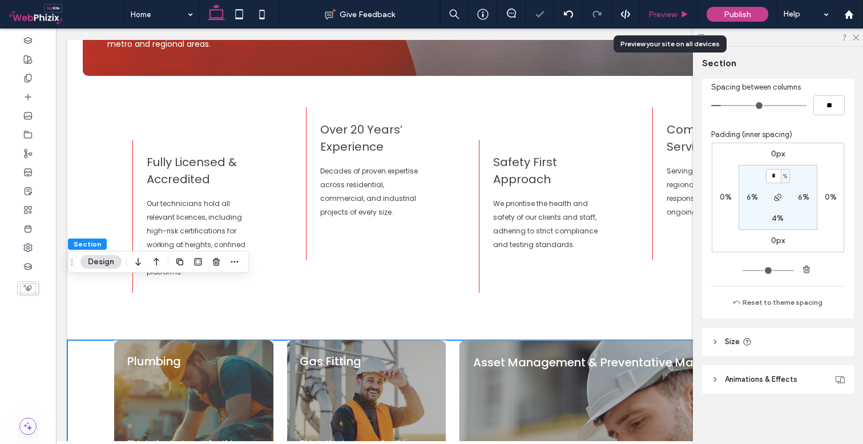
click at [676, 18] on span "Preview" at bounding box center [663, 15] width 29 height 10
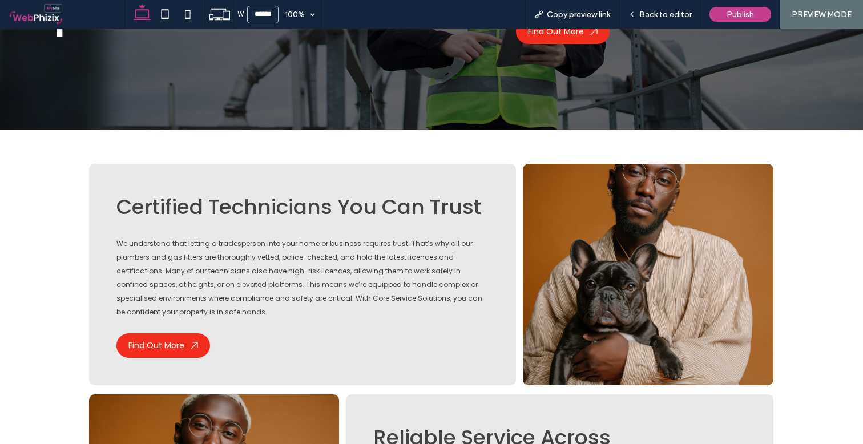
scroll to position [1342, 0]
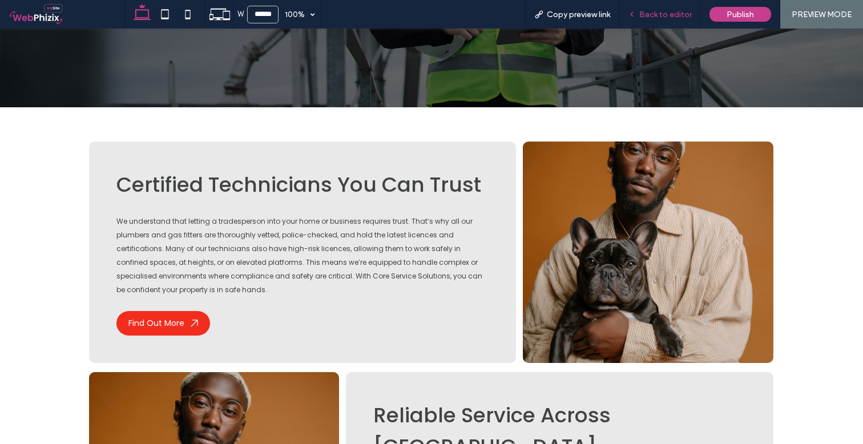
click at [660, 13] on span "Back to editor" at bounding box center [666, 15] width 53 height 10
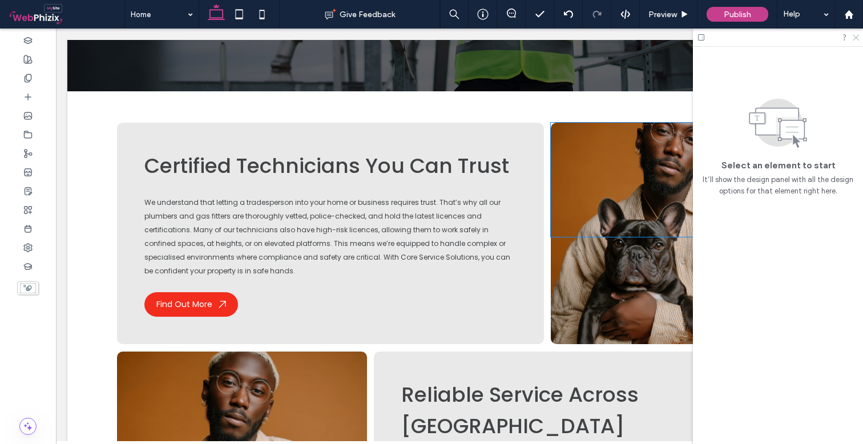
click at [857, 39] on icon at bounding box center [855, 36] width 7 height 7
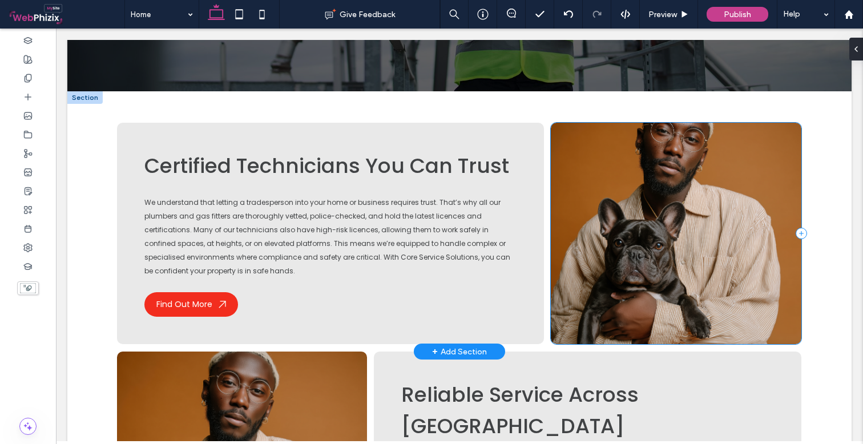
click at [658, 230] on div at bounding box center [676, 234] width 250 height 222
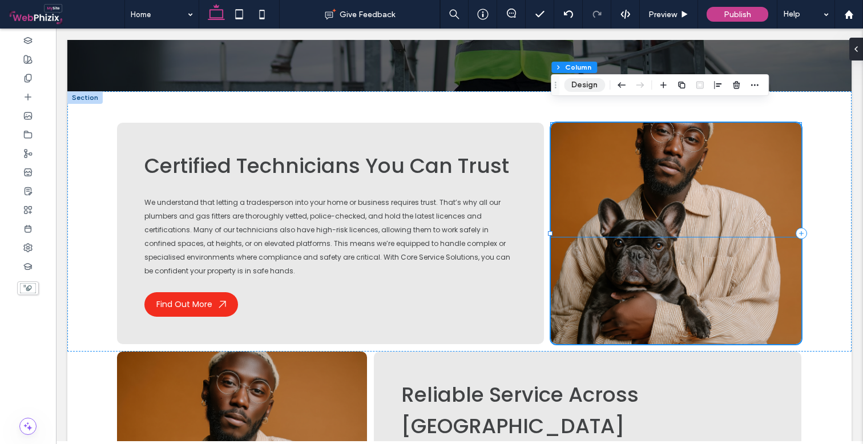
click at [586, 89] on button "Design" at bounding box center [584, 85] width 41 height 14
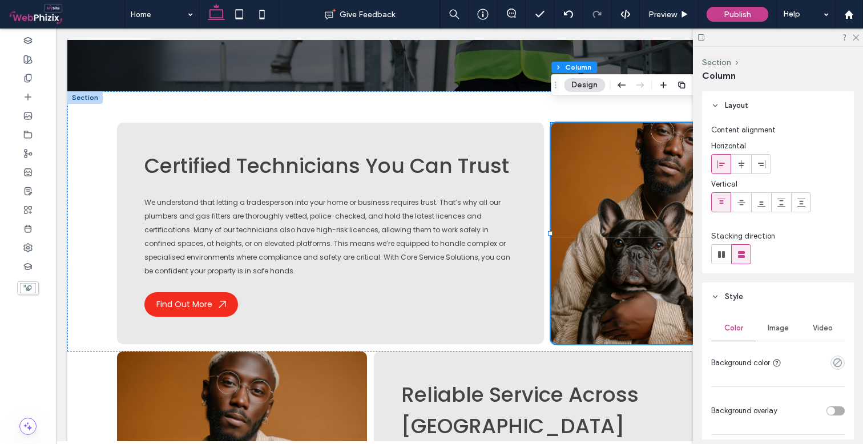
scroll to position [37, 0]
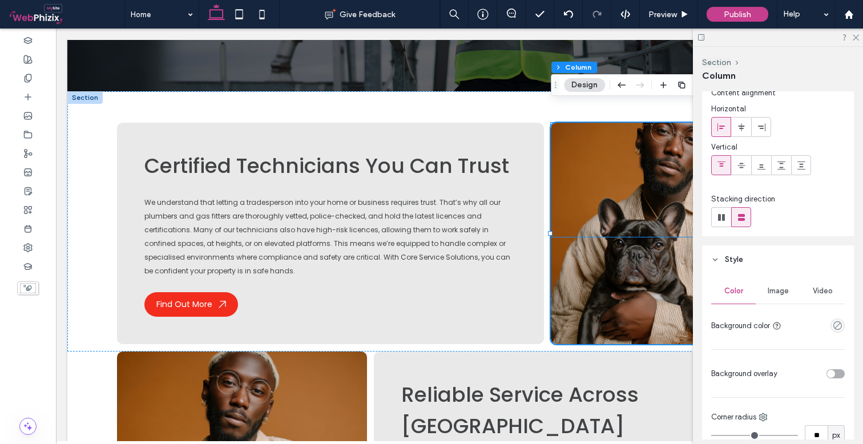
click at [786, 293] on span "Image" at bounding box center [778, 291] width 21 height 9
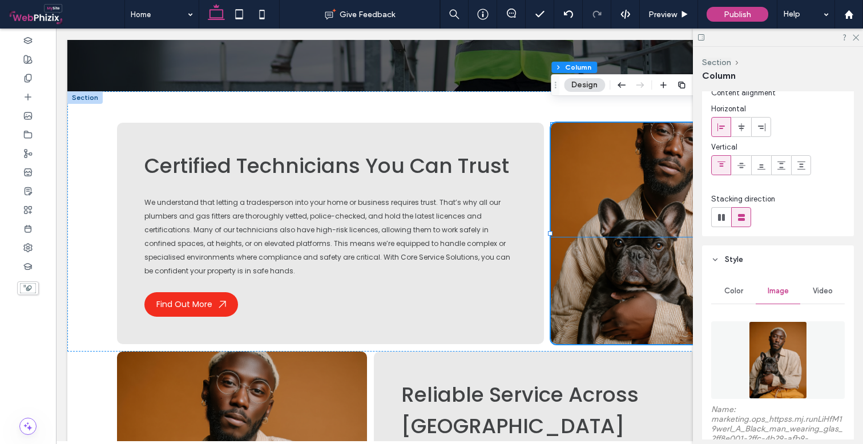
click at [774, 364] on img at bounding box center [778, 360] width 59 height 78
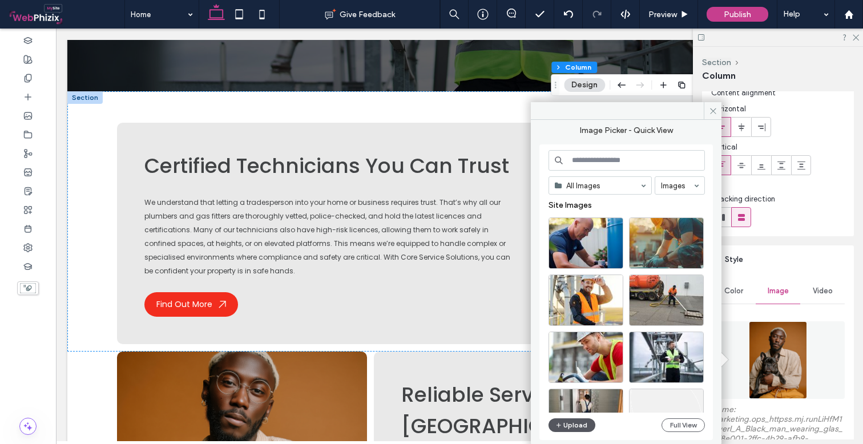
click at [567, 429] on button "Upload" at bounding box center [572, 426] width 47 height 14
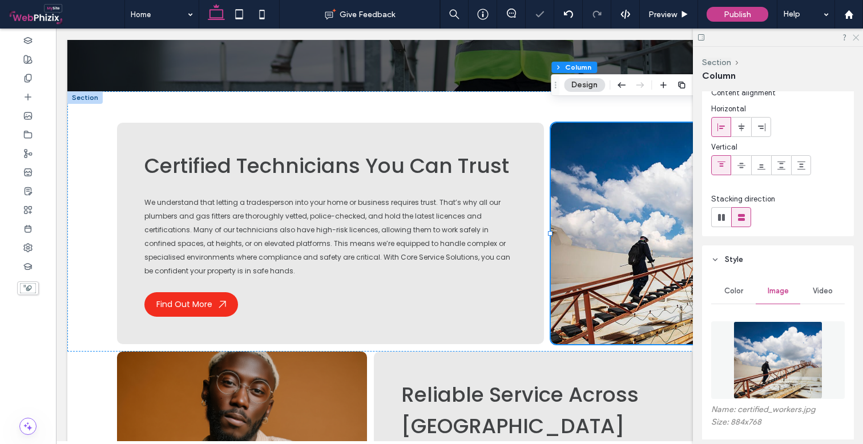
click at [857, 37] on use at bounding box center [856, 38] width 6 height 6
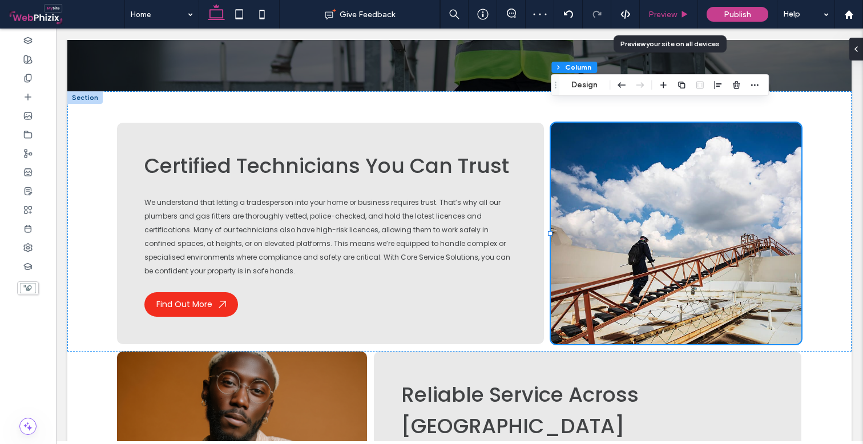
click at [669, 7] on div "Preview" at bounding box center [669, 14] width 58 height 29
click at [667, 11] on span "Preview" at bounding box center [663, 15] width 29 height 10
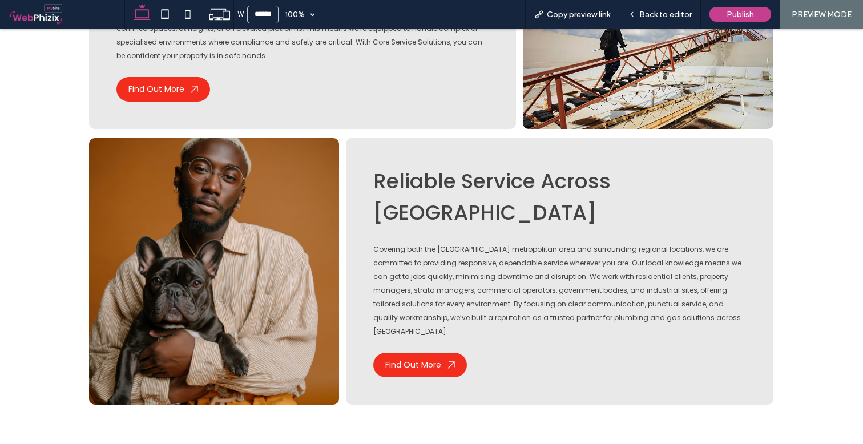
scroll to position [1566, 0]
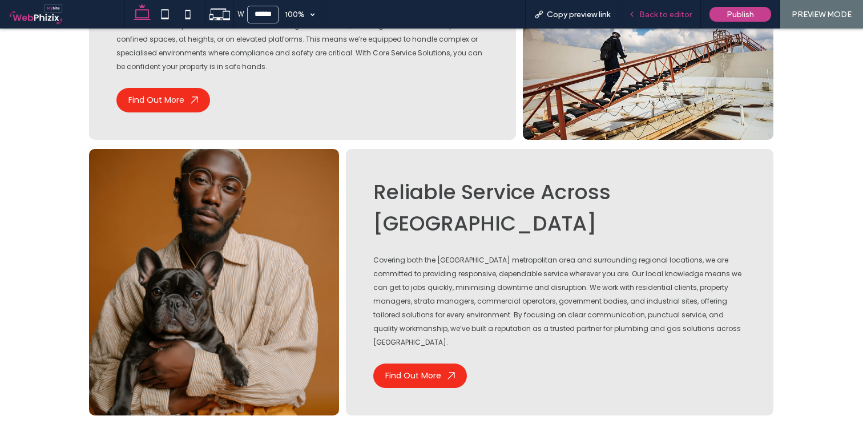
click at [653, 12] on span "Back to editor" at bounding box center [666, 15] width 53 height 10
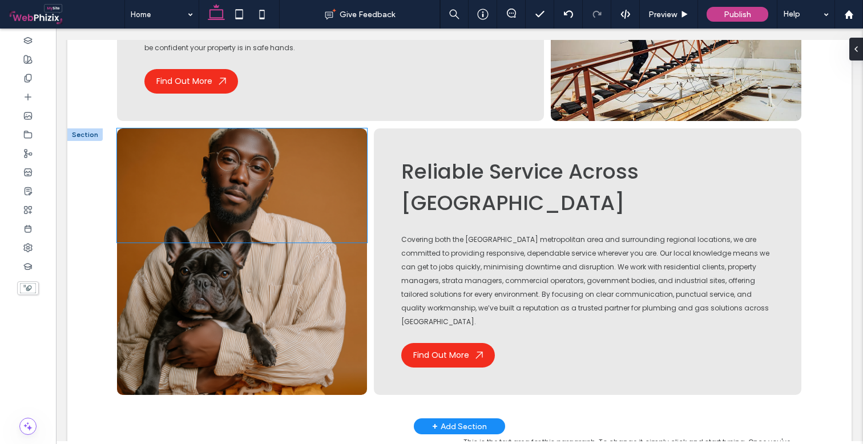
click at [319, 128] on div at bounding box center [242, 185] width 250 height 114
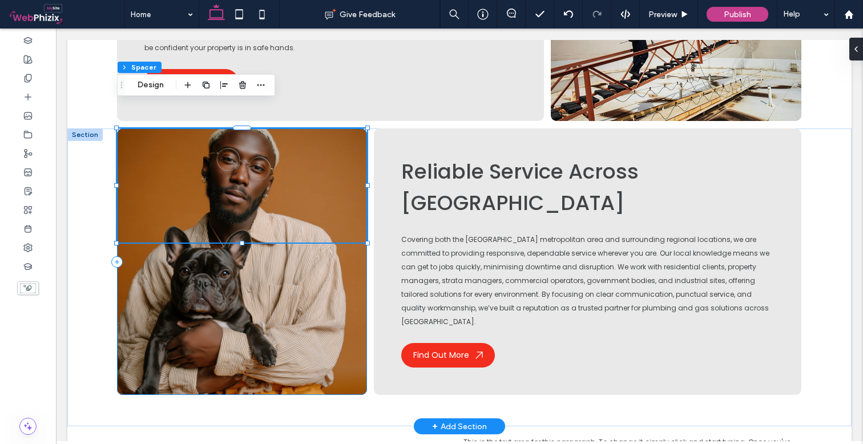
click at [300, 227] on div at bounding box center [242, 261] width 250 height 267
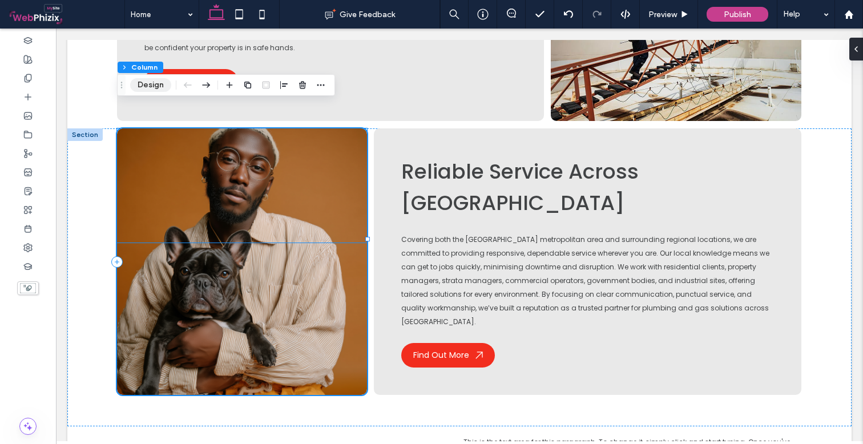
click at [156, 87] on button "Design" at bounding box center [150, 85] width 41 height 14
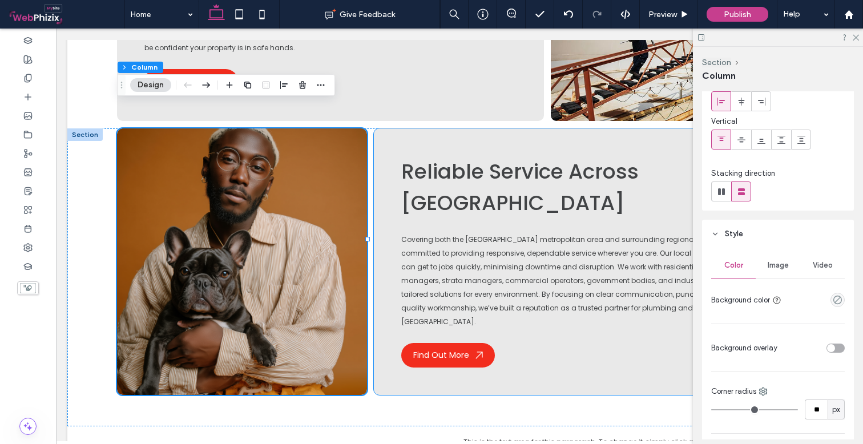
scroll to position [92, 0]
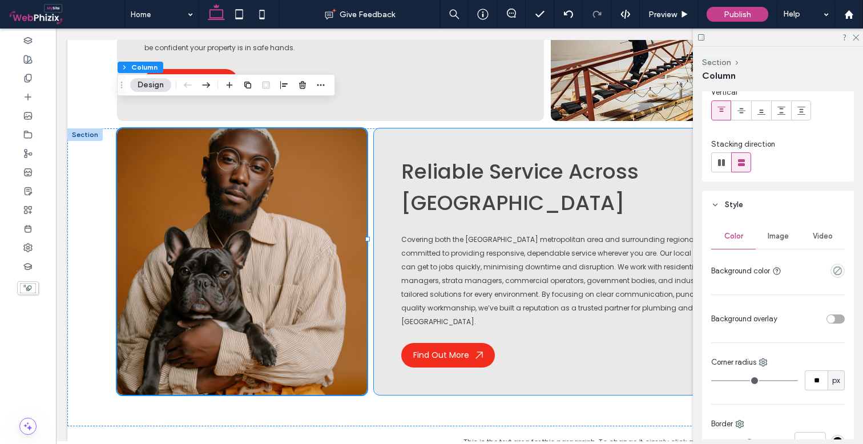
click at [780, 235] on span "Image" at bounding box center [778, 236] width 21 height 9
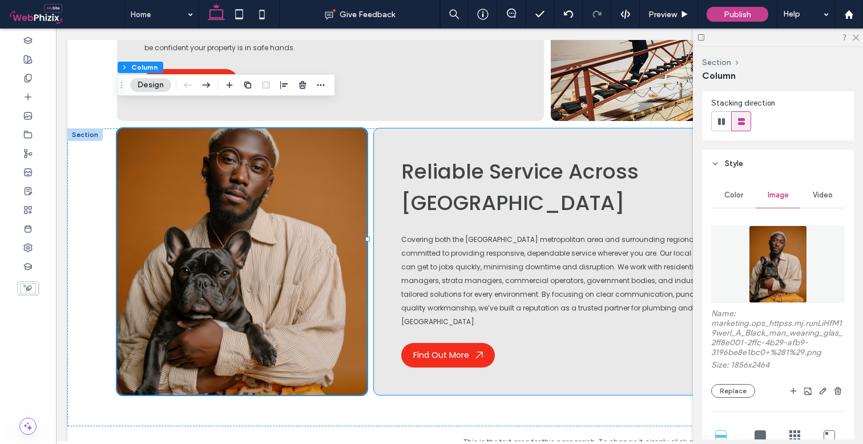
scroll to position [142, 0]
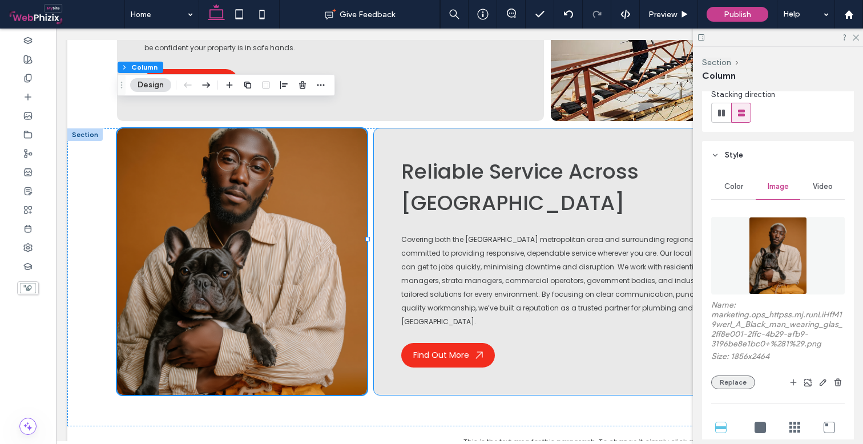
click at [721, 385] on button "Replace" at bounding box center [733, 383] width 44 height 14
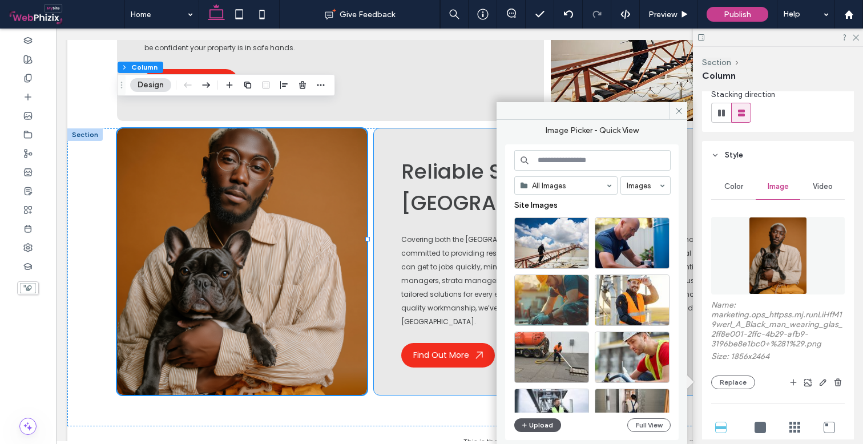
click at [540, 431] on button "Upload" at bounding box center [537, 426] width 47 height 14
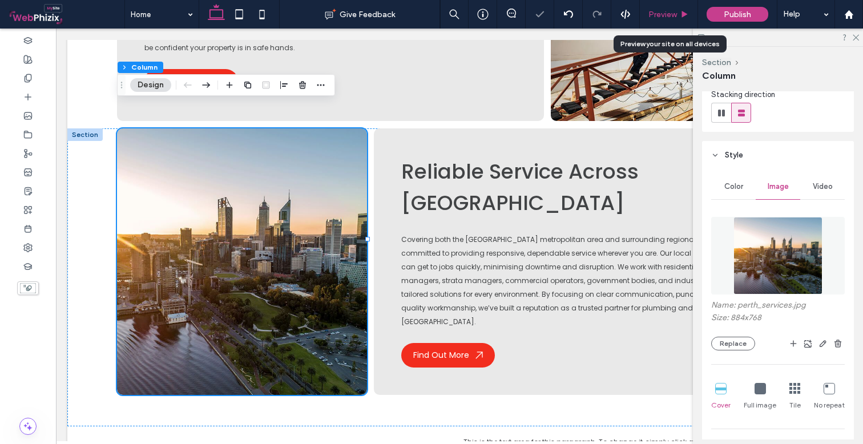
click at [672, 21] on div "Preview" at bounding box center [669, 14] width 58 height 29
click at [670, 11] on span "Preview" at bounding box center [663, 15] width 29 height 10
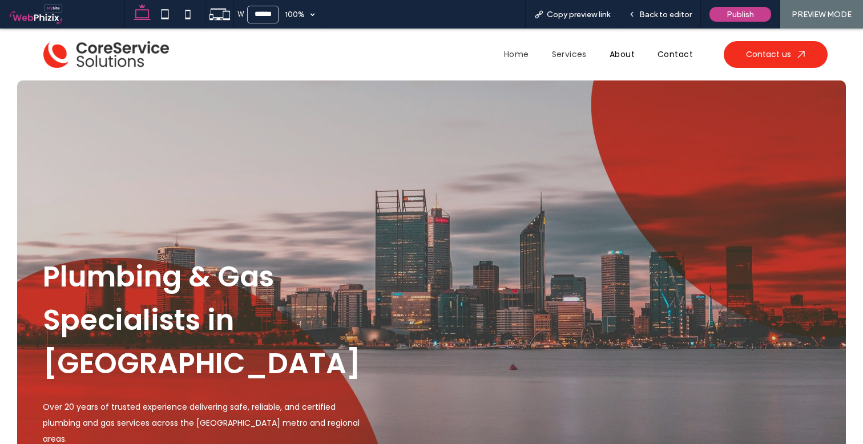
click at [561, 51] on span "Services" at bounding box center [569, 55] width 35 height 12
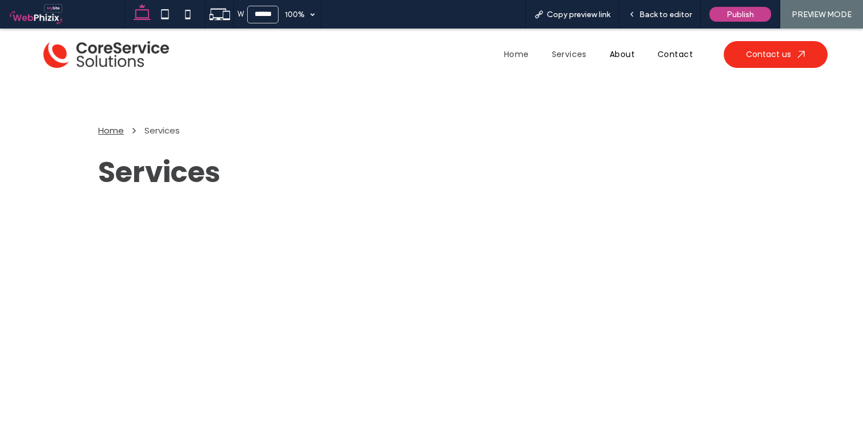
click at [520, 53] on span "Home" at bounding box center [516, 55] width 25 height 12
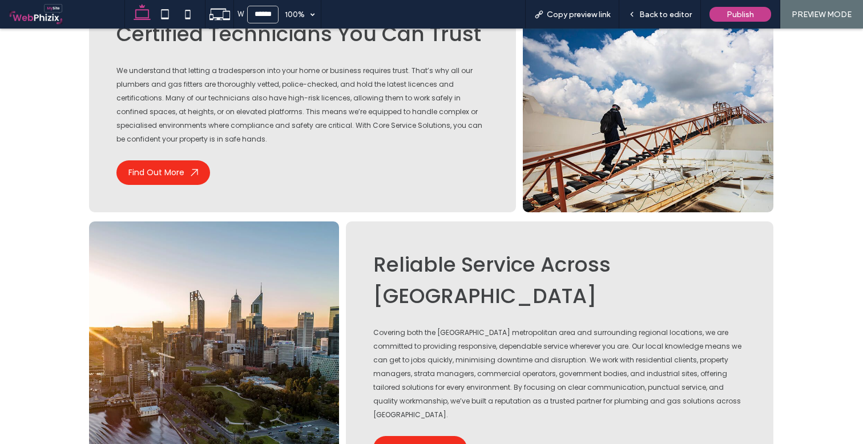
scroll to position [1531, 0]
